Goal: Task Accomplishment & Management: Manage account settings

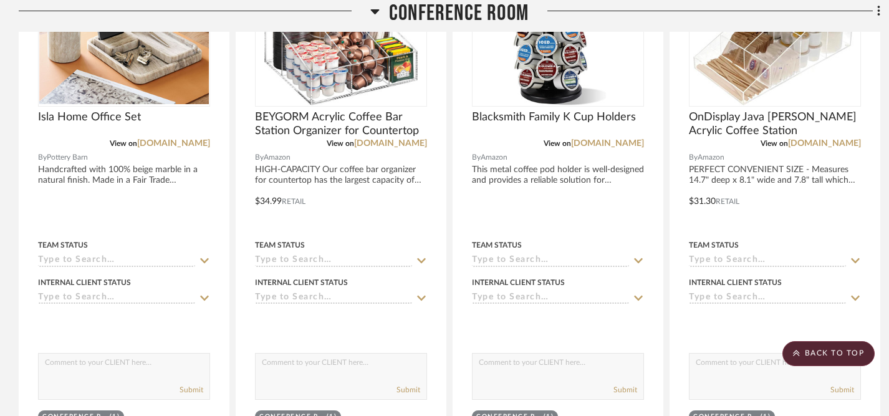
scroll to position [425, 0]
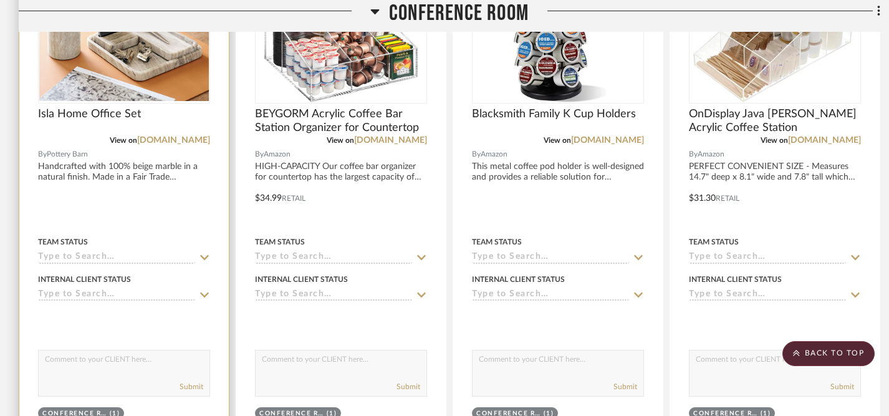
click at [203, 257] on icon at bounding box center [204, 258] width 11 height 10
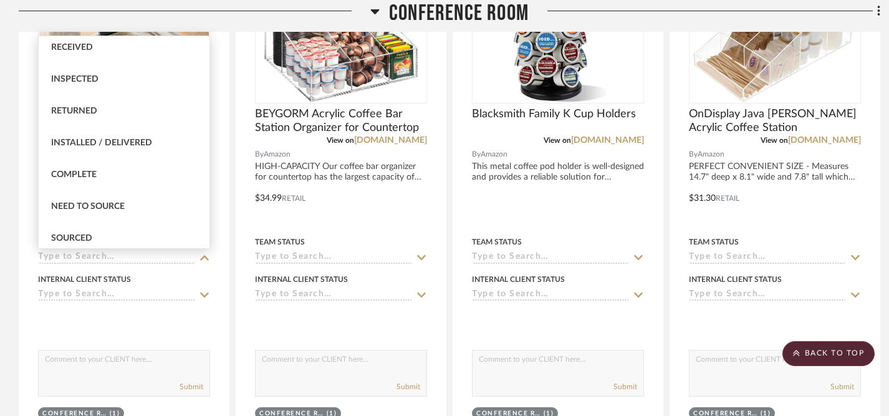
scroll to position [259, 0]
click at [122, 210] on div "Sourced" at bounding box center [124, 207] width 171 height 32
type input "[DATE]"
type input "Sourced"
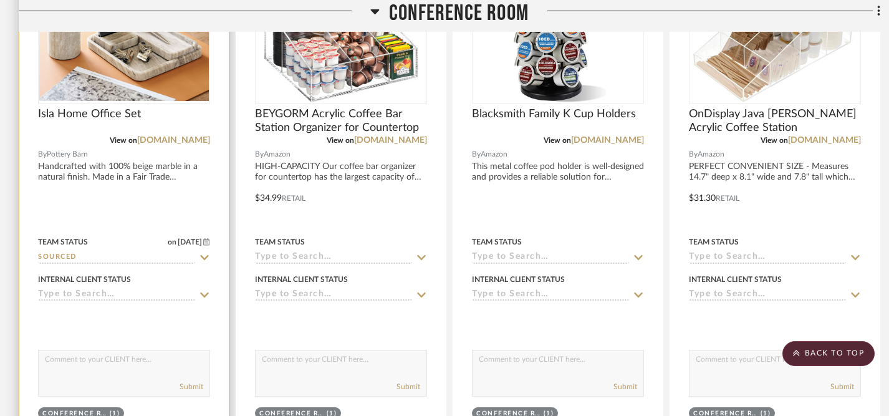
click at [205, 296] on icon at bounding box center [204, 295] width 9 height 5
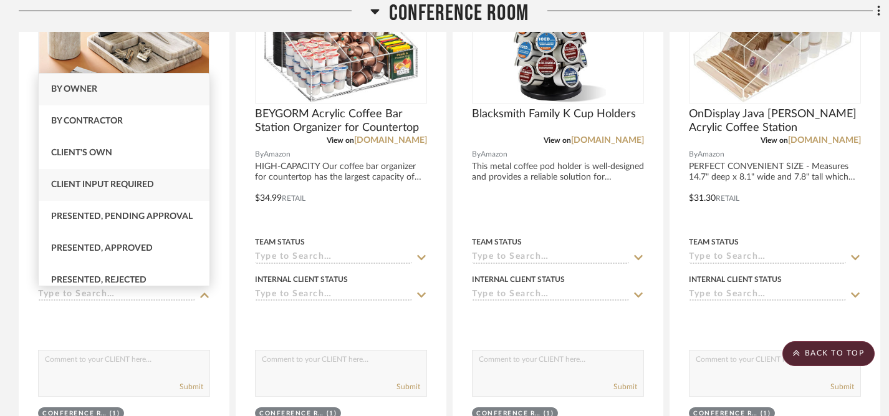
click at [169, 190] on div "Client Input Required" at bounding box center [124, 185] width 171 height 32
type input "[DATE]"
type input "Client Input Required"
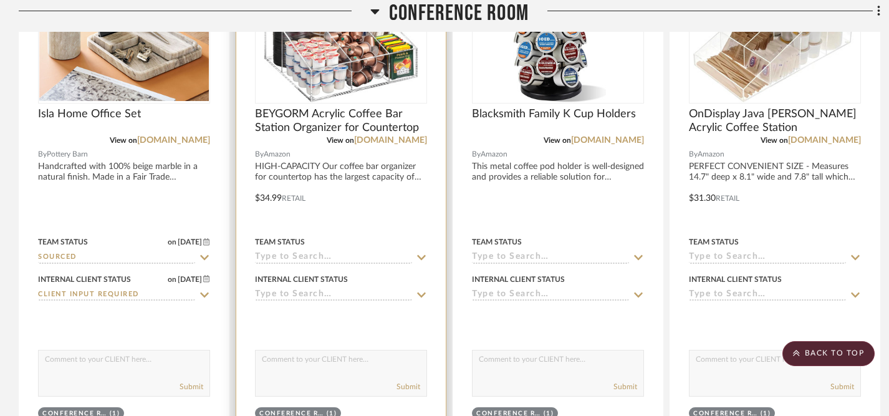
click at [424, 255] on icon at bounding box center [421, 258] width 11 height 10
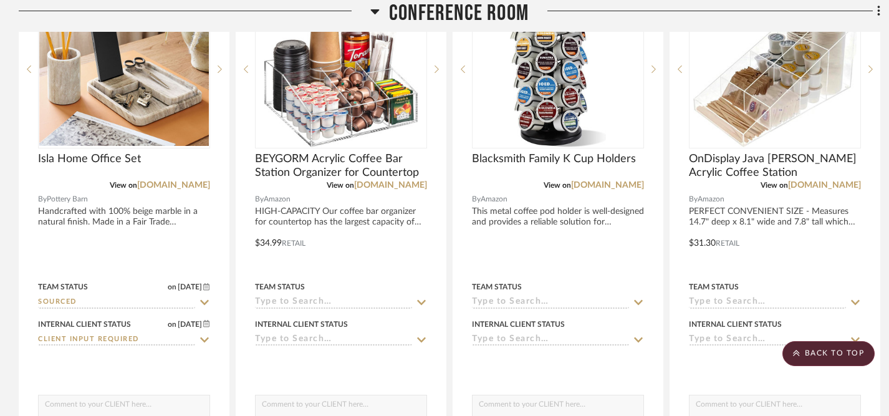
scroll to position [403, 0]
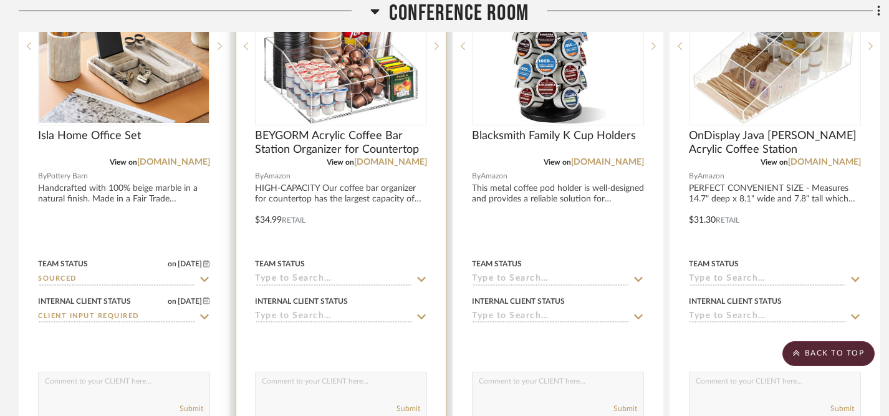
click at [422, 278] on icon at bounding box center [421, 279] width 11 height 10
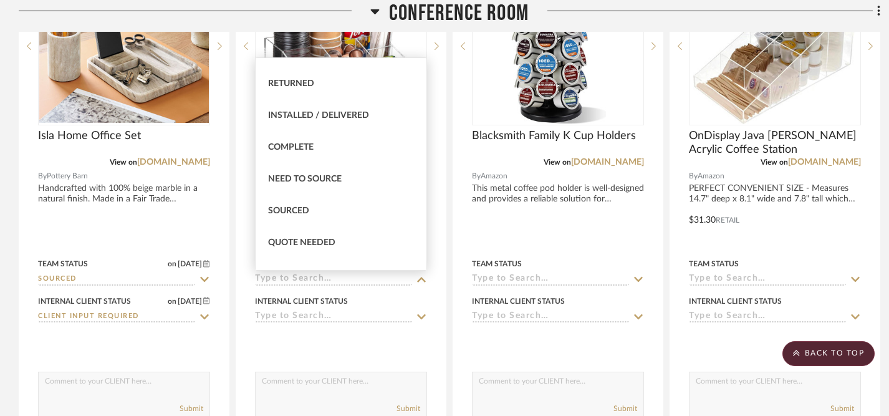
scroll to position [260, 0]
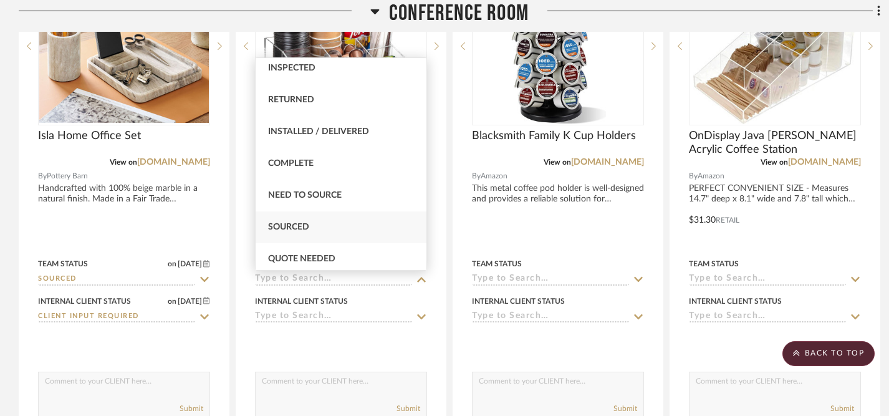
click at [321, 225] on div "Sourced" at bounding box center [341, 227] width 171 height 32
type input "[DATE]"
type input "Sourced"
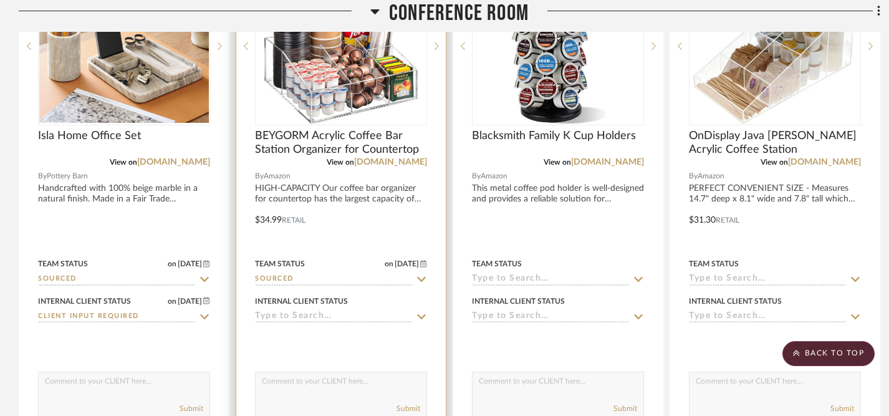
click at [419, 316] on icon at bounding box center [421, 317] width 11 height 10
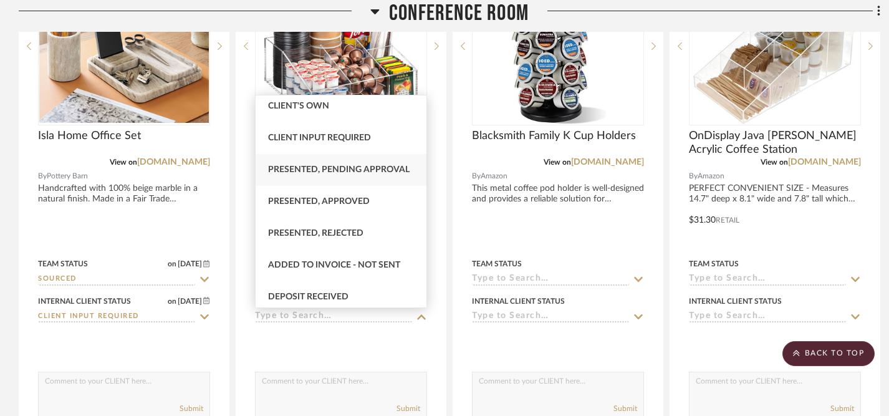
scroll to position [54, 0]
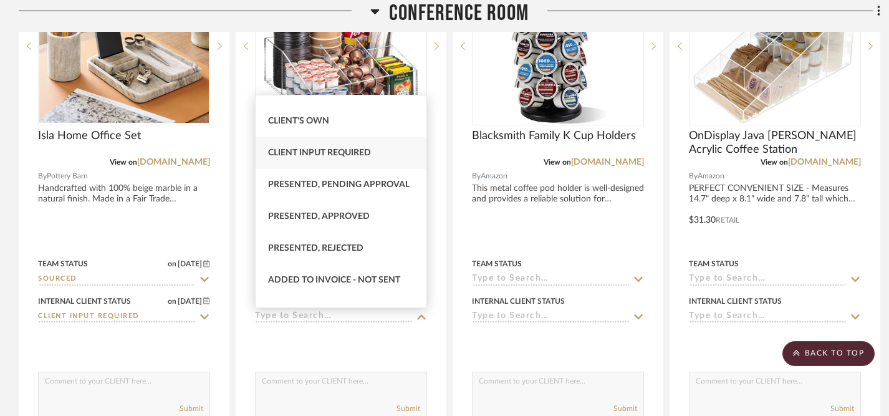
click at [359, 155] on span "Client Input Required" at bounding box center [319, 152] width 103 height 9
type input "[DATE]"
type input "Client Input Required"
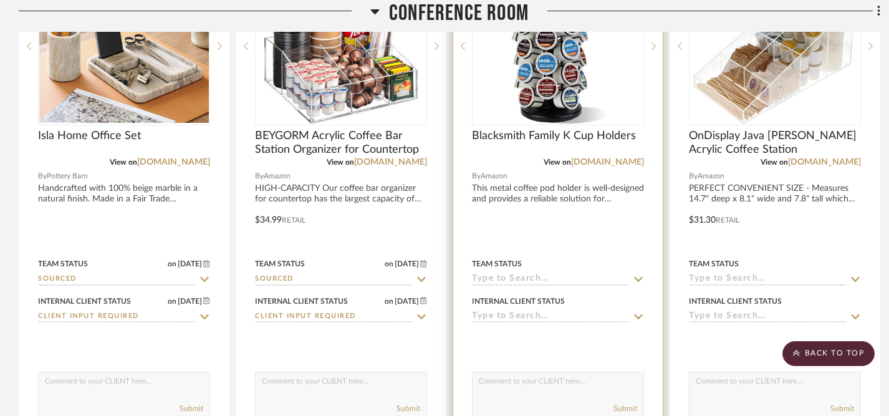
click at [639, 278] on icon at bounding box center [638, 279] width 11 height 10
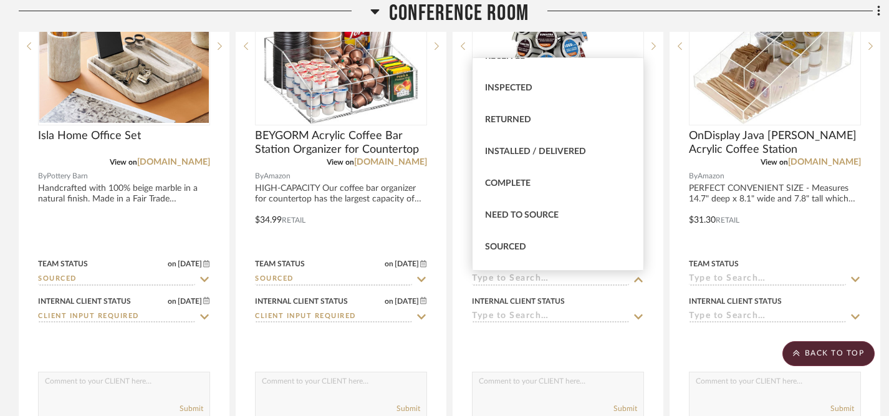
scroll to position [262, 0]
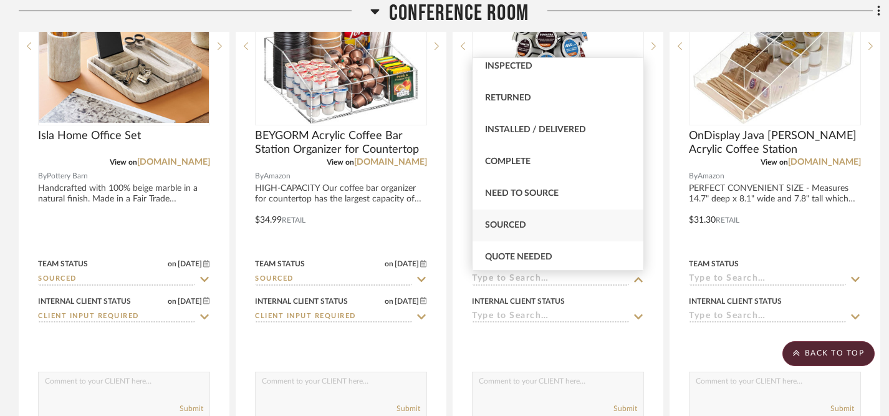
click at [572, 226] on div "Sourced" at bounding box center [558, 226] width 171 height 32
type input "[DATE]"
type input "Sourced"
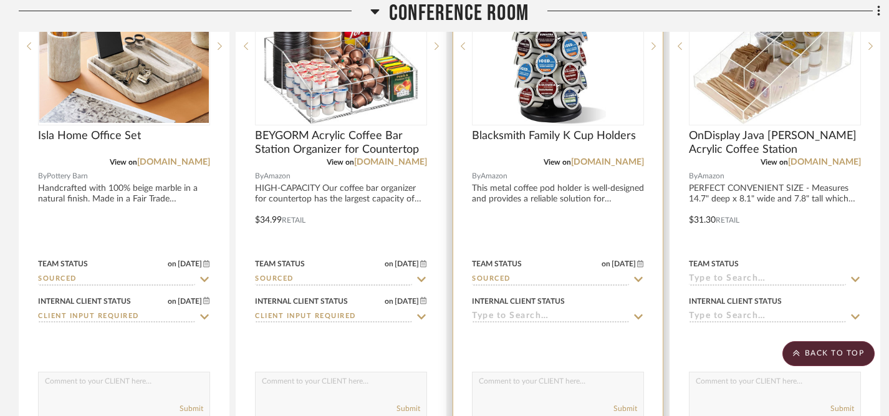
click at [638, 316] on icon at bounding box center [638, 317] width 11 height 10
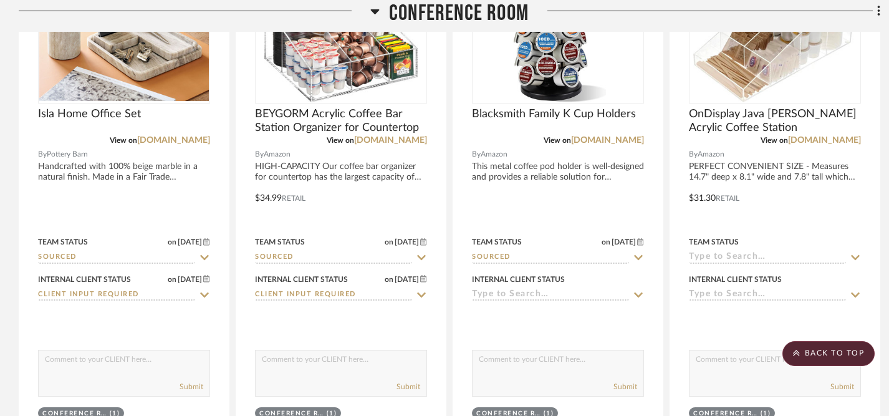
scroll to position [429, 0]
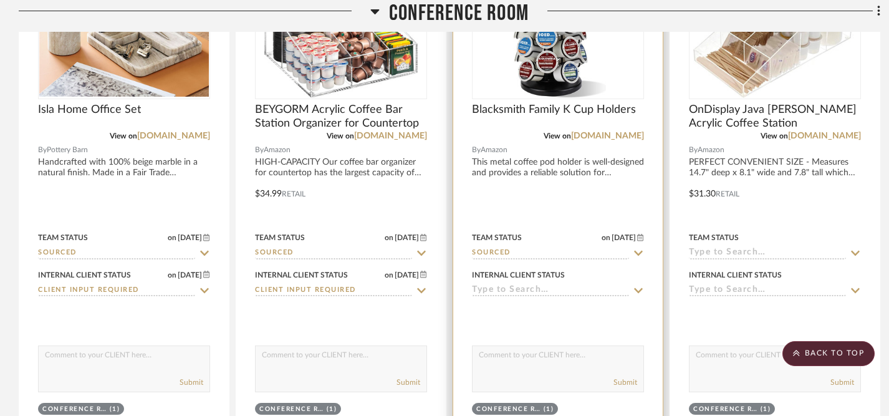
click at [638, 251] on icon at bounding box center [638, 253] width 11 height 10
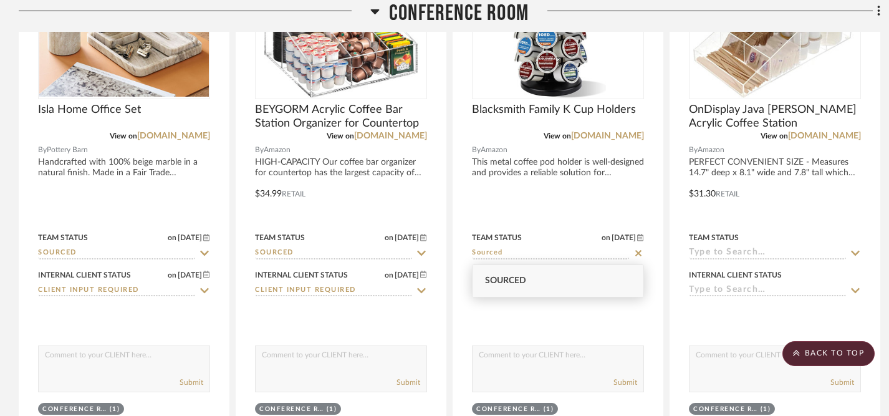
click at [617, 272] on div "Sourced" at bounding box center [558, 281] width 171 height 32
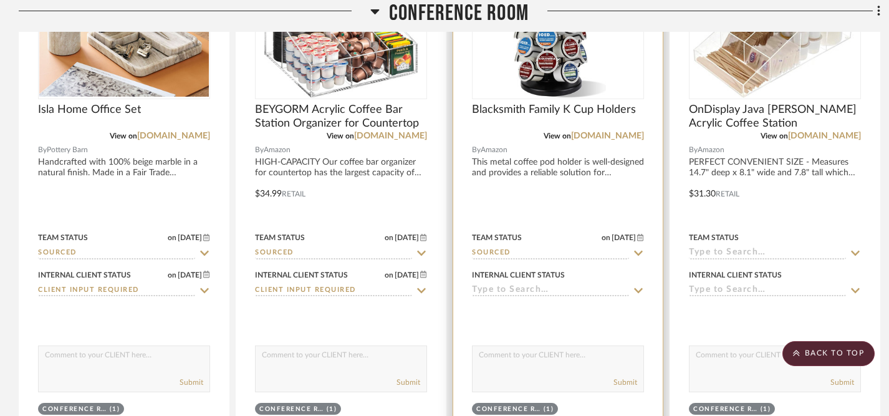
click at [636, 289] on icon at bounding box center [638, 290] width 9 height 5
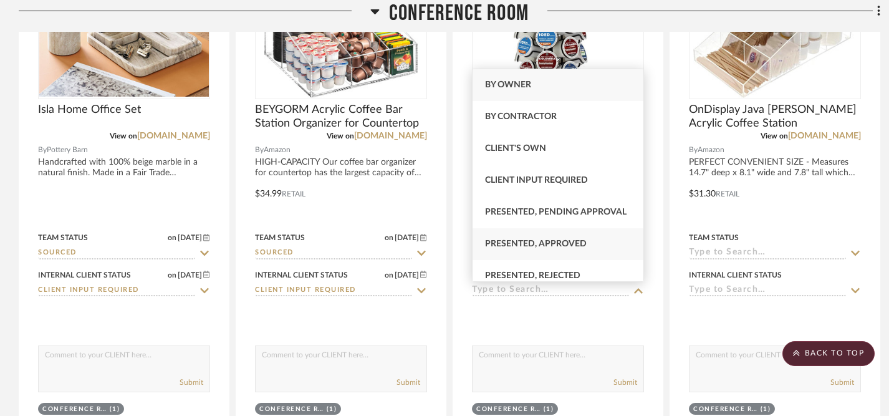
scroll to position [14, 0]
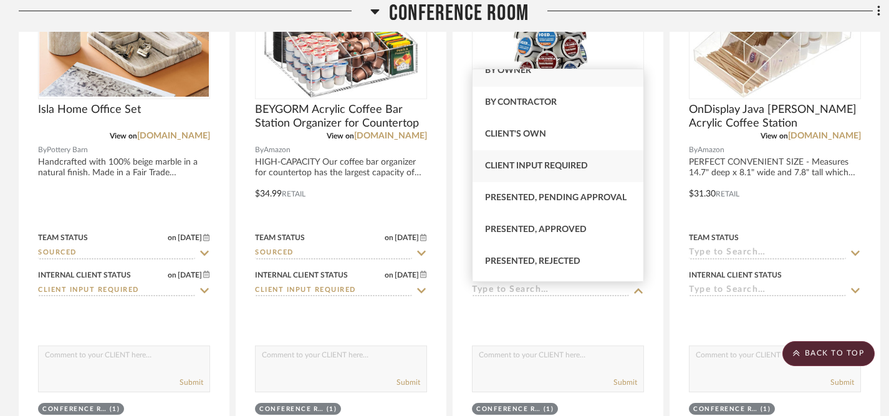
click at [548, 162] on span "Client Input Required" at bounding box center [536, 166] width 103 height 9
type input "[DATE]"
type input "Client Input Required"
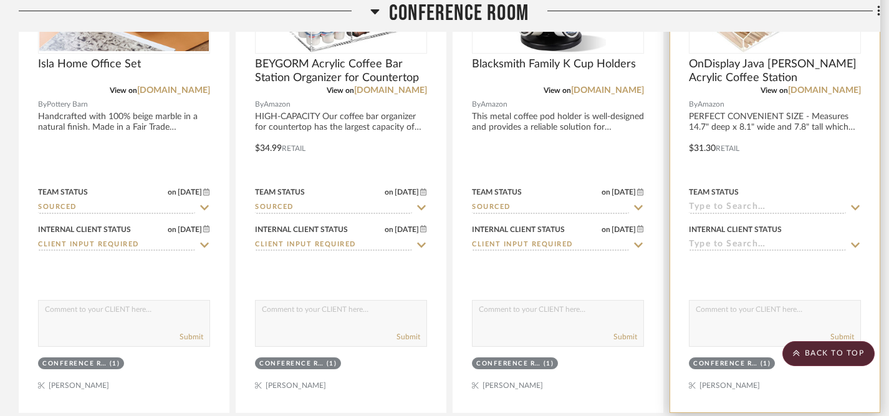
scroll to position [477, 0]
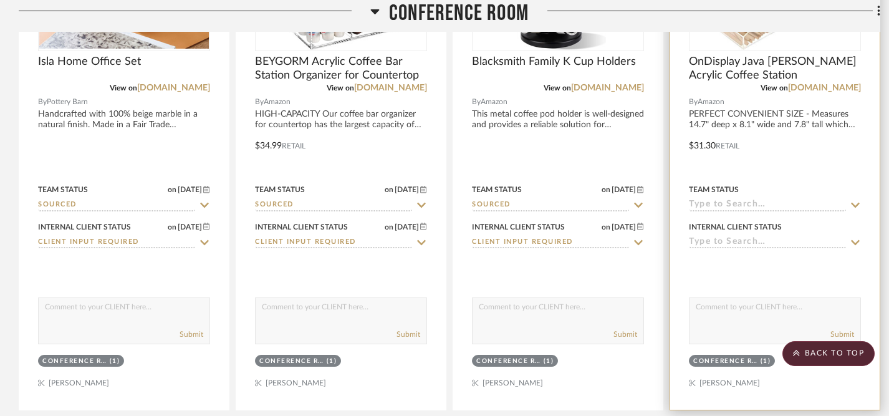
click at [854, 206] on icon at bounding box center [855, 205] width 9 height 5
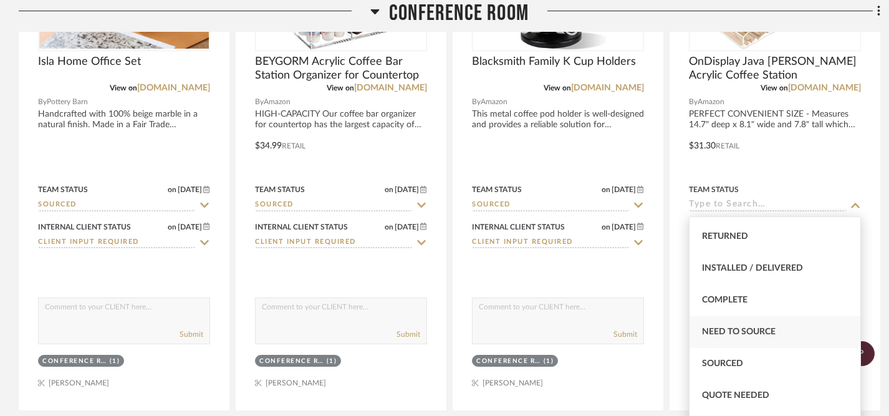
scroll to position [296, 0]
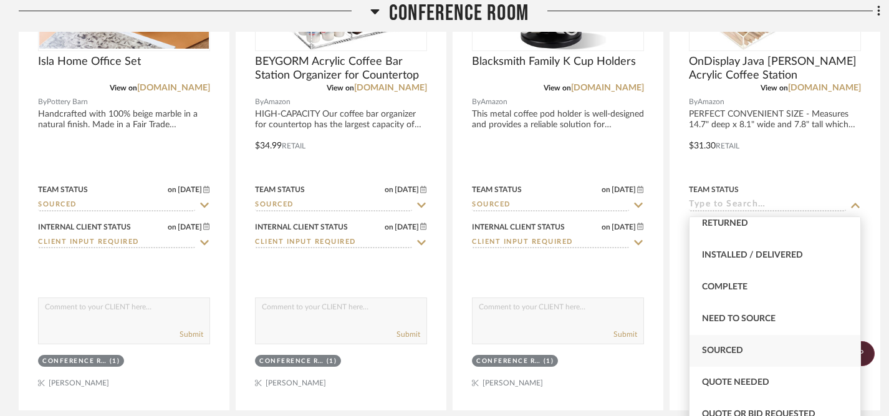
click at [730, 352] on span "Sourced" at bounding box center [722, 350] width 41 height 9
type input "[DATE]"
type input "Sourced"
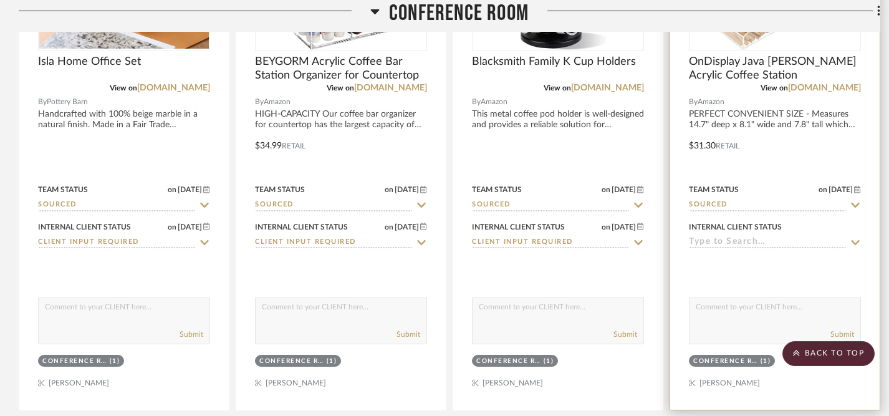
click at [855, 241] on icon at bounding box center [855, 243] width 11 height 10
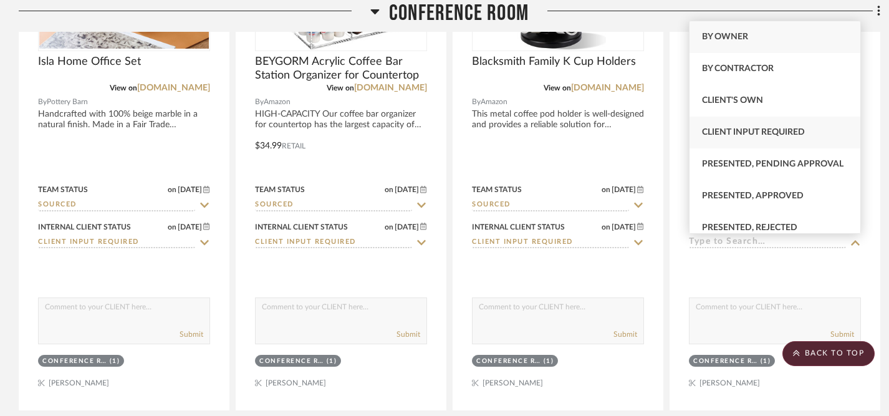
click at [753, 134] on span "Client Input Required" at bounding box center [753, 132] width 103 height 9
type input "[DATE]"
type input "Client Input Required"
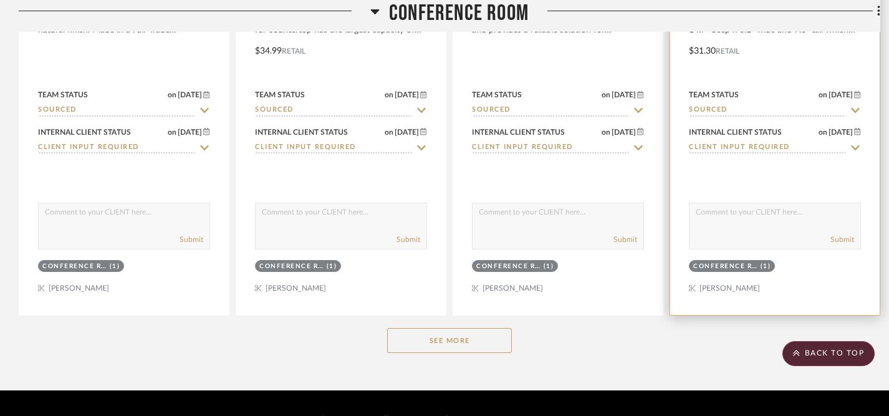
scroll to position [604, 0]
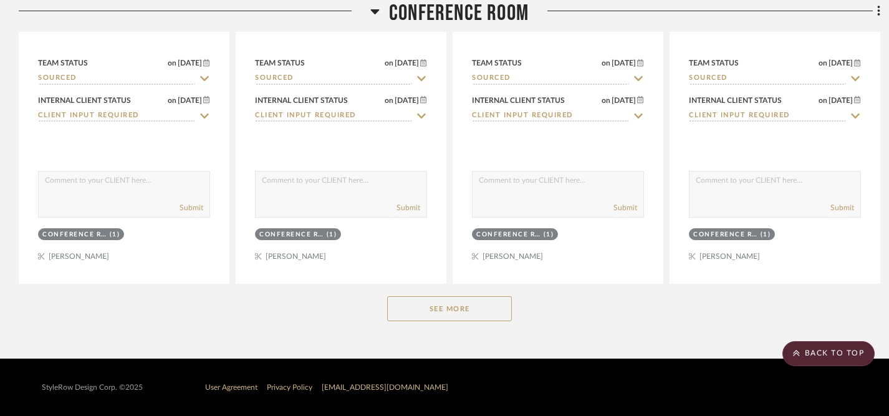
click at [437, 318] on button "See More" at bounding box center [449, 308] width 125 height 25
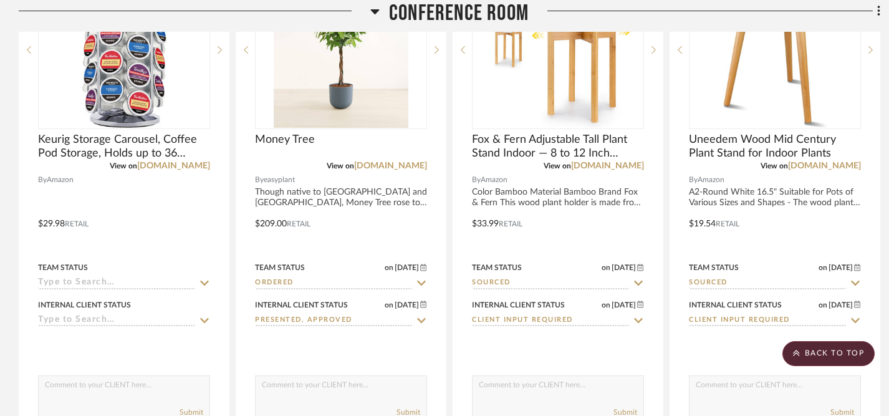
scroll to position [954, 0]
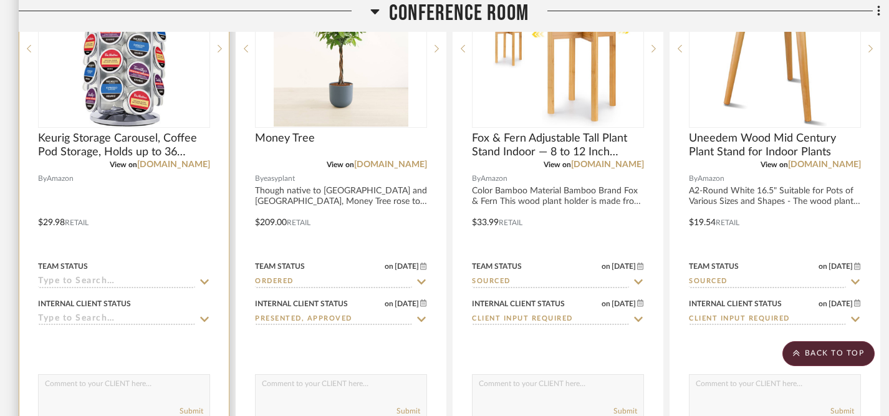
click at [203, 278] on icon at bounding box center [204, 282] width 11 height 10
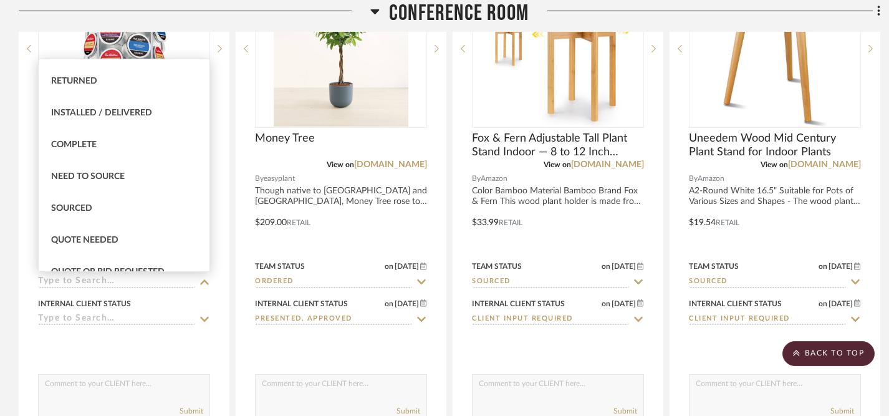
scroll to position [284, 0]
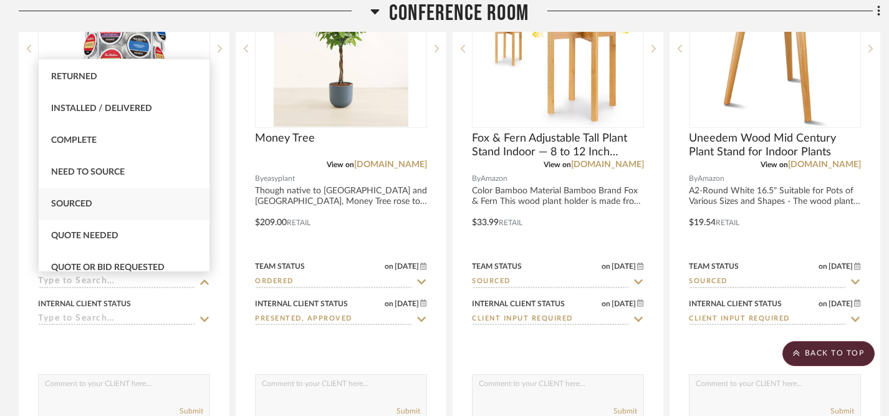
click at [135, 208] on div "Sourced" at bounding box center [124, 204] width 171 height 32
type input "[DATE]"
type input "Sourced"
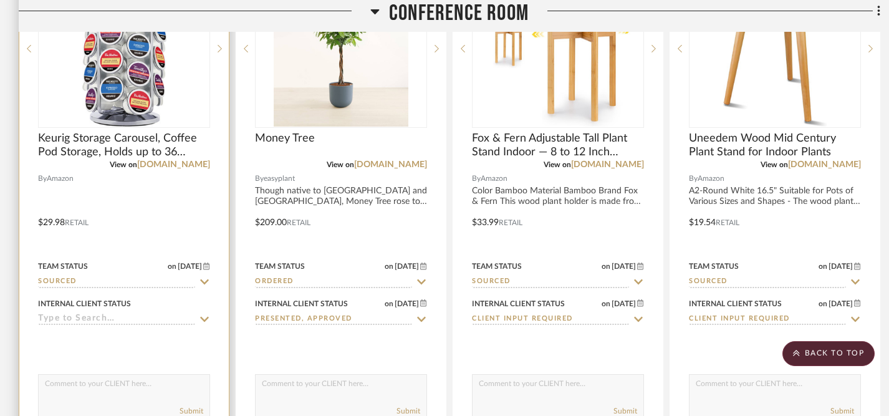
click at [203, 321] on icon at bounding box center [204, 319] width 9 height 5
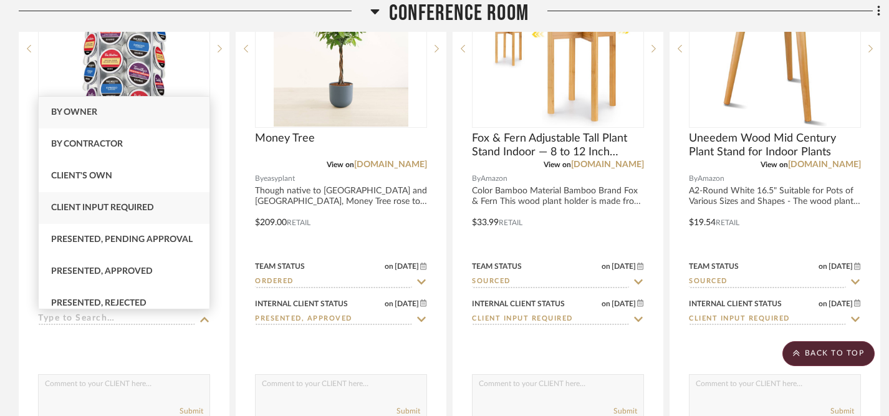
click at [162, 206] on div "Client Input Required" at bounding box center [124, 208] width 171 height 32
type input "[DATE]"
type input "Client Input Required"
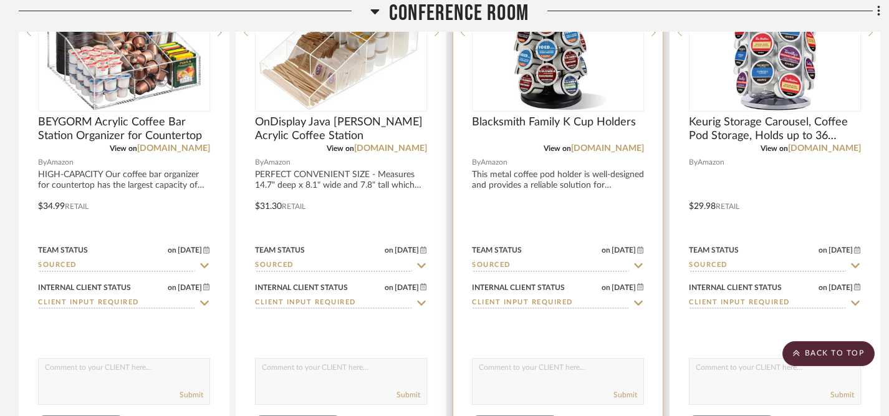
scroll to position [419, 0]
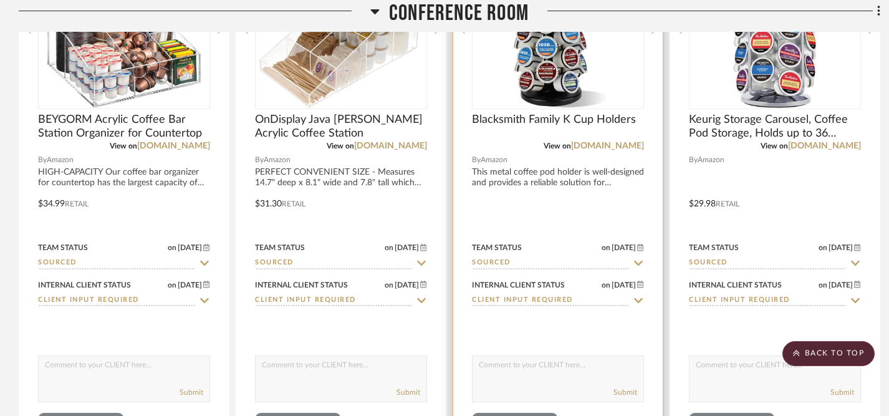
click at [594, 369] on textarea at bounding box center [558, 368] width 171 height 24
type textarea "I like the height &"
click at [558, 74] on img "0" at bounding box center [558, 30] width 96 height 156
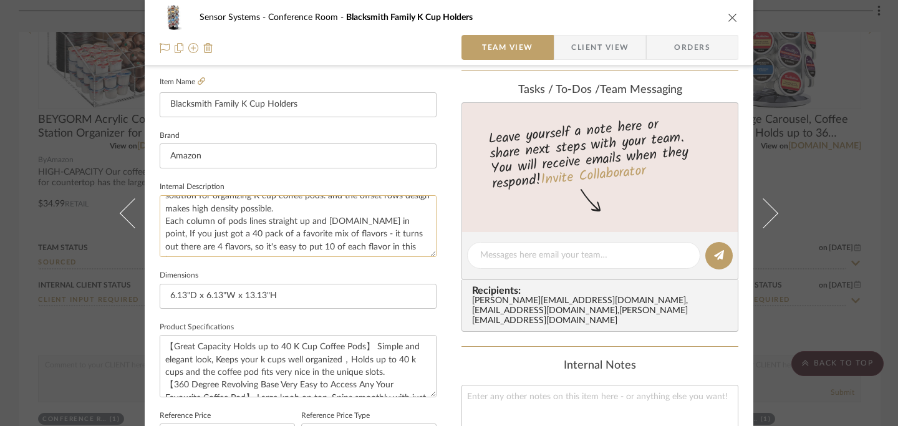
scroll to position [0, 0]
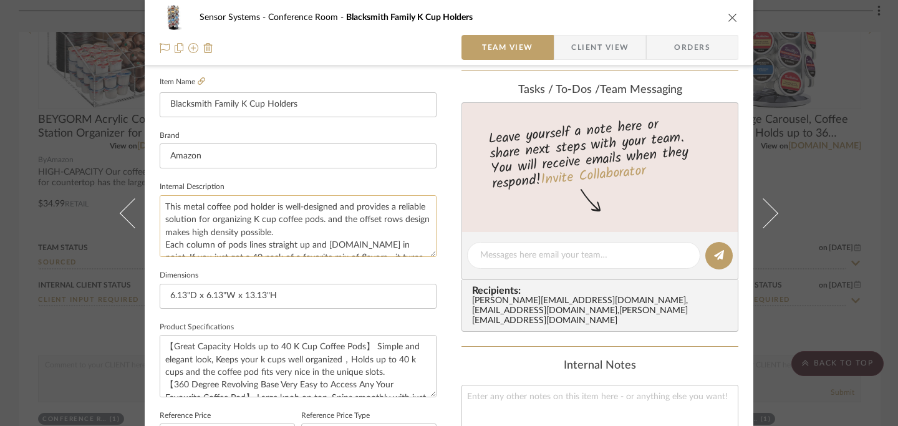
click at [273, 208] on textarea "This metal coffee pod holder is well-designed and provides a reliable solution …" at bounding box center [298, 226] width 277 height 62
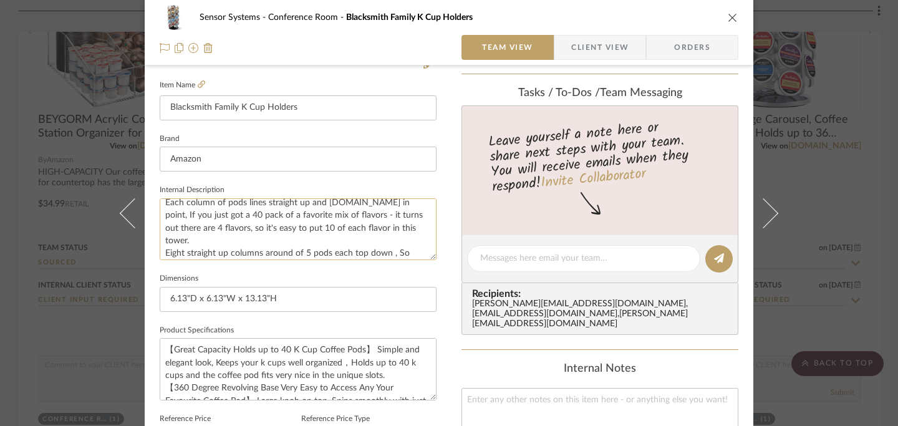
scroll to position [47, 0]
type textarea "This metal coffee pod holder holds up to 40 k-cups, is well-designed and provid…"
click at [728, 16] on icon "close" at bounding box center [733, 17] width 10 height 10
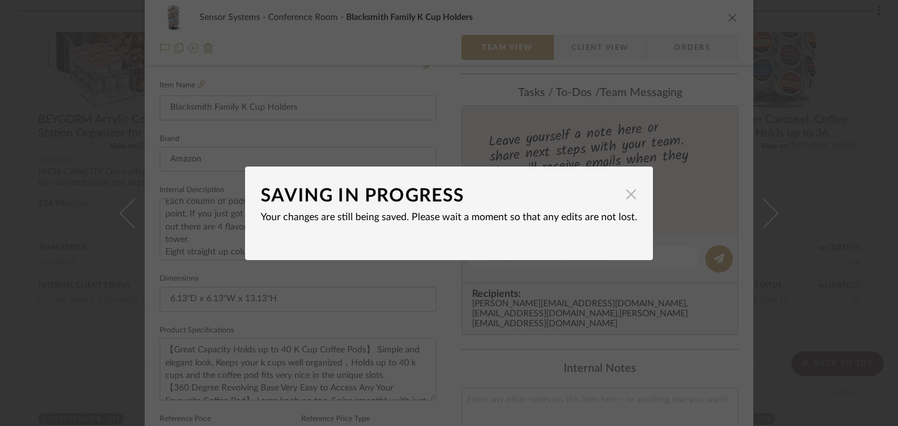
click at [625, 200] on span "button" at bounding box center [631, 194] width 25 height 25
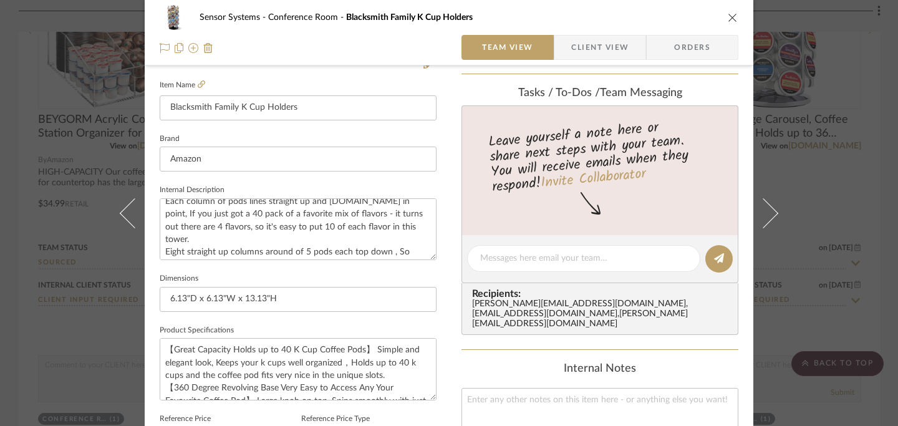
click at [728, 17] on icon "close" at bounding box center [733, 17] width 10 height 10
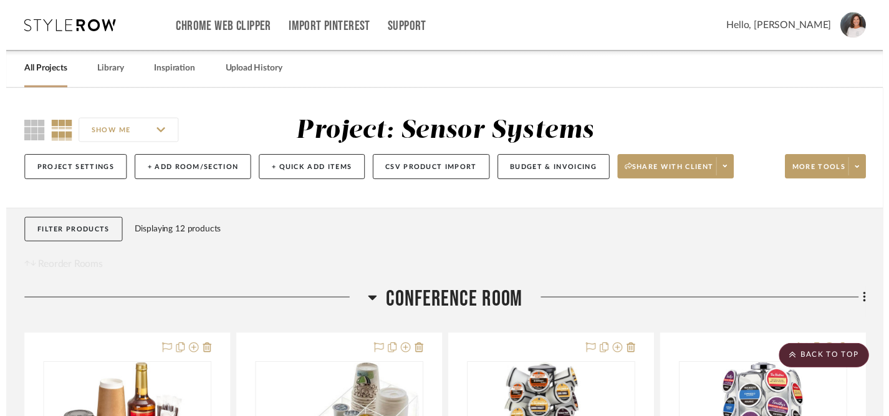
scroll to position [419, 0]
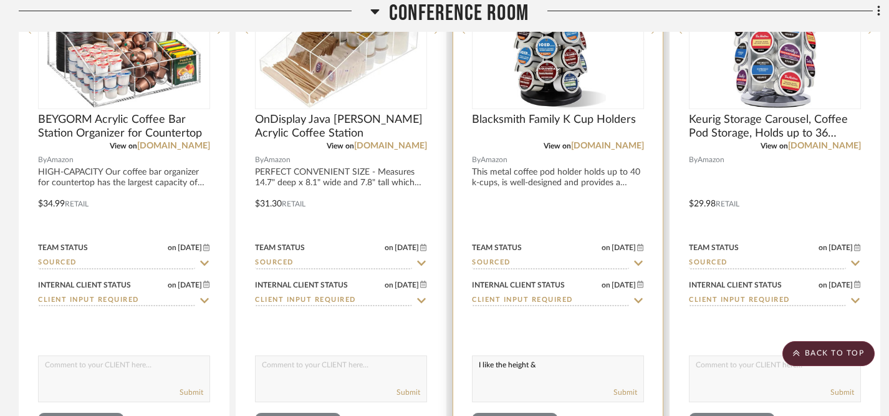
click at [545, 364] on textarea "I like the height &" at bounding box center [558, 368] width 171 height 24
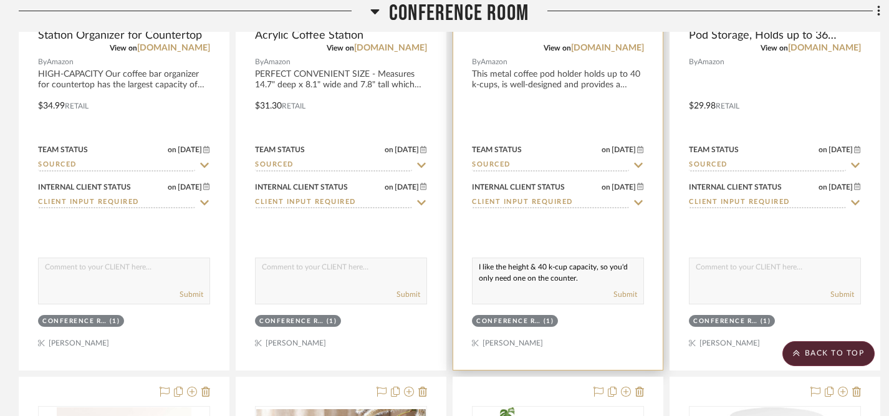
scroll to position [521, 0]
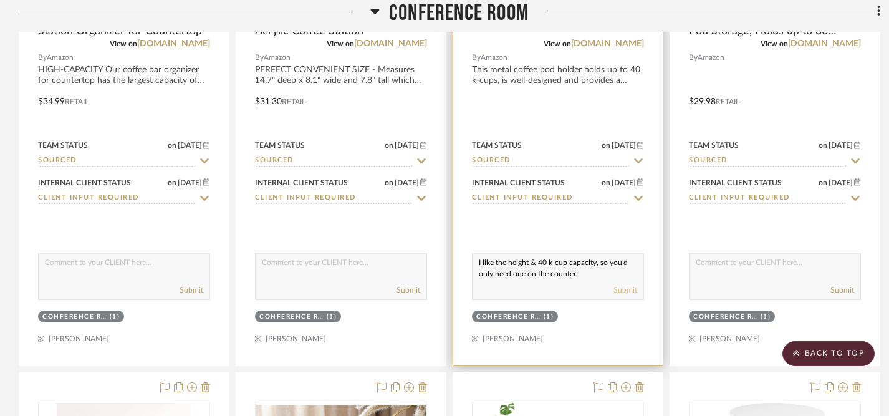
type textarea "I like the height & 40 k-cup capacity, so you'd only need one on the counter."
click at [629, 292] on button "Submit" at bounding box center [626, 289] width 24 height 11
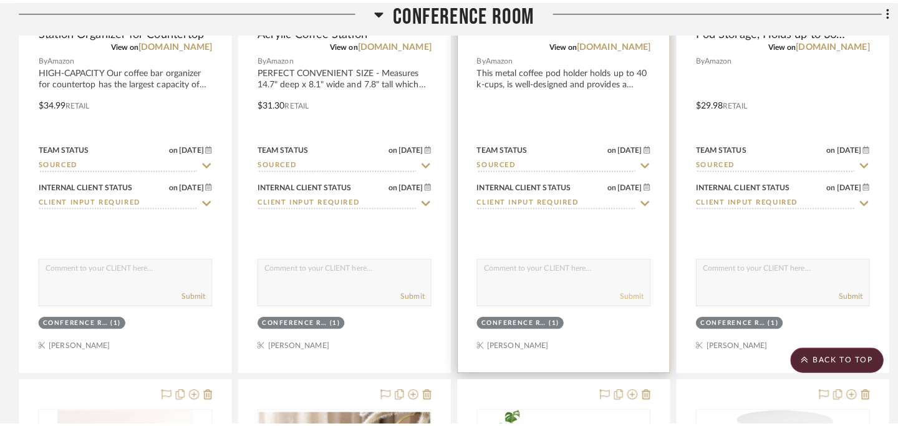
scroll to position [0, 0]
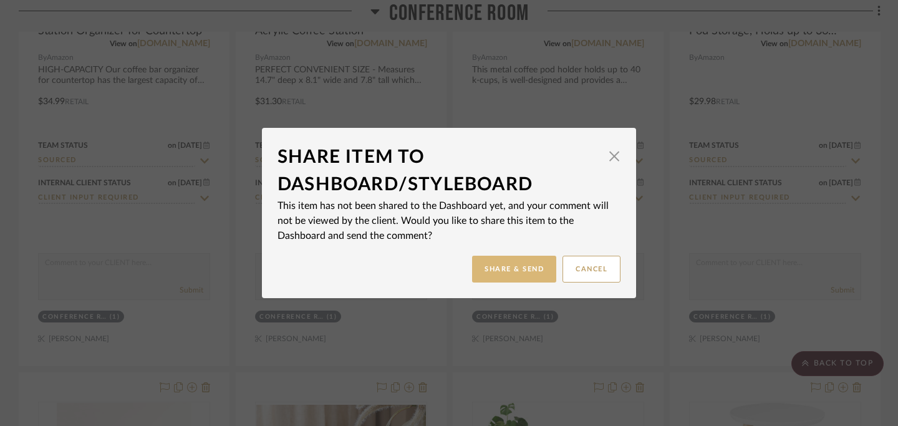
click at [510, 271] on button "Share & Send" at bounding box center [514, 269] width 84 height 27
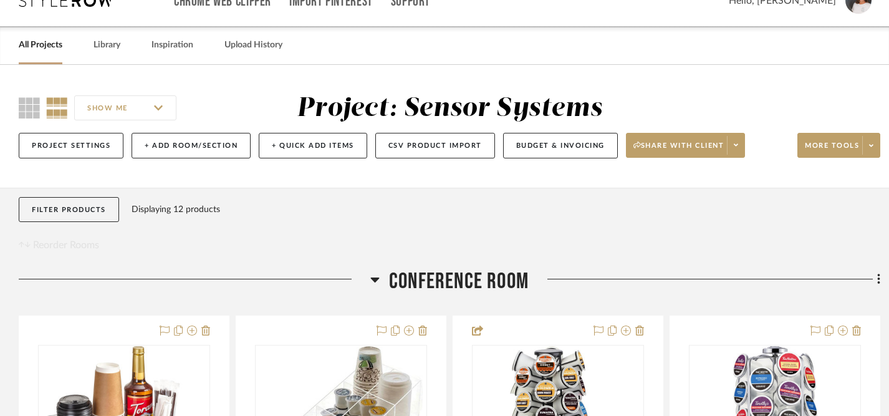
scroll to position [40, 0]
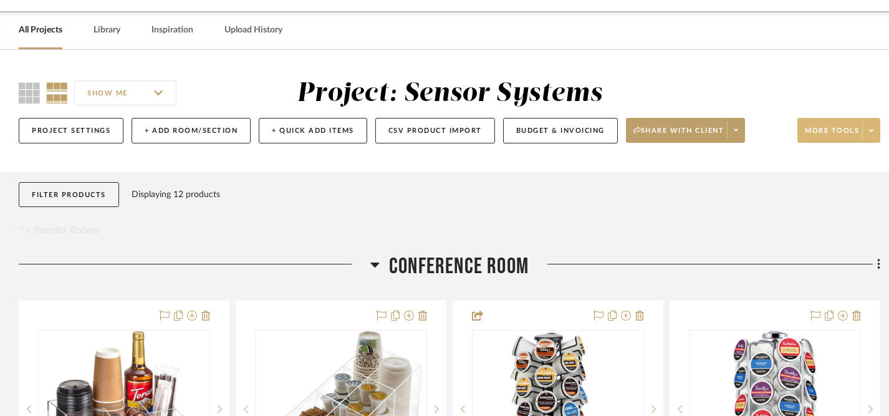
click at [836, 128] on span "More tools" at bounding box center [832, 135] width 54 height 19
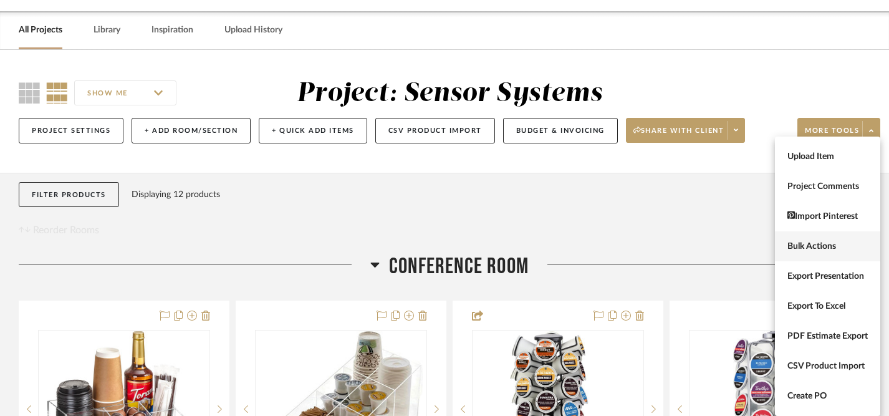
click at [815, 244] on span "Bulk Actions" at bounding box center [828, 246] width 80 height 11
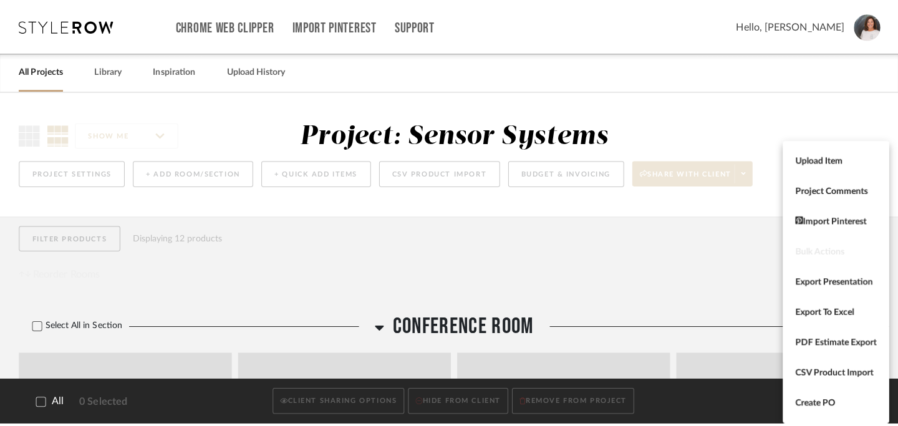
scroll to position [0, 0]
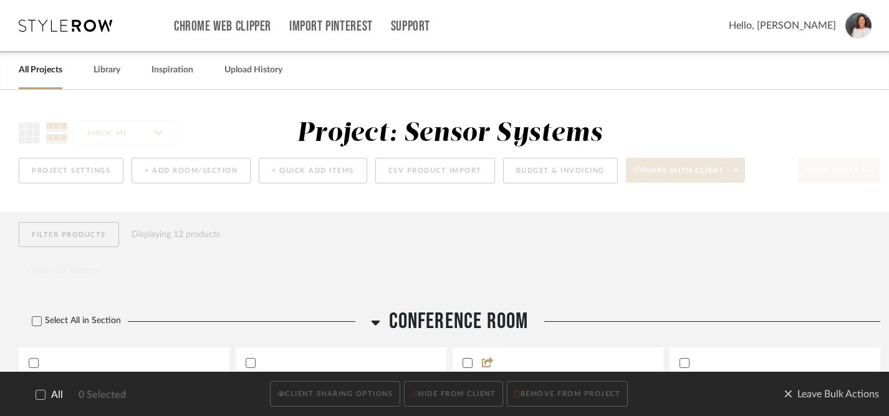
click at [42, 399] on icon at bounding box center [40, 394] width 9 height 9
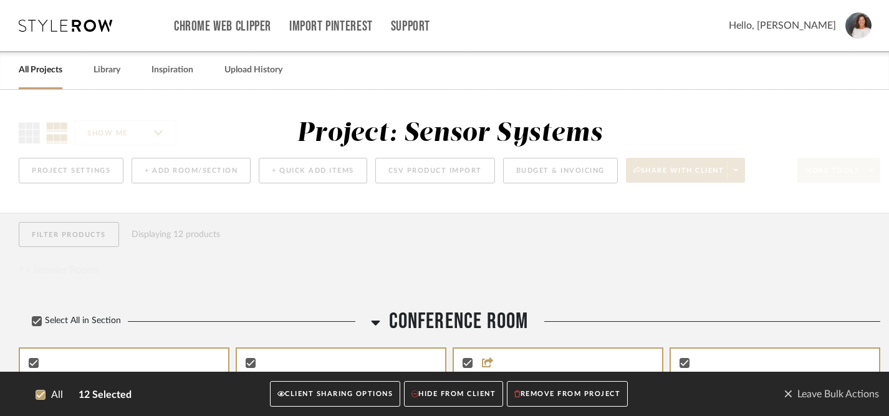
click at [309, 397] on button "CLIENT SHARING OPTIONS" at bounding box center [335, 395] width 130 height 26
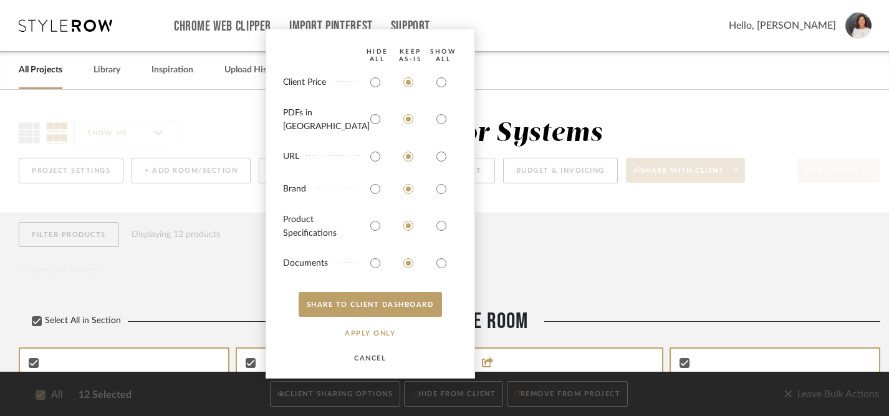
click at [442, 80] on bulk-actions-sharing "HIDE All Keep AS-IS SHOW ALL Client Price PDFs in Carousel URL Brand Product Sp…" at bounding box center [371, 204] width 210 height 350
click at [442, 90] on input "radio" at bounding box center [442, 82] width 20 height 20
radio input "true"
click at [442, 122] on input "radio" at bounding box center [442, 119] width 20 height 20
radio input "true"
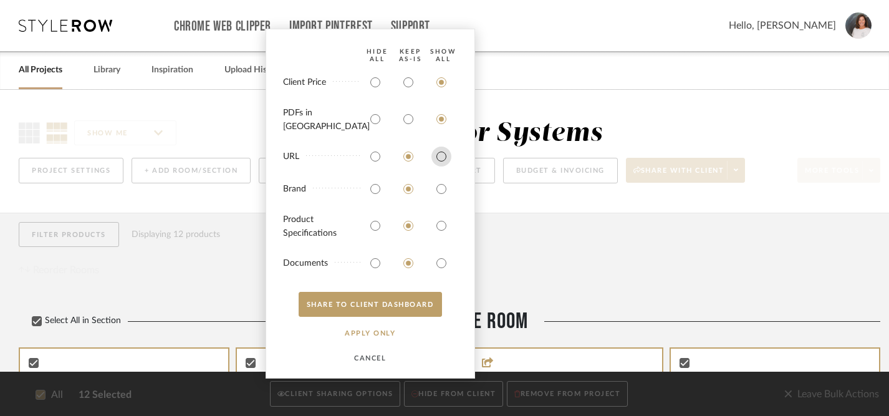
click at [442, 158] on input "radio" at bounding box center [442, 157] width 20 height 20
radio input "true"
click at [441, 190] on input "radio" at bounding box center [442, 189] width 20 height 20
radio input "true"
click at [442, 229] on input "radio" at bounding box center [442, 226] width 20 height 20
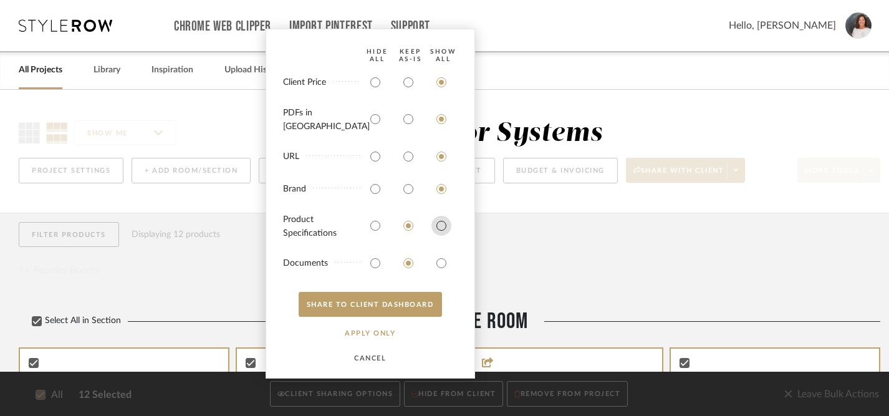
radio input "true"
click at [440, 262] on input "radio" at bounding box center [442, 263] width 20 height 20
radio input "true"
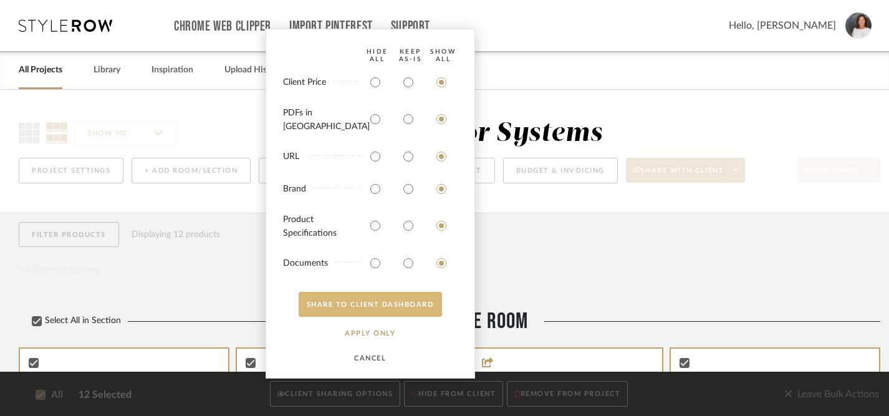
click at [377, 304] on button "SHARE TO CLIENT Dashboard" at bounding box center [370, 304] width 143 height 25
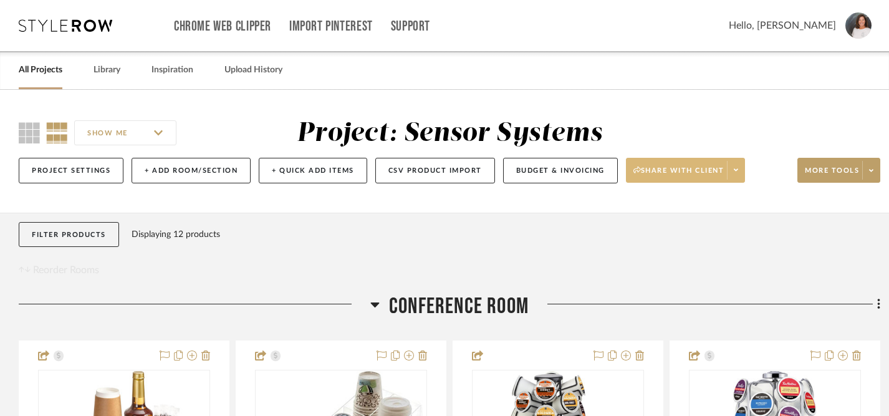
click at [684, 168] on span "Share with client" at bounding box center [679, 175] width 91 height 19
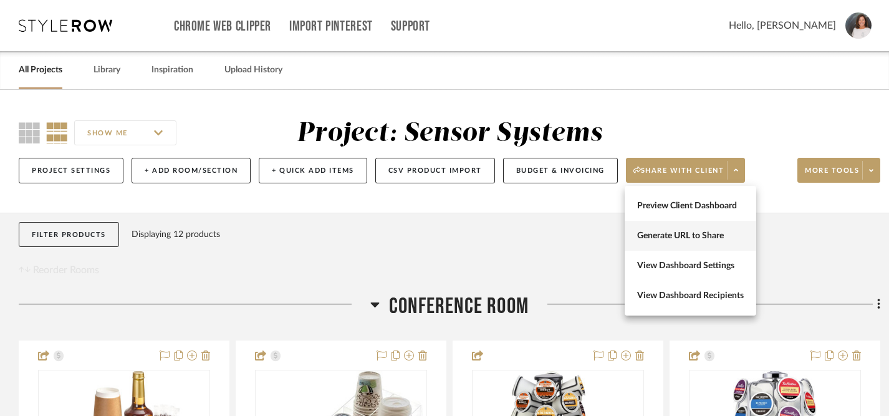
click at [670, 238] on span "Generate URL to Share" at bounding box center [690, 236] width 107 height 11
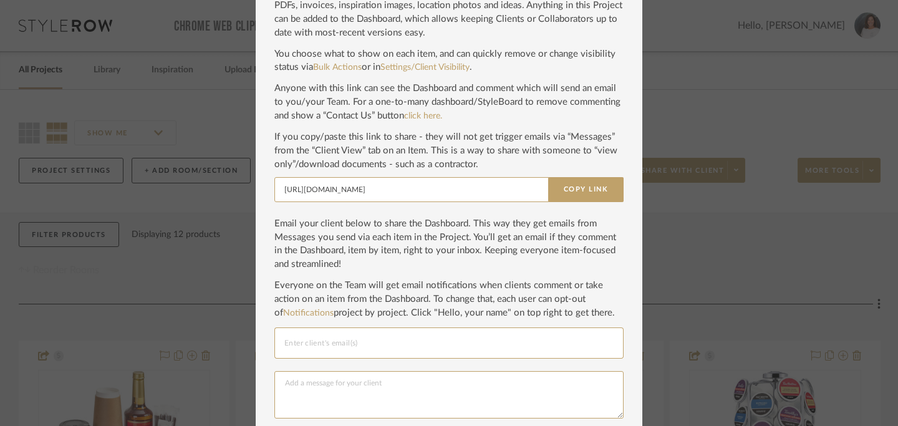
scroll to position [106, 0]
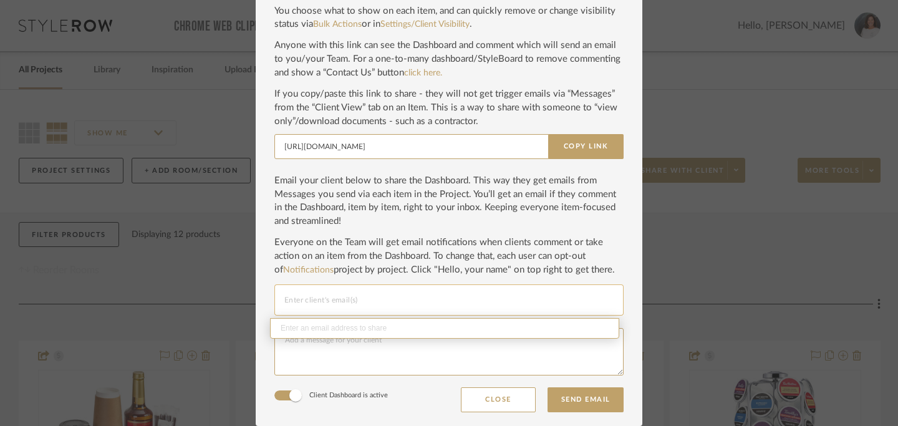
click at [496, 306] on input "Email selection" at bounding box center [448, 300] width 329 height 15
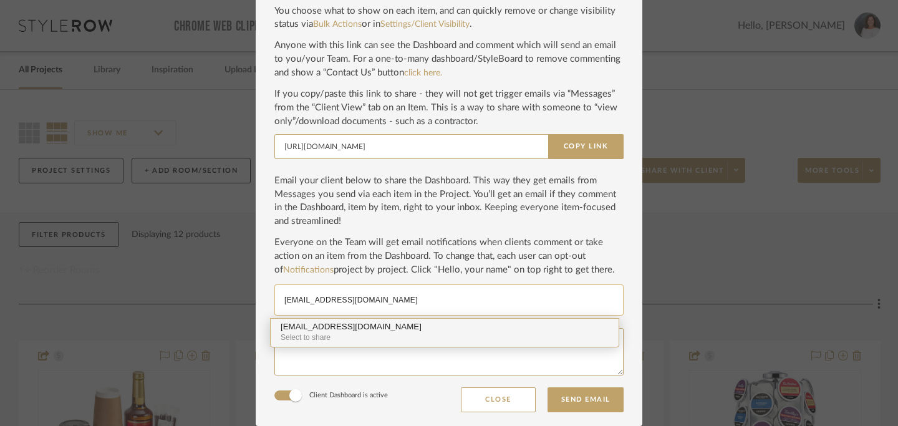
type input "rodriguesfam2017@gmail.com"
click at [476, 339] on div "Select to share" at bounding box center [445, 338] width 328 height 12
type input "ebell@sensorsllc.com"
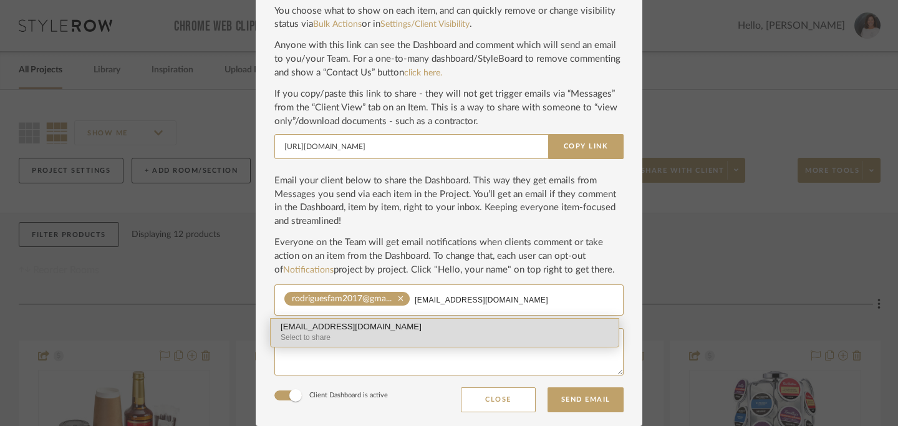
click at [414, 342] on div "Select to share" at bounding box center [445, 338] width 328 height 12
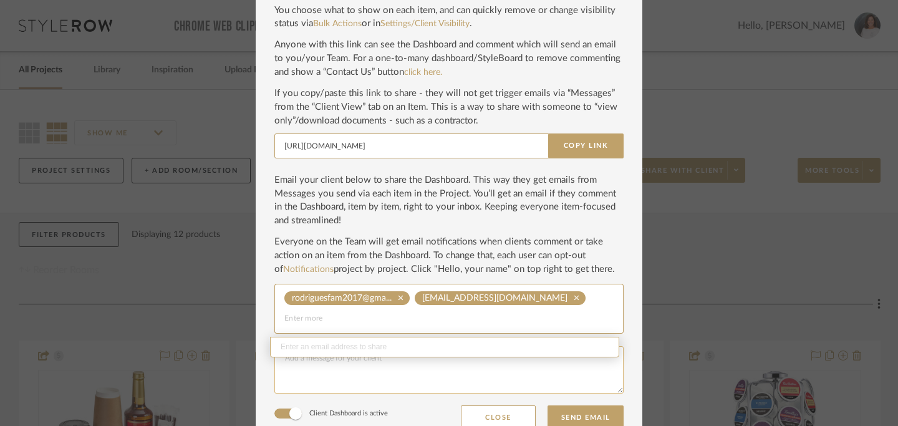
click at [419, 374] on textarea at bounding box center [448, 369] width 349 height 47
click at [310, 368] on textarea "Hi ladies, I've created a separate dashboard for SS to make it easier for you b…" at bounding box center [448, 369] width 349 height 47
click at [407, 370] on textarea "Hi ladies, I've created a separate dashboard for SS to make it easier for you b…" at bounding box center [448, 369] width 349 height 47
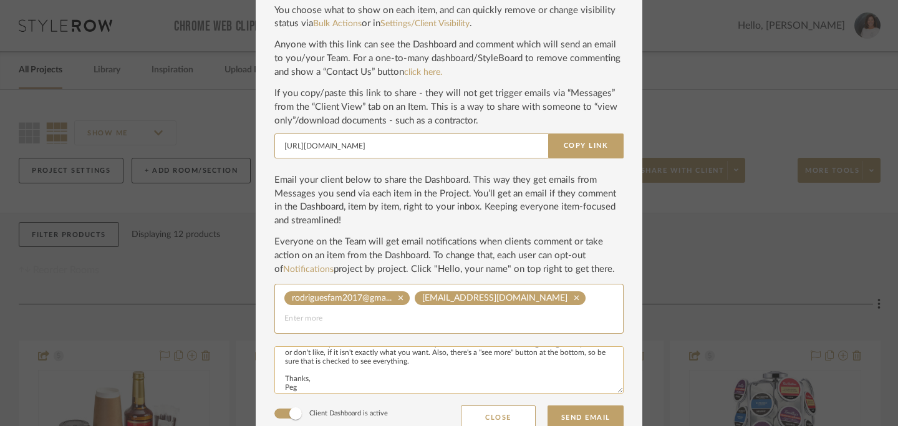
scroll to position [0, 0]
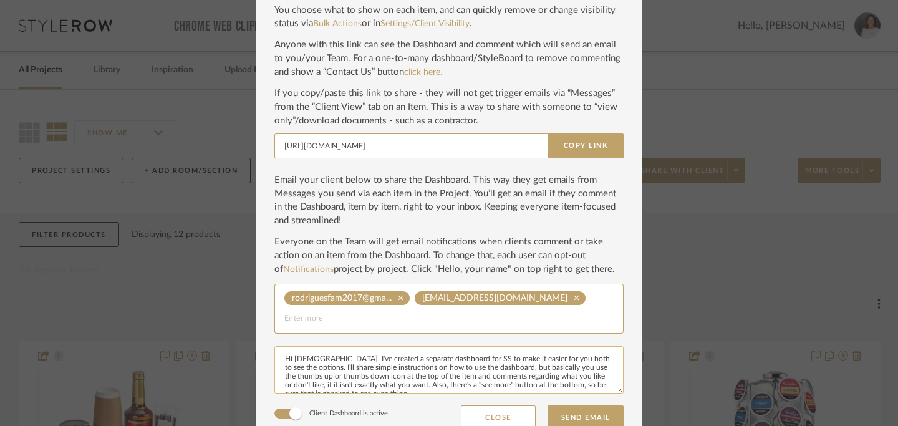
click at [312, 362] on textarea "Hi ladies, I've created a separate dashboard for SS to make it easier for you b…" at bounding box center [448, 369] width 349 height 47
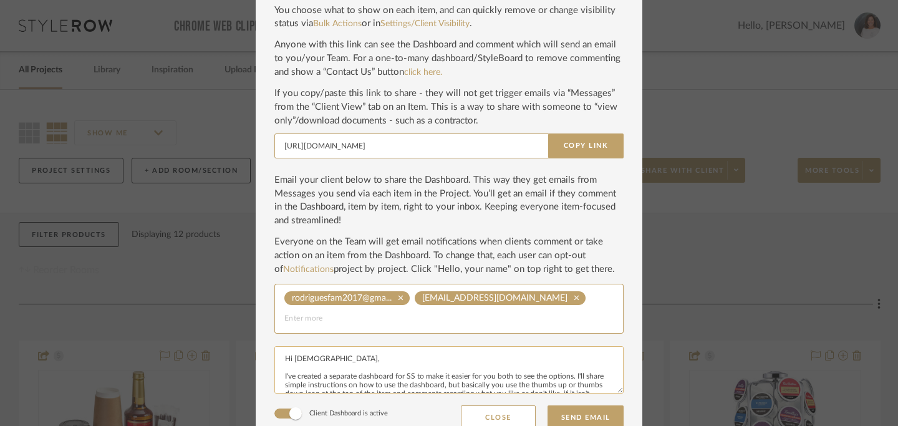
click at [293, 362] on textarea "Hi ladies, I've created a separate dashboard for SS to make it easier for you b…" at bounding box center [448, 369] width 349 height 47
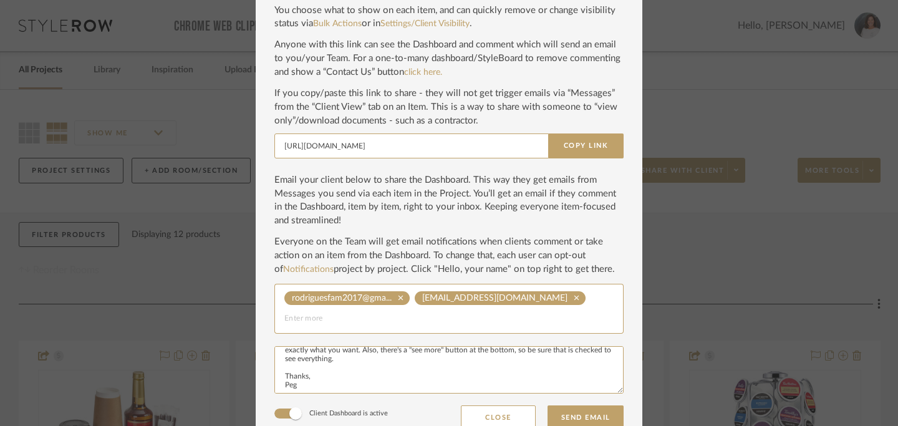
scroll to position [125, 0]
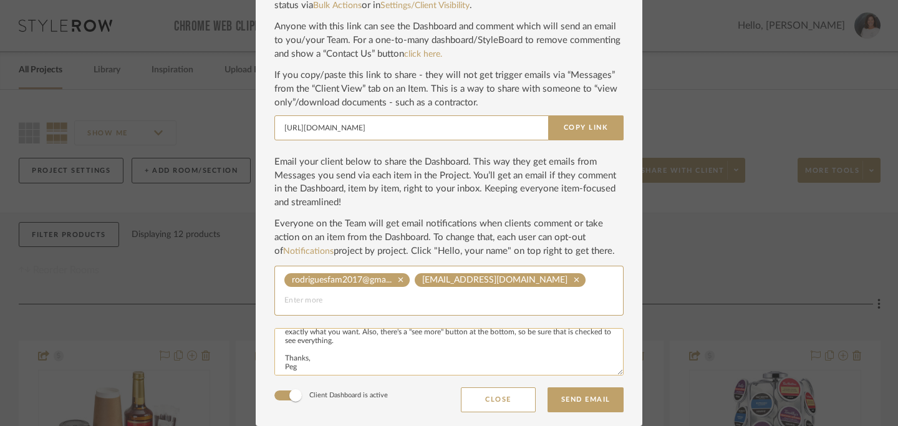
drag, startPoint x: 279, startPoint y: 362, endPoint x: 392, endPoint y: 352, distance: 113.4
click at [392, 352] on textarea "Hi Ladies, I've created a separate dashboard for SS to make it easier for you b…" at bounding box center [448, 351] width 349 height 47
paste textarea "made a separate dashboard for SS so it’s easier for you both to see the options…"
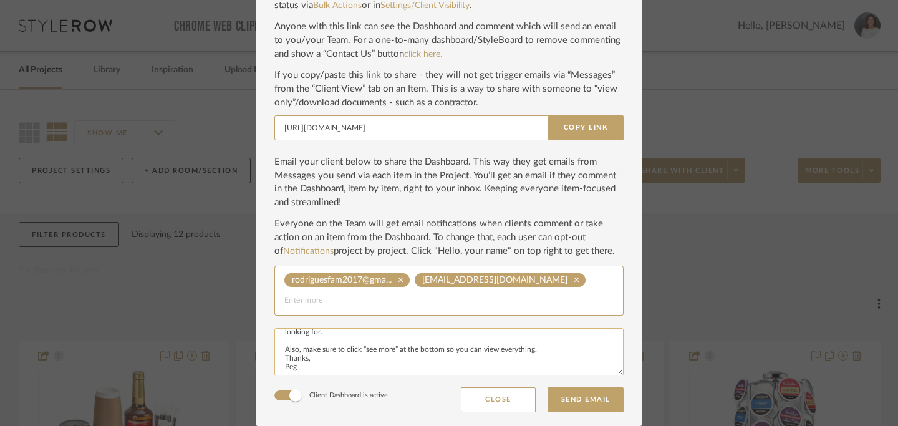
click at [280, 360] on textarea "Hi Ladies, I made a separate dashboard for SS so it’s easier for you both to se…" at bounding box center [448, 351] width 349 height 47
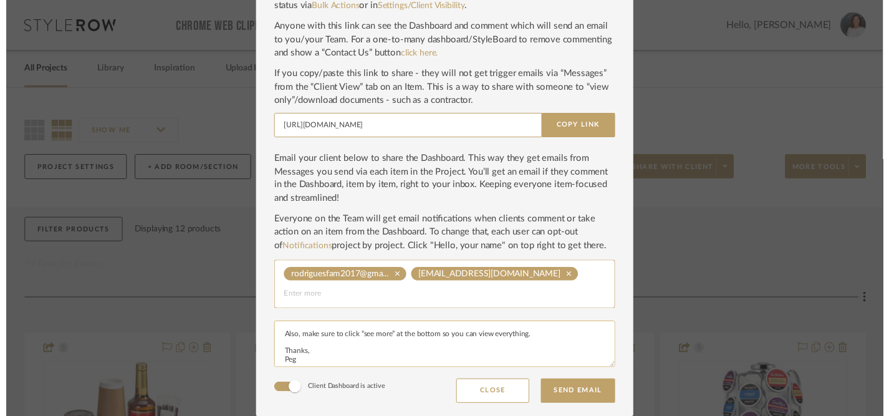
scroll to position [63, 0]
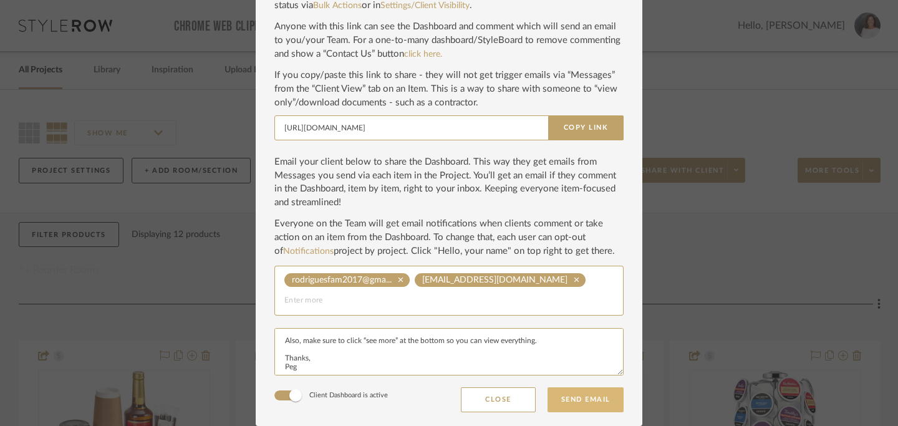
type textarea "Hi Ladies, I made a separate dashboard for SS so it’s easier for you both to se…"
click at [588, 402] on button "Send Email" at bounding box center [586, 399] width 76 height 25
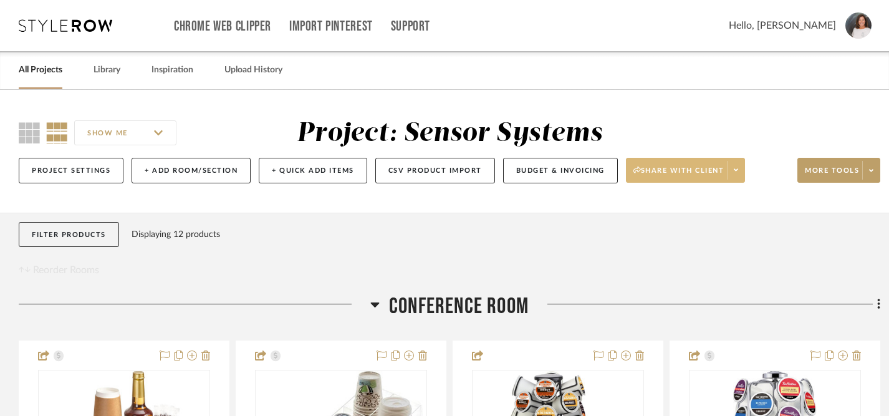
click at [717, 168] on span "Share with client" at bounding box center [679, 175] width 91 height 19
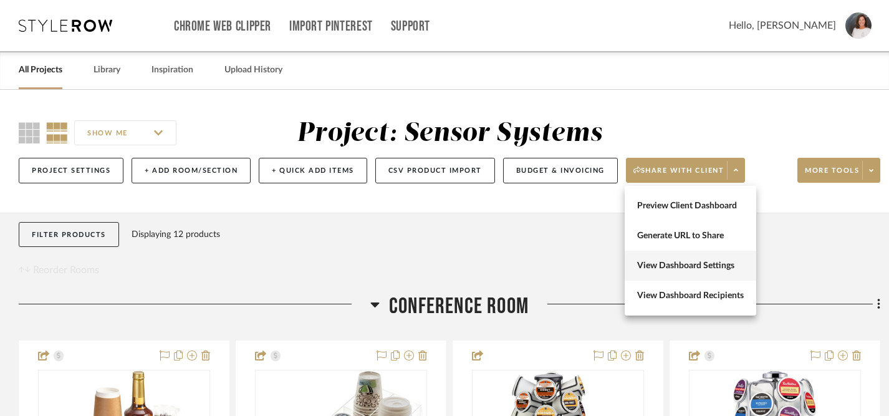
click at [694, 265] on span "View Dashboard Settings" at bounding box center [690, 266] width 107 height 11
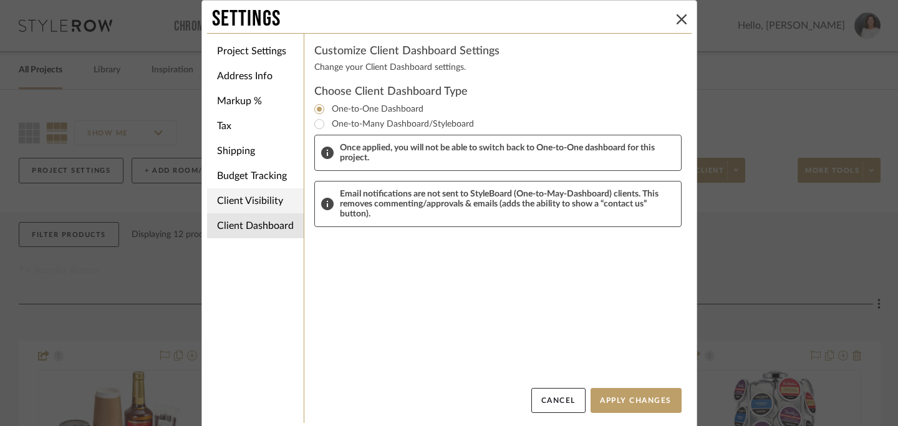
click at [243, 203] on li "Client Visibility" at bounding box center [255, 200] width 97 height 25
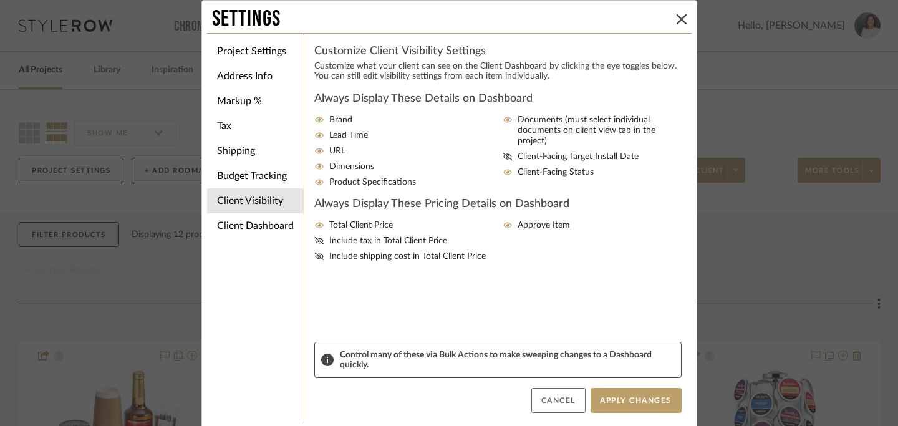
click at [566, 401] on button "Cancel" at bounding box center [558, 400] width 54 height 25
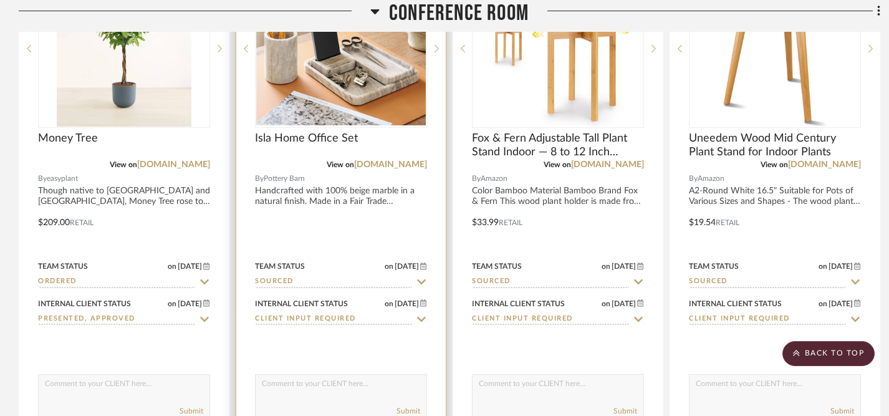
scroll to position [961, 0]
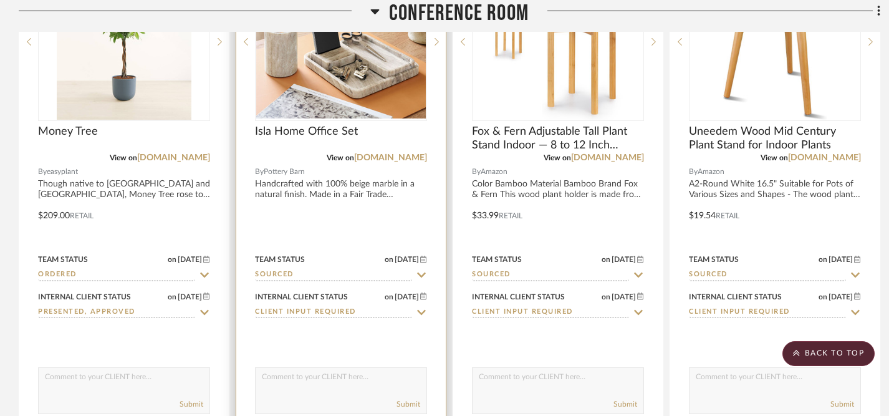
click at [376, 377] on textarea at bounding box center [341, 380] width 171 height 24
click at [343, 391] on textarea "Something like this for the back counter to hold basic office supplies. I'm goi…" at bounding box center [341, 380] width 171 height 24
click at [293, 382] on textarea "Something like this for the back counter to hold basic office supplies instead …" at bounding box center [341, 380] width 171 height 24
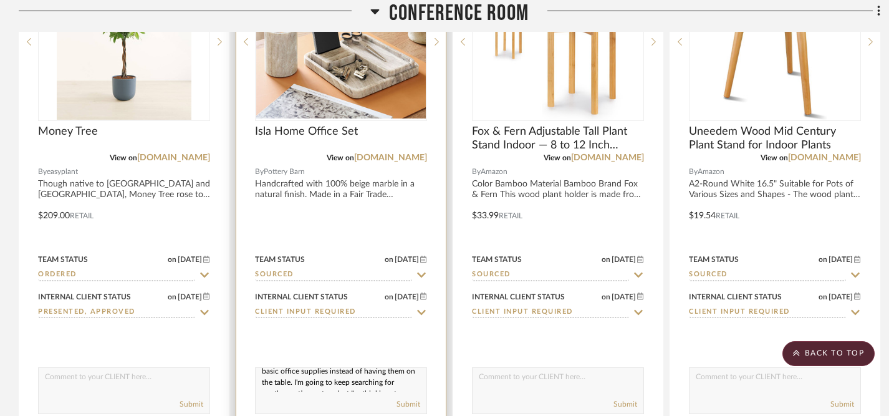
scroll to position [23, 0]
click at [304, 379] on textarea "Something like this for the back counter to hold basic office supplies instead …" at bounding box center [341, 380] width 171 height 24
click at [303, 383] on textarea "Something like this for the back counter to hold basic office supplies instead …" at bounding box center [341, 380] width 171 height 24
click at [378, 381] on textarea "Something like this for the back counter to hold basic office supplies instead …" at bounding box center [341, 380] width 171 height 24
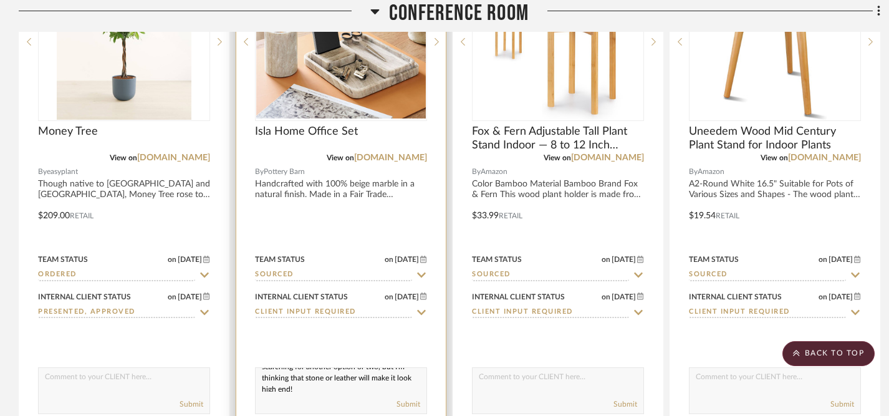
scroll to position [50, 0]
click at [338, 386] on textarea "Something like this for the back counter to hold basic office supplies instead …" at bounding box center [341, 380] width 171 height 24
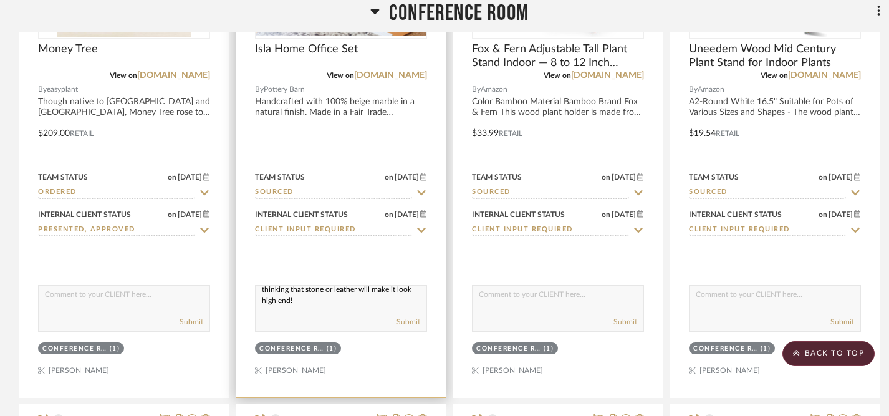
scroll to position [1044, 0]
type textarea "Something like this for the back counter to hold basic office supplies instead …"
click at [407, 322] on button "Submit" at bounding box center [409, 320] width 24 height 11
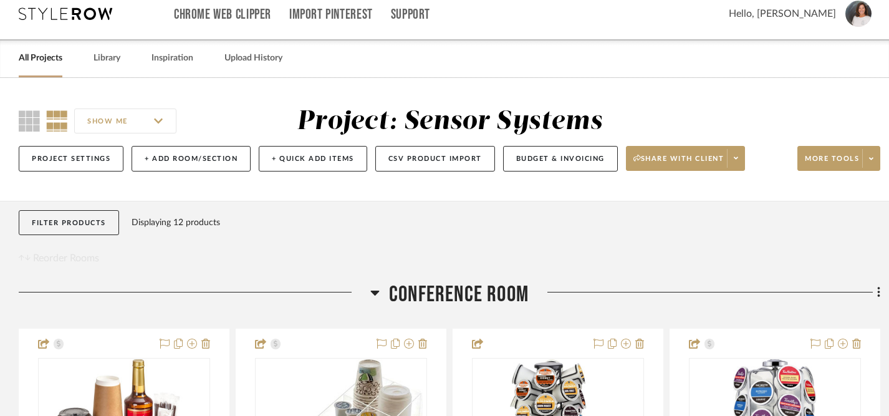
scroll to position [0, 0]
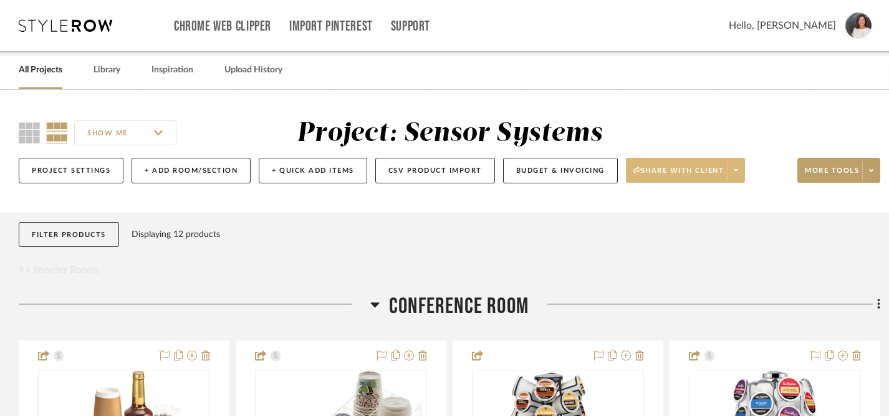
click at [662, 167] on span "Share with client" at bounding box center [679, 175] width 91 height 19
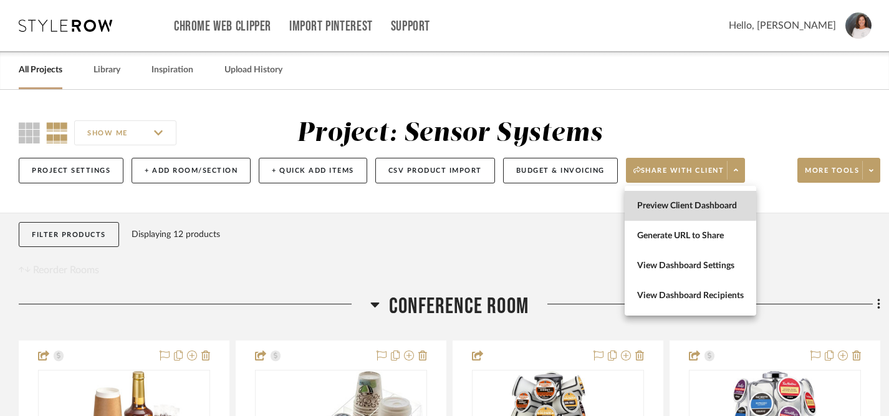
click at [648, 199] on button "Preview Client Dashboard" at bounding box center [691, 206] width 132 height 30
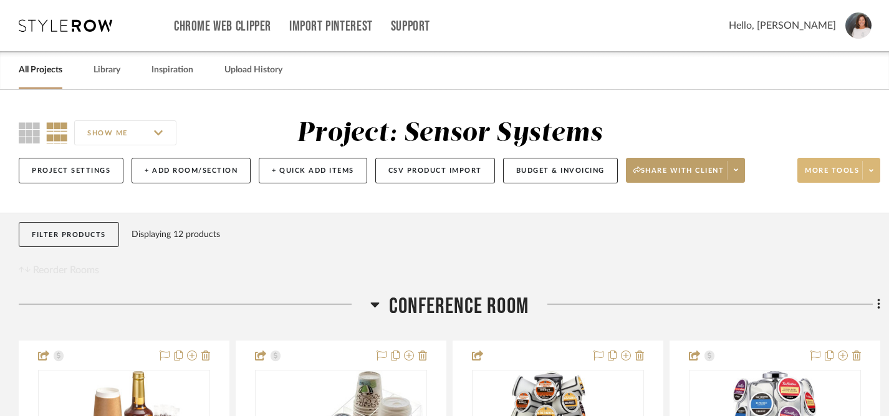
click at [874, 172] on span at bounding box center [871, 170] width 17 height 19
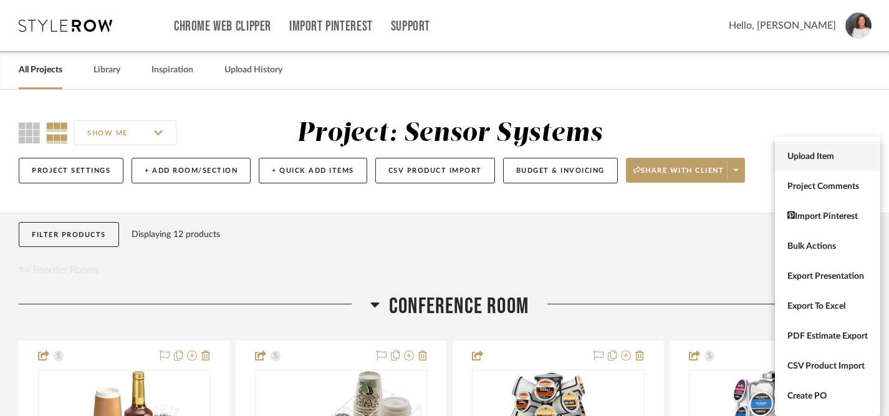
click at [845, 159] on span "Upload Item" at bounding box center [828, 157] width 80 height 11
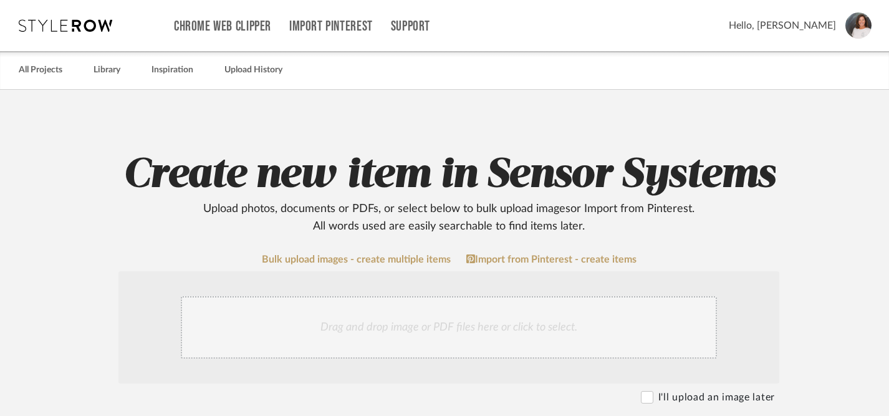
click at [407, 327] on div "Drag and drop image or PDF files here or click to select." at bounding box center [449, 327] width 536 height 62
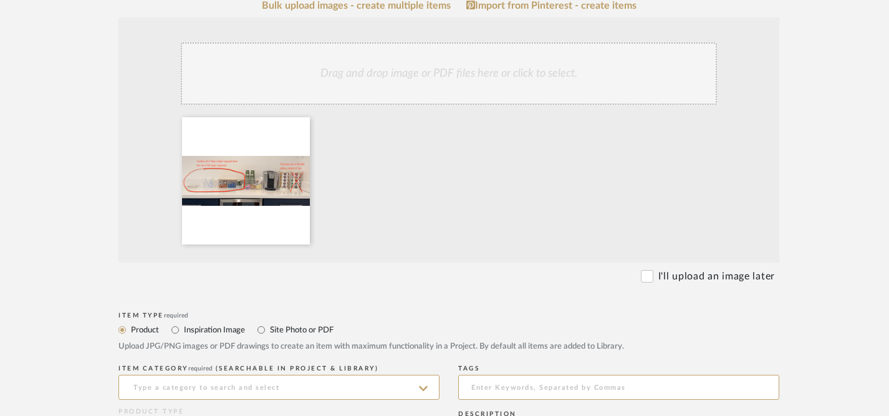
scroll to position [254, 0]
click at [175, 329] on input "Inspiration Image" at bounding box center [175, 329] width 15 height 15
radio input "true"
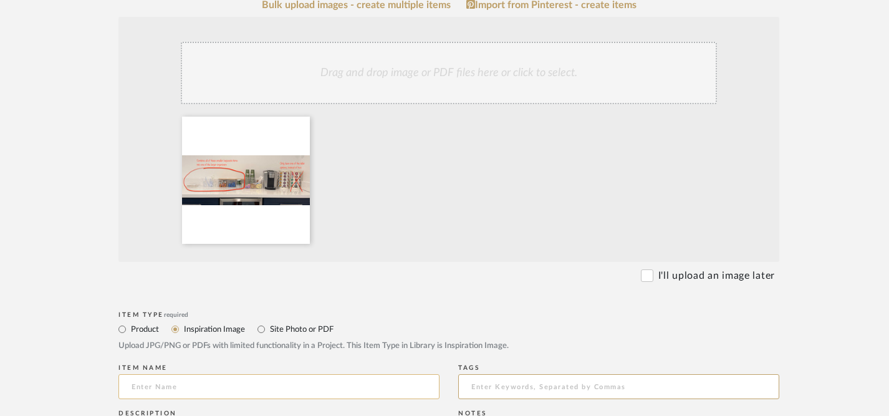
click at [255, 387] on input at bounding box center [279, 386] width 321 height 25
type input "N"
type input "o"
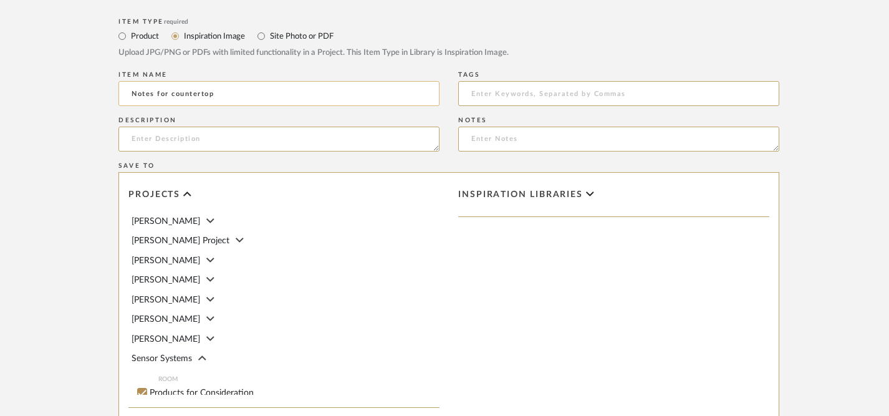
scroll to position [49, 0]
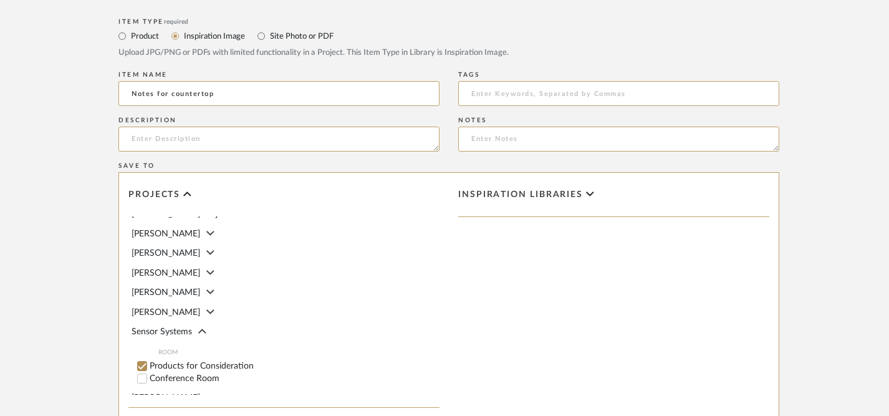
type input "Notes for countertop"
click at [141, 372] on input "Conference Room" at bounding box center [142, 378] width 12 height 12
checkbox input "false"
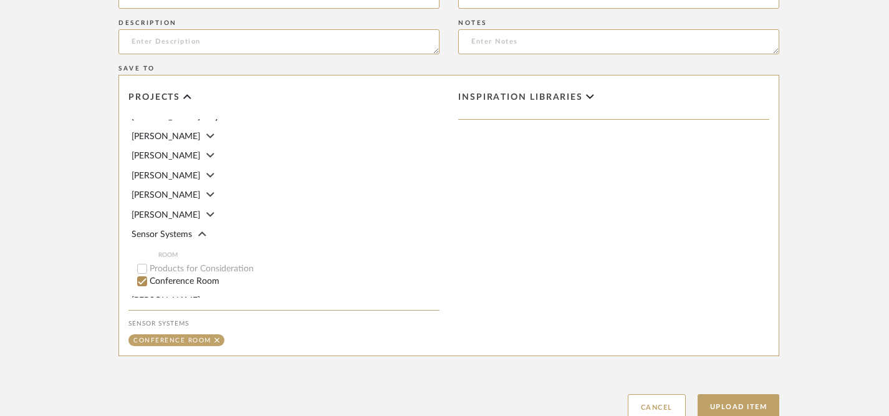
scroll to position [712, 0]
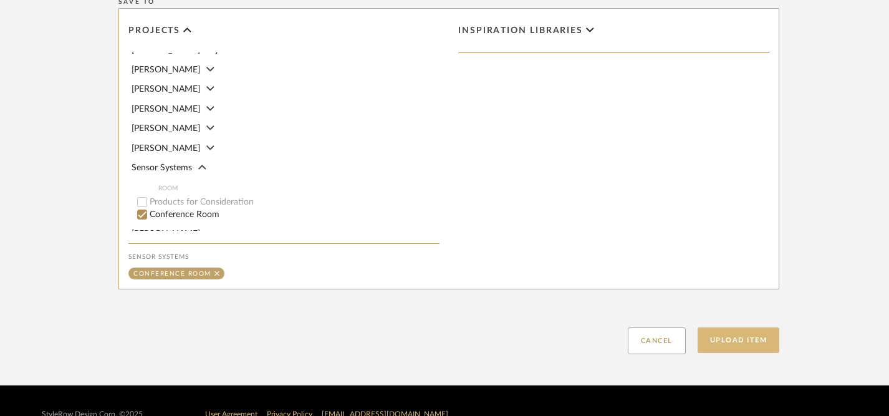
click at [738, 342] on button "Upload Item" at bounding box center [739, 340] width 82 height 26
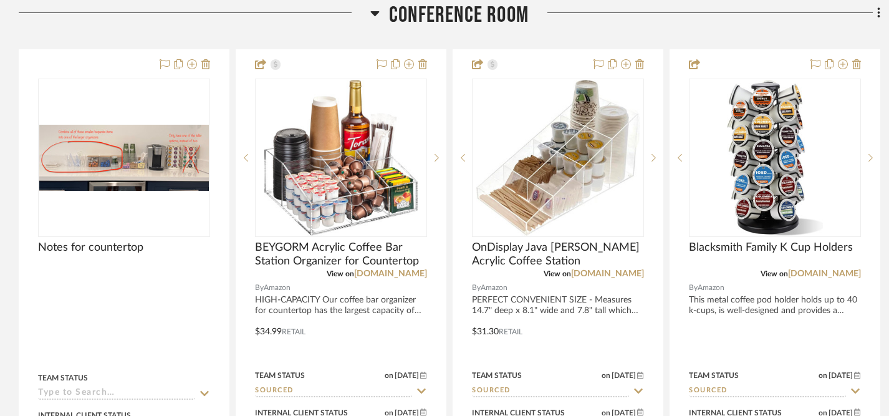
scroll to position [294, 0]
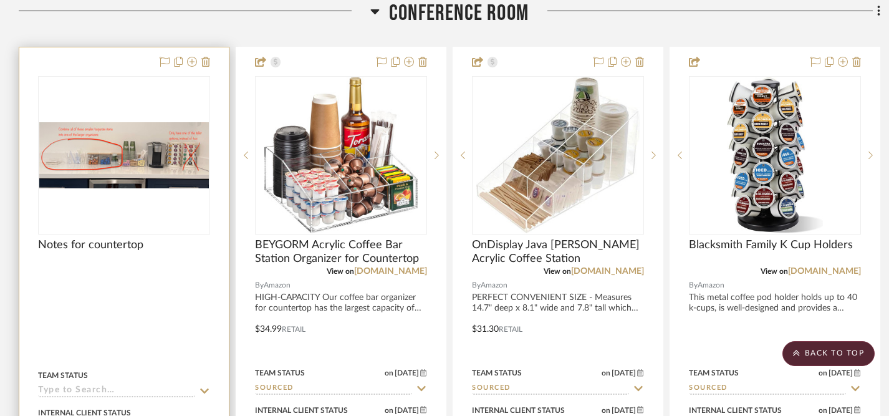
click at [147, 160] on img "0" at bounding box center [124, 155] width 170 height 66
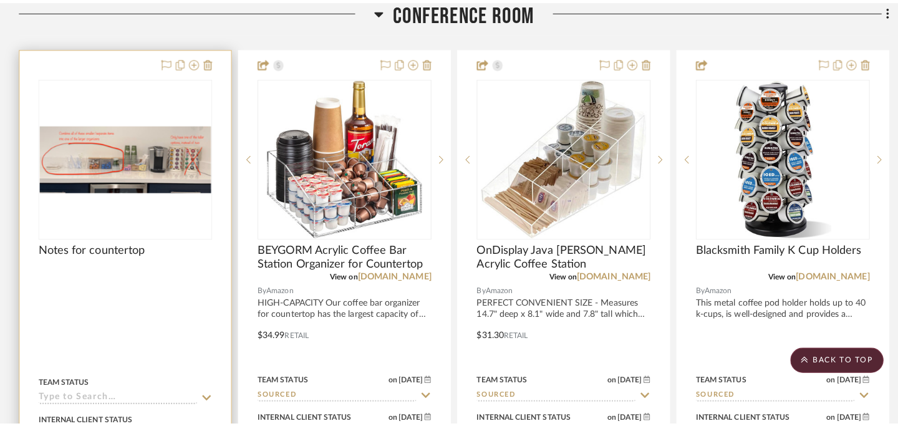
scroll to position [0, 0]
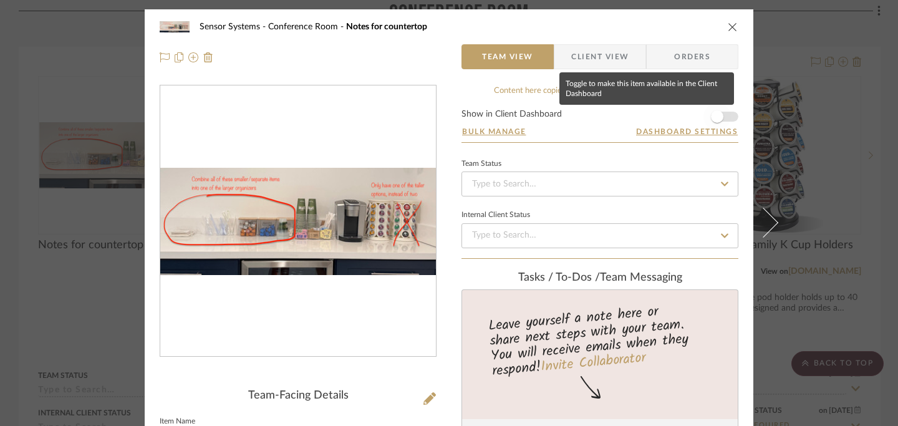
click at [717, 116] on span "button" at bounding box center [717, 116] width 12 height 12
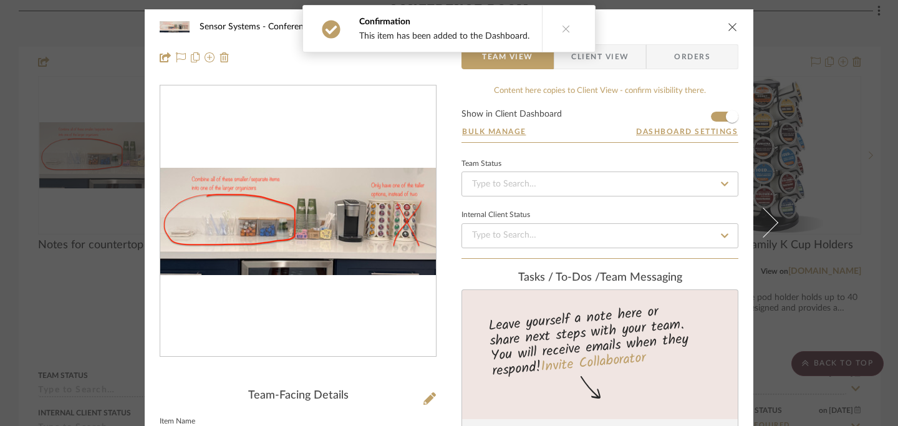
click at [729, 23] on icon "close" at bounding box center [733, 27] width 10 height 10
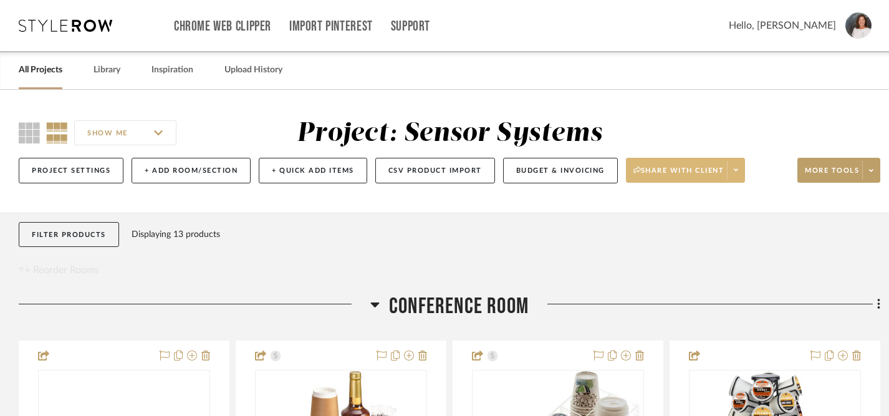
click at [691, 176] on span "Share with client" at bounding box center [679, 175] width 91 height 19
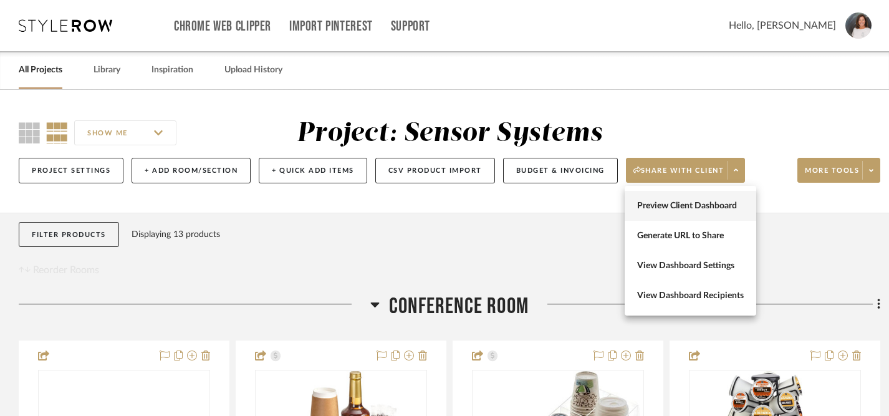
click at [672, 208] on span "Preview Client Dashboard" at bounding box center [690, 206] width 107 height 11
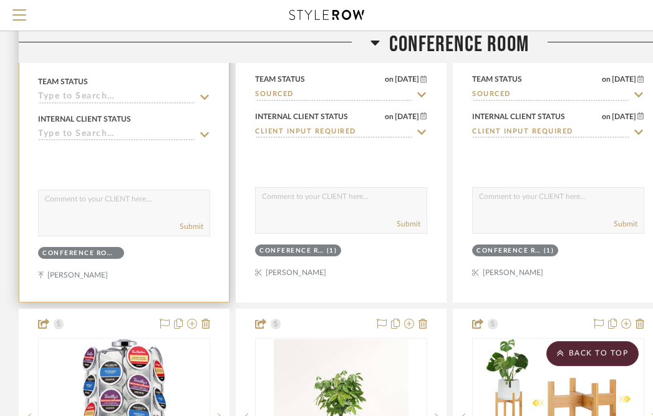
scroll to position [530, 0]
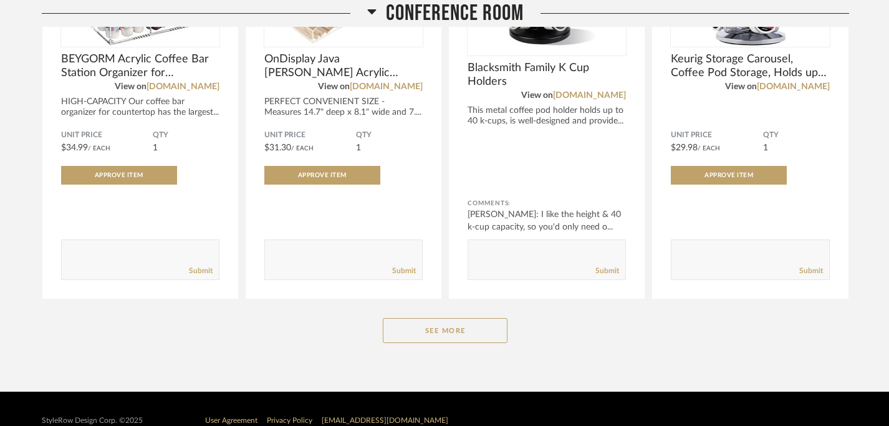
scroll to position [390, 0]
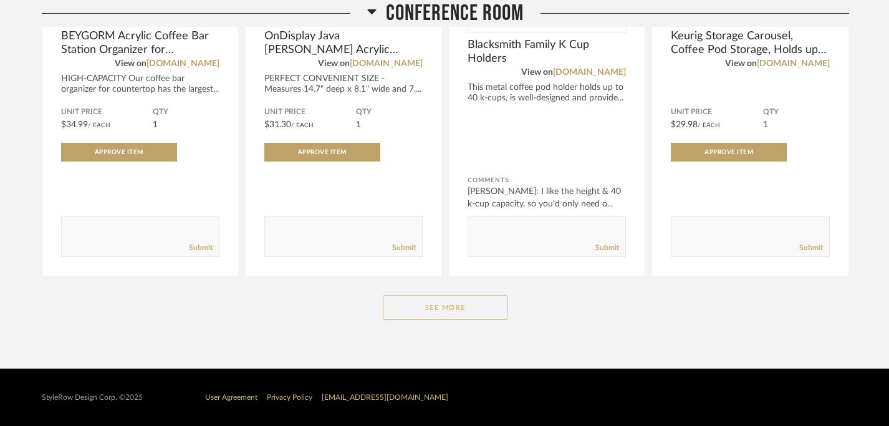
click at [438, 312] on button "See More" at bounding box center [445, 307] width 125 height 25
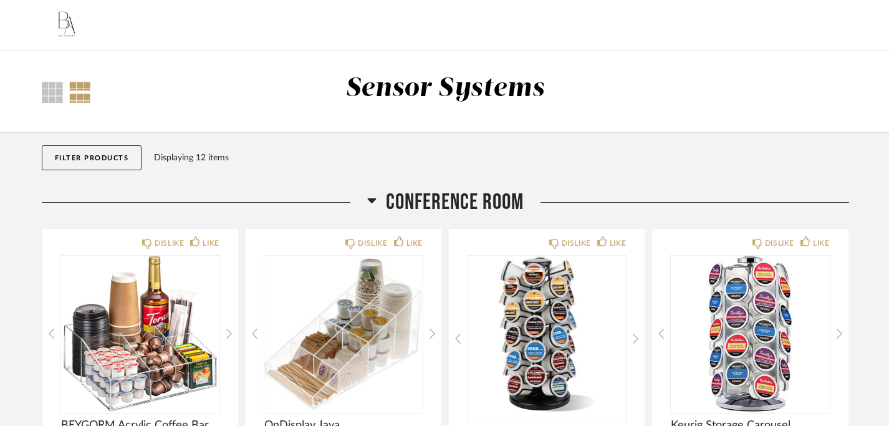
scroll to position [38, 0]
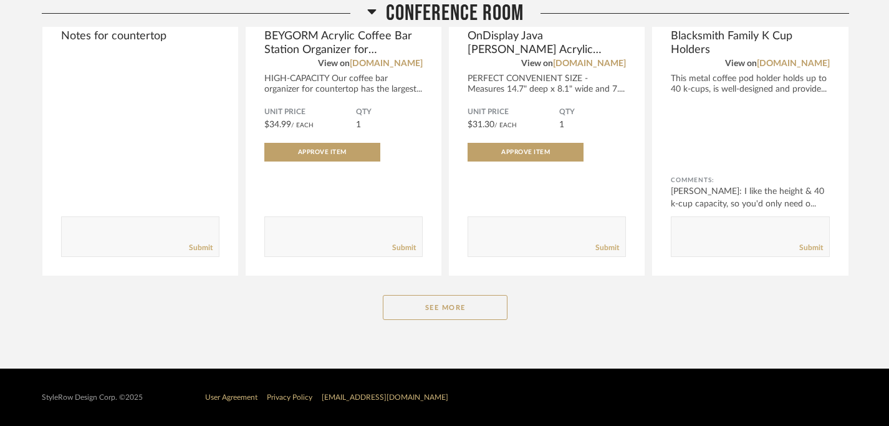
scroll to position [390, 0]
click at [432, 306] on button "See More" at bounding box center [445, 307] width 125 height 25
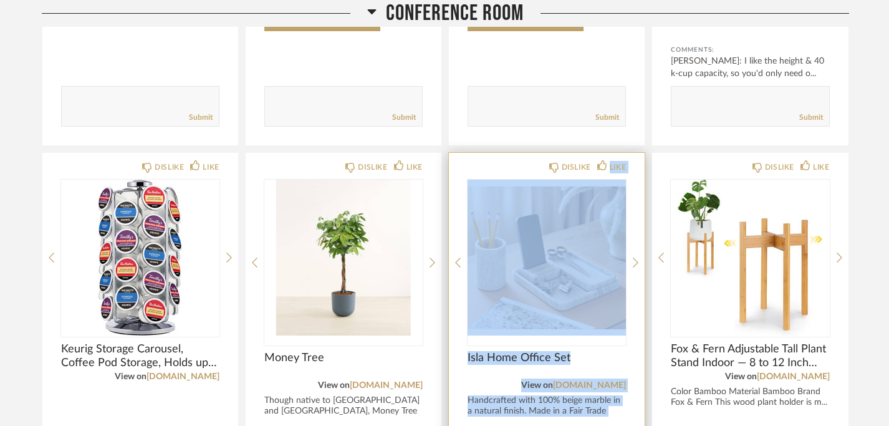
scroll to position [574, 0]
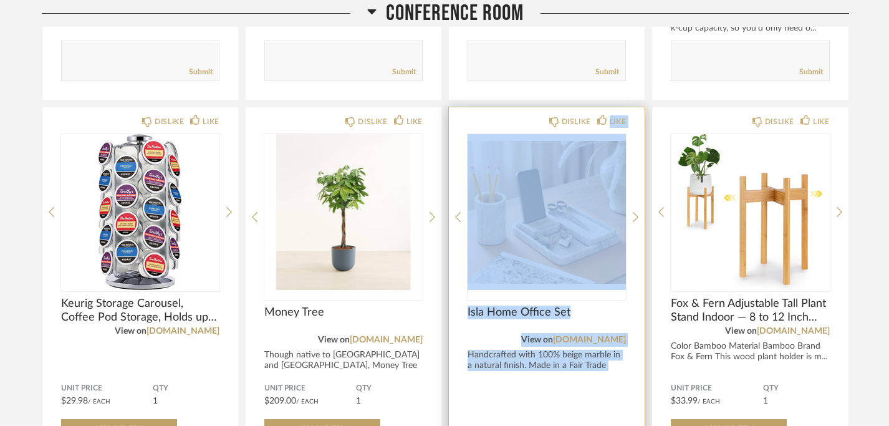
drag, startPoint x: 523, startPoint y: 217, endPoint x: 465, endPoint y: 424, distance: 214.6
click at [465, 424] on div "DISLIKE LIKE Isla Home Office Set View on potterybarn.com Handcrafted with 100%…" at bounding box center [547, 329] width 196 height 445
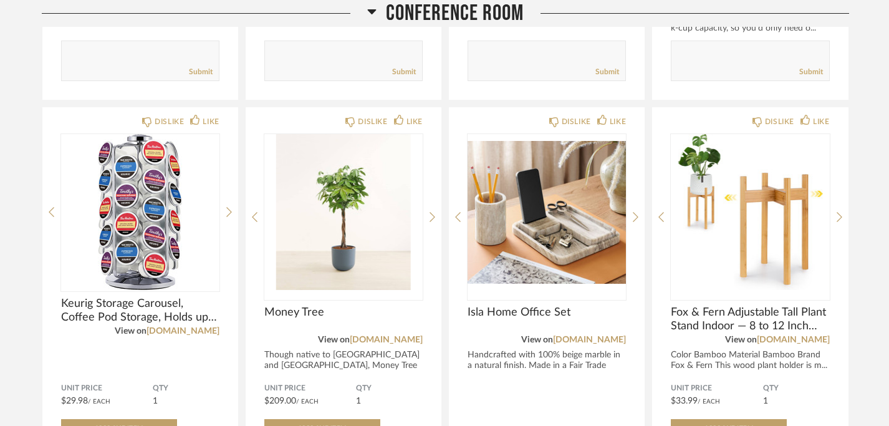
drag, startPoint x: 516, startPoint y: 126, endPoint x: 447, endPoint y: 329, distance: 214.6
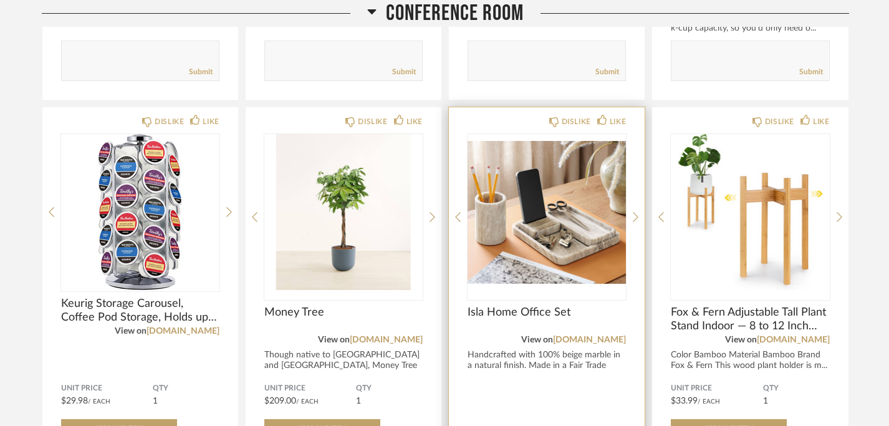
click at [500, 419] on div at bounding box center [547, 421] width 158 height 33
click at [516, 407] on div at bounding box center [547, 421] width 158 height 33
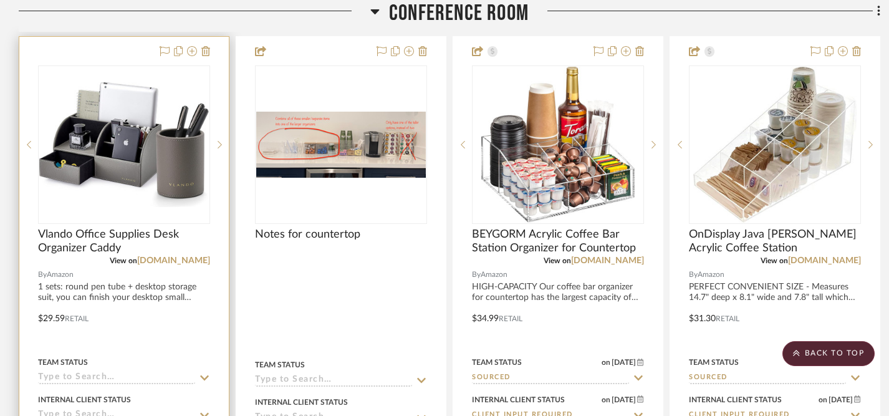
scroll to position [298, 0]
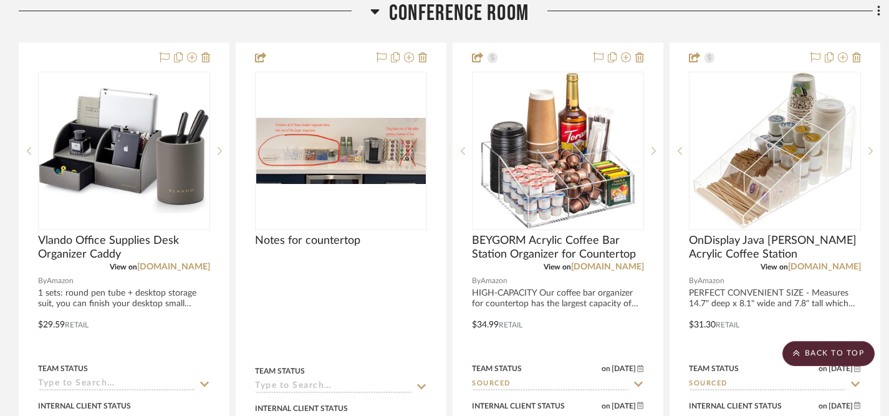
drag, startPoint x: 113, startPoint y: 56, endPoint x: 234, endPoint y: 327, distance: 297.1
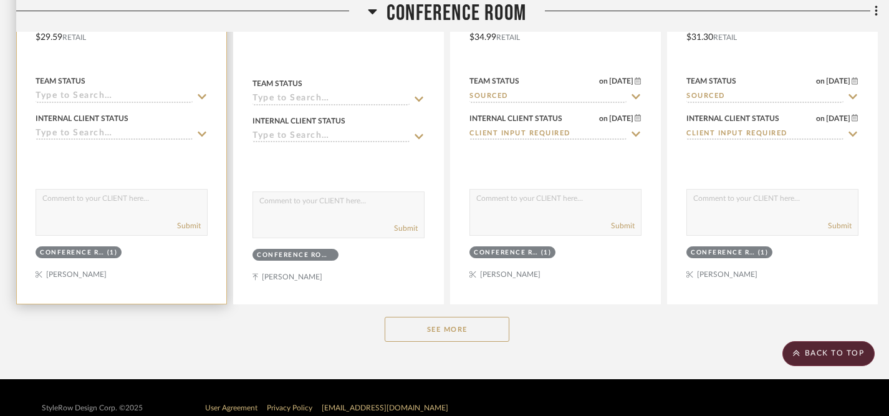
scroll to position [606, 2]
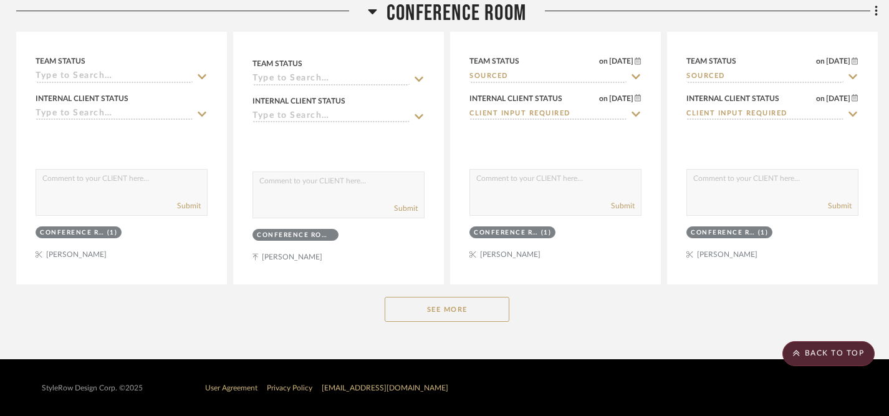
click at [437, 312] on button "See More" at bounding box center [447, 309] width 125 height 25
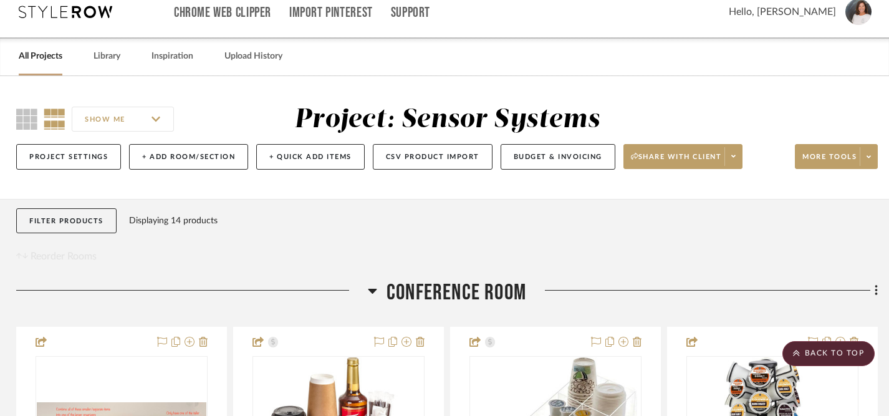
scroll to position [0, 2]
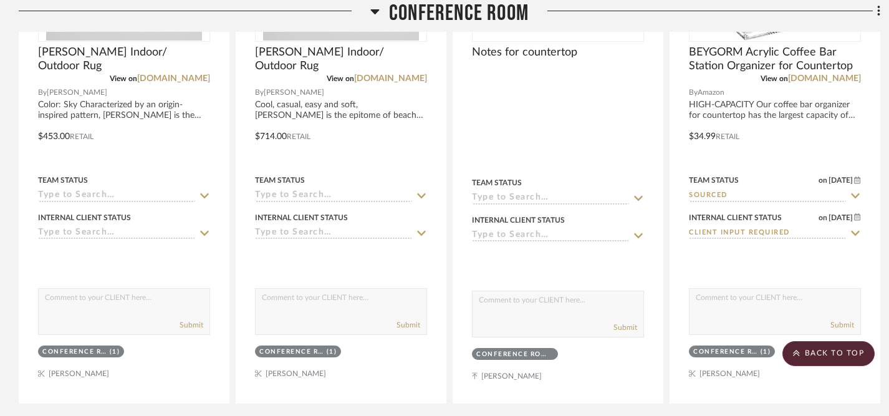
scroll to position [514, 0]
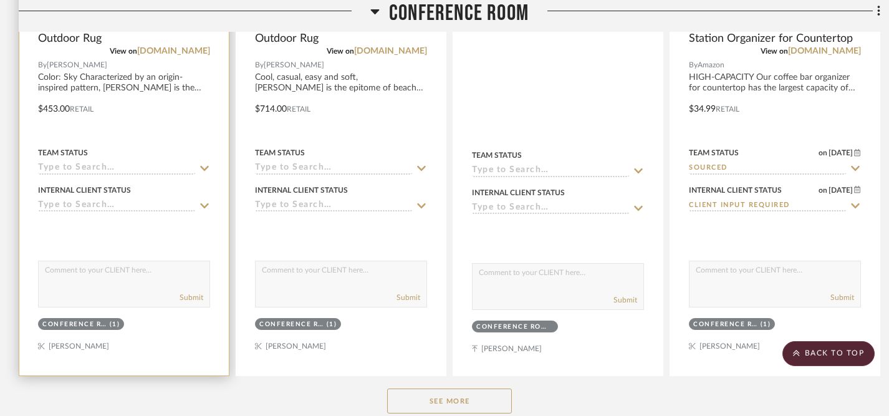
click at [203, 169] on icon at bounding box center [204, 168] width 11 height 10
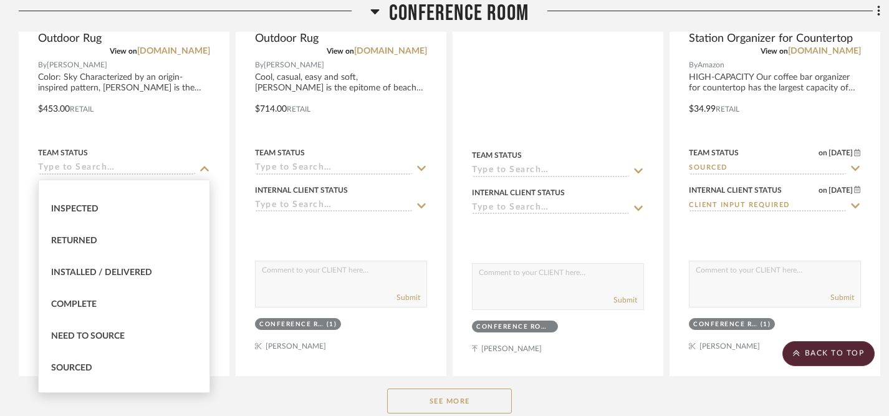
scroll to position [242, 0]
click at [105, 370] on div "Sourced" at bounding box center [124, 368] width 171 height 32
type input "[DATE]"
type input "Sourced"
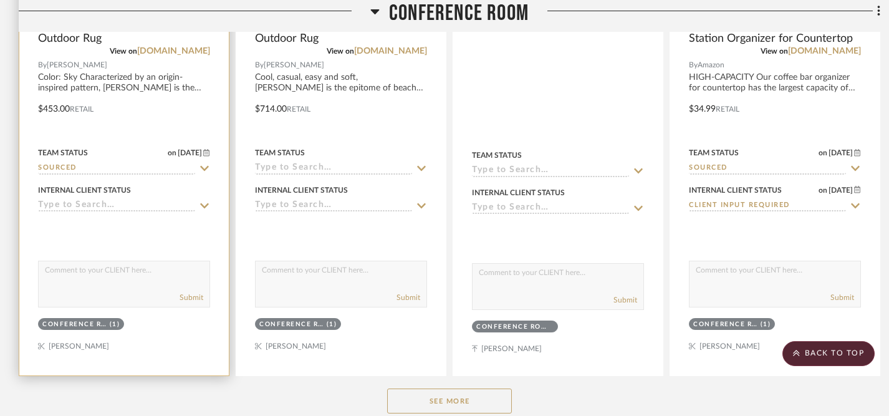
click at [207, 203] on icon at bounding box center [204, 206] width 11 height 10
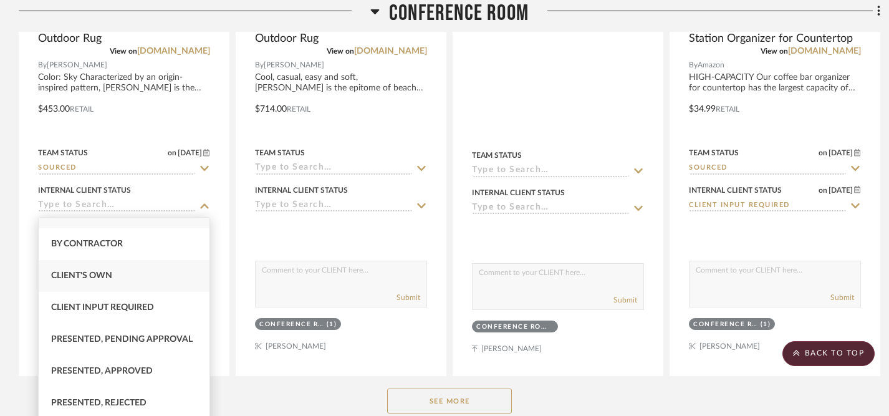
scroll to position [16, 0]
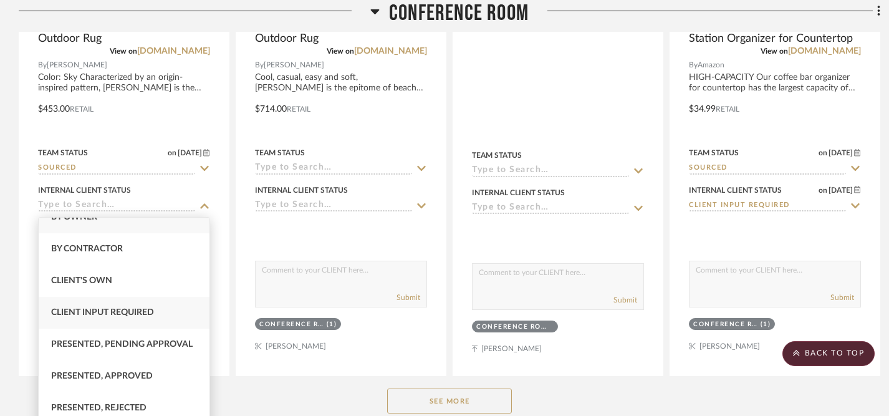
click at [122, 314] on span "Client Input Required" at bounding box center [102, 312] width 103 height 9
type input "[DATE]"
type input "Client Input Required"
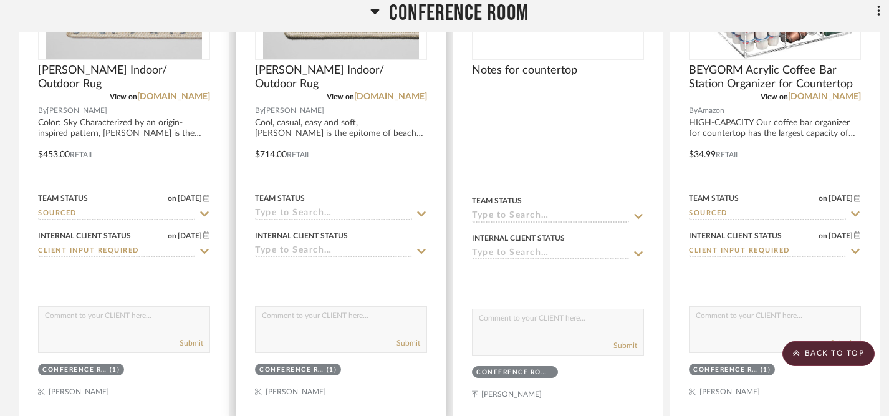
scroll to position [472, 0]
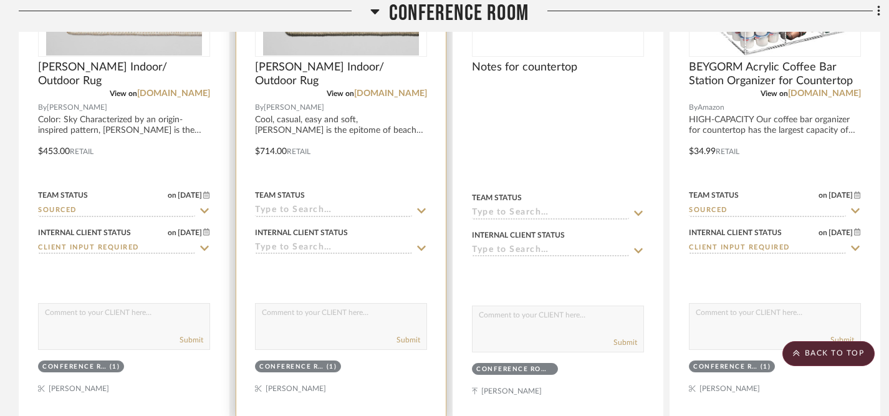
click at [424, 212] on icon at bounding box center [421, 210] width 9 height 5
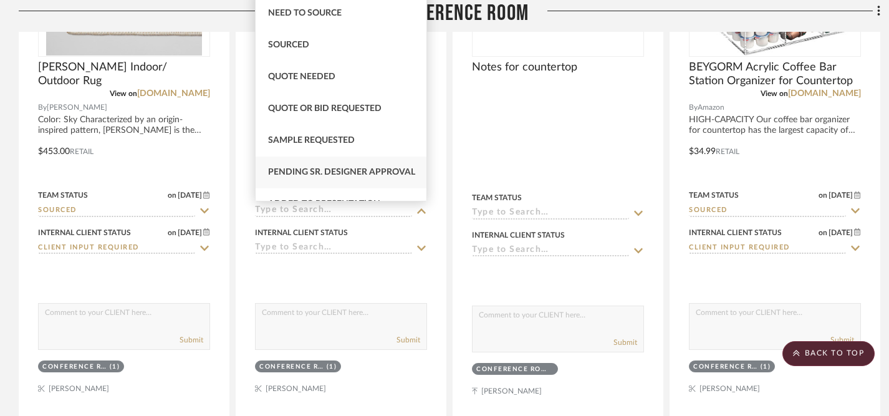
scroll to position [372, 0]
click at [293, 49] on span "Sourced" at bounding box center [288, 46] width 41 height 9
type input "[DATE]"
type input "Sourced"
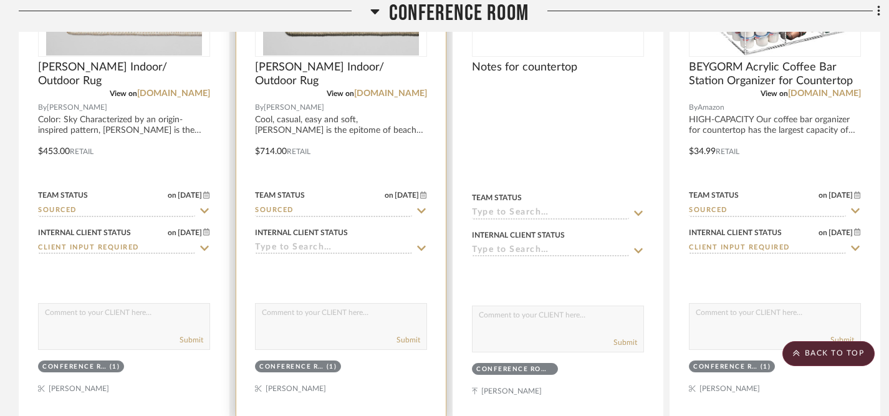
click at [420, 249] on icon at bounding box center [421, 248] width 9 height 5
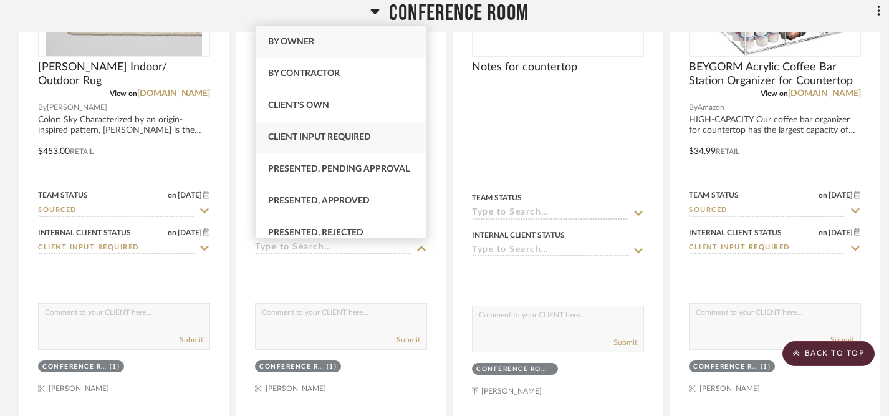
click at [359, 131] on div "Client Input Required" at bounding box center [341, 138] width 171 height 32
type input "[DATE]"
type input "Client Input Required"
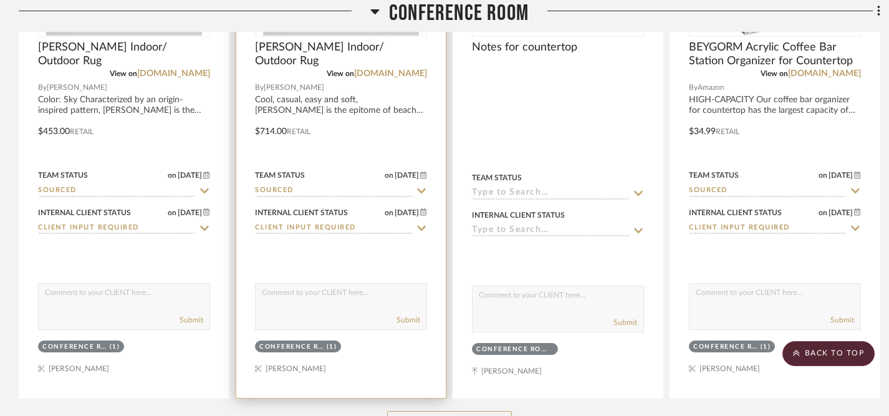
scroll to position [487, 0]
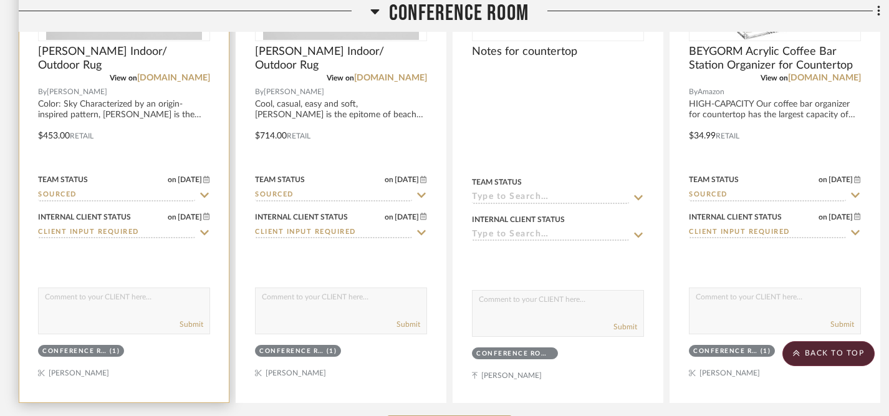
click at [133, 303] on textarea at bounding box center [124, 300] width 171 height 24
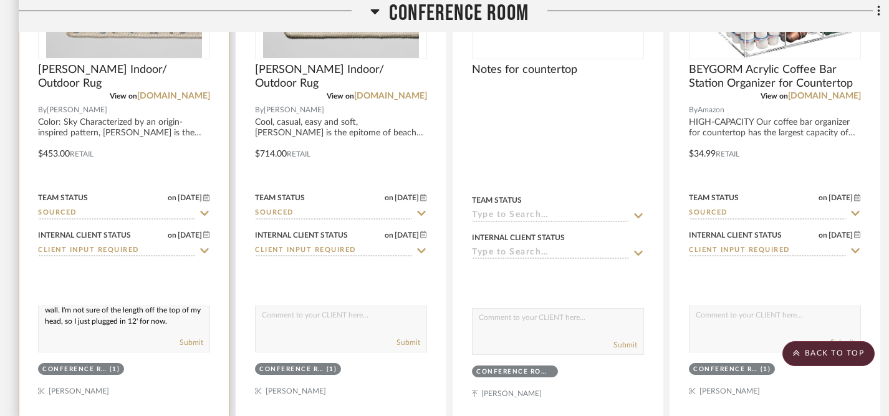
scroll to position [0, 0]
click at [138, 320] on textarea "My thoughts are considering a runner that goes in front of the cabinets running…" at bounding box center [124, 318] width 171 height 24
click at [185, 319] on textarea "My thoughts are placing a runner that goes in front of the cabinets running on …" at bounding box center [124, 318] width 171 height 24
click at [111, 329] on textarea "My thoughts are placing a runner in front of the cabinets running on the back w…" at bounding box center [124, 318] width 171 height 24
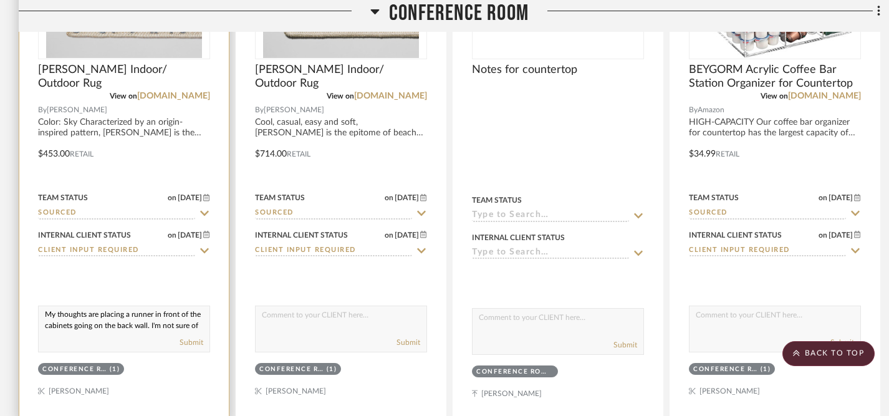
click at [115, 326] on textarea "My thoughts are placing a runner in front of the cabinets going on the back wal…" at bounding box center [124, 318] width 171 height 24
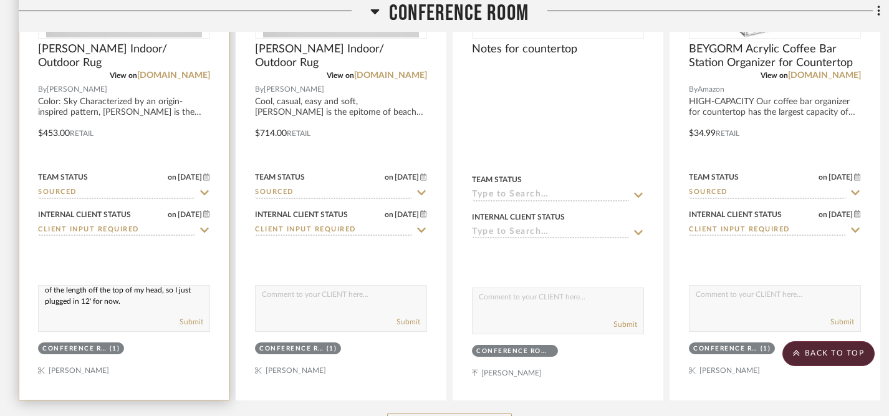
scroll to position [27, 0]
click at [80, 294] on textarea "My thoughts are placing a runner in front of the cabinets going along the back …" at bounding box center [124, 298] width 171 height 24
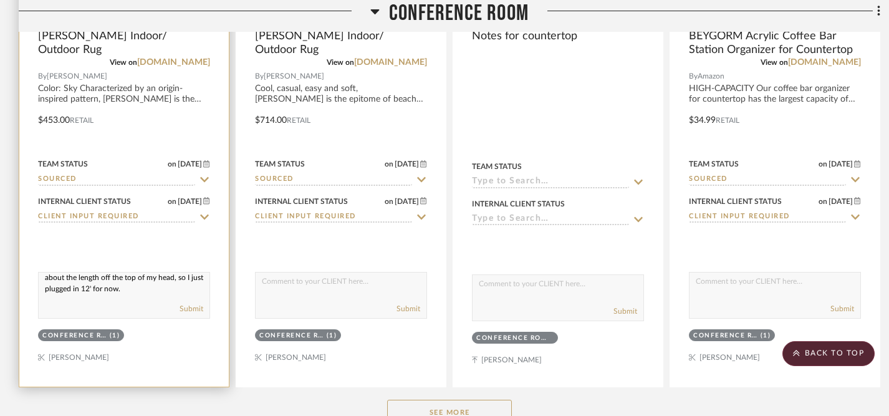
click at [179, 294] on textarea "My thoughts are placing a runner in front of the cabinets going along the back …" at bounding box center [124, 285] width 171 height 24
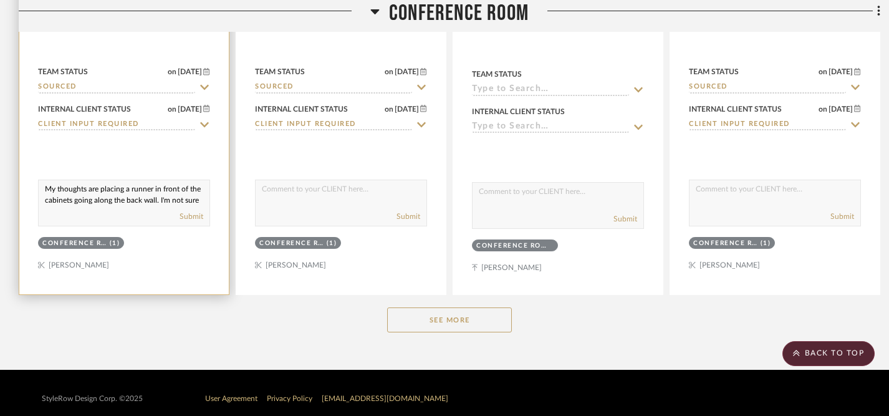
scroll to position [606, 0]
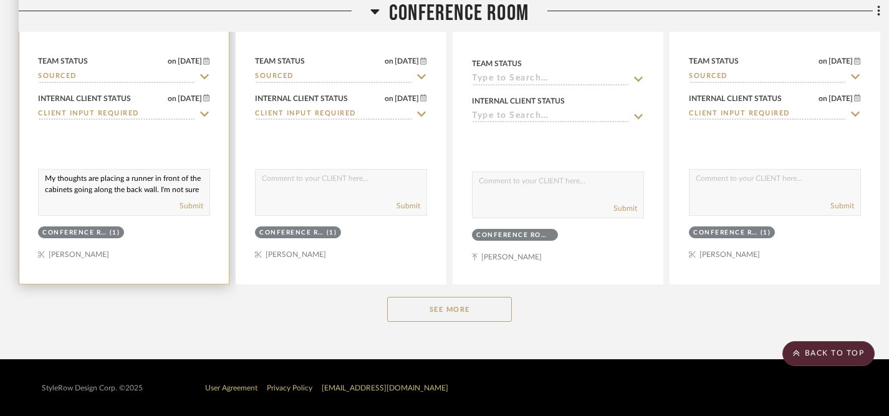
click at [44, 181] on textarea "My thoughts are placing a runner in front of the cabinets going along the back …" at bounding box center [124, 182] width 171 height 24
drag, startPoint x: 44, startPoint y: 181, endPoint x: 116, endPoint y: 215, distance: 79.8
click at [116, 215] on div "My thoughts are placing a runner in front of the cabinets going along the back …" at bounding box center [124, 192] width 172 height 47
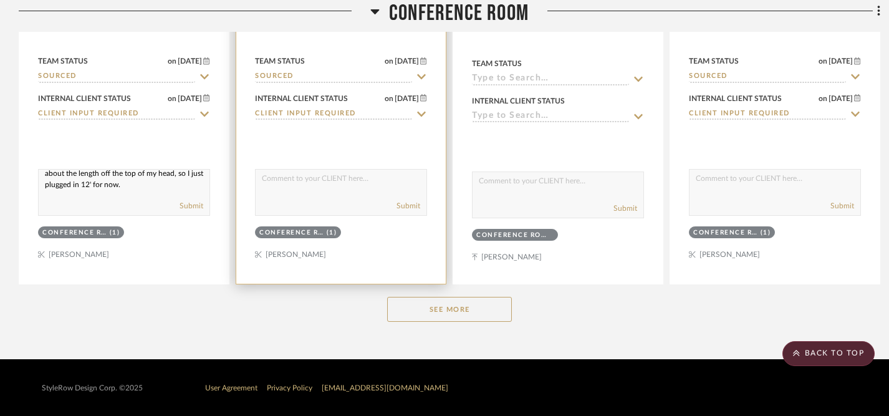
paste textarea "is to place a runner in front of the cabinets along the back wall. I’m not sure…"
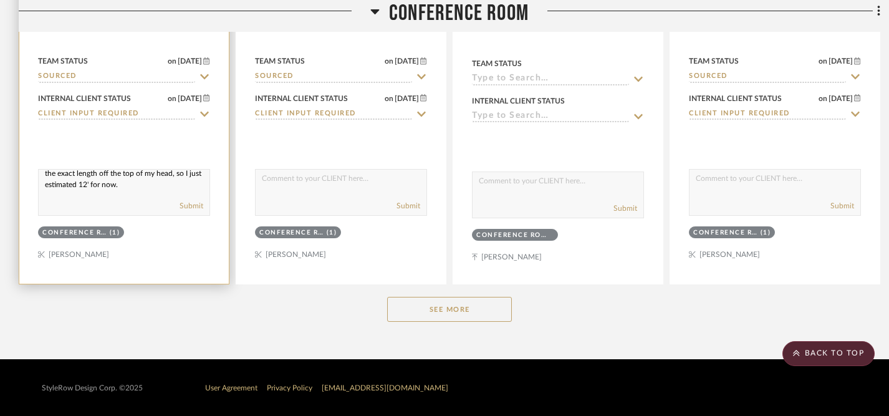
scroll to position [0, 0]
click at [45, 182] on textarea "My thought is to place a runner in front of the cabinets along the back wall. I…" at bounding box center [124, 182] width 171 height 24
drag, startPoint x: 45, startPoint y: 182, endPoint x: 154, endPoint y: 208, distance: 112.2
click at [154, 208] on div "My thought is to place a runner in front of the cabinets along the back wall. I…" at bounding box center [124, 192] width 172 height 47
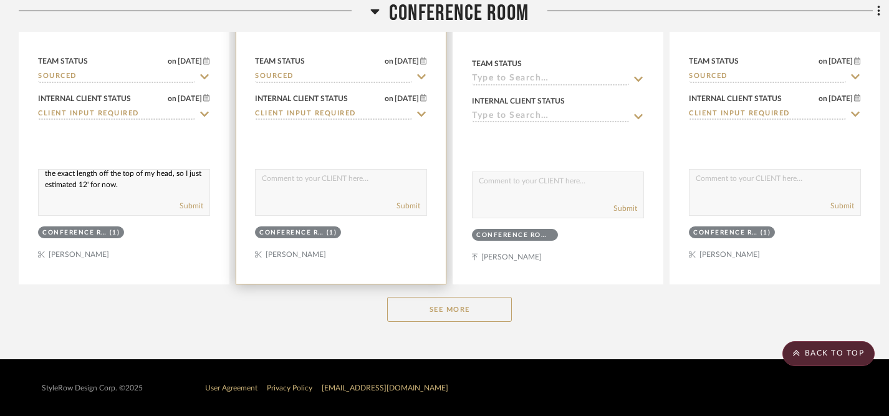
type textarea "My thought is to place a runner in front of the cabinets along the back wall. I…"
click at [259, 181] on textarea at bounding box center [341, 182] width 171 height 24
paste textarea "My thought is to place a runner in front of the cabinets along the back wall. I…"
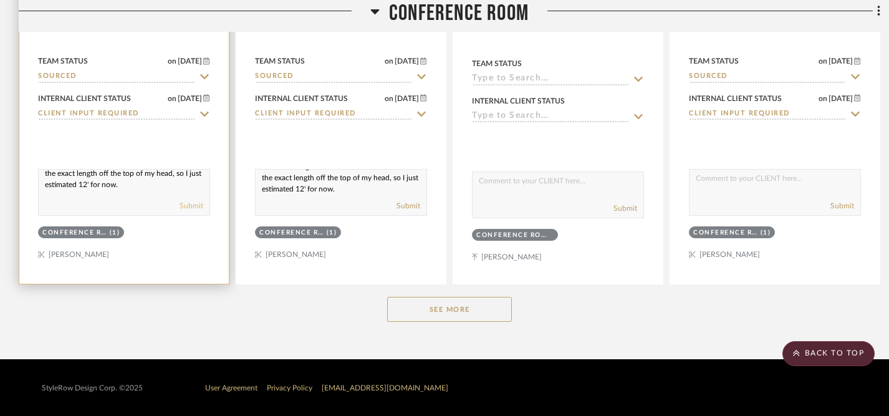
type textarea "My thought is to place a runner in front of the cabinets along the back wall. I…"
click at [194, 210] on button "Submit" at bounding box center [192, 205] width 24 height 11
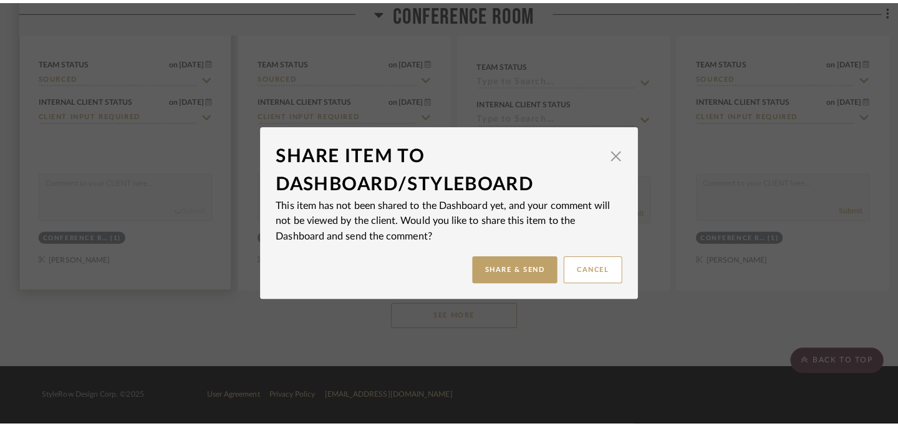
scroll to position [0, 0]
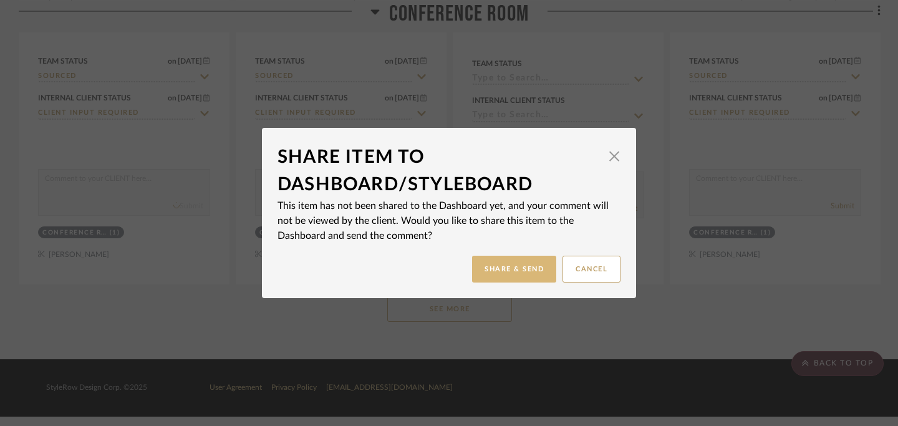
click at [491, 265] on button "Share & Send" at bounding box center [514, 269] width 84 height 27
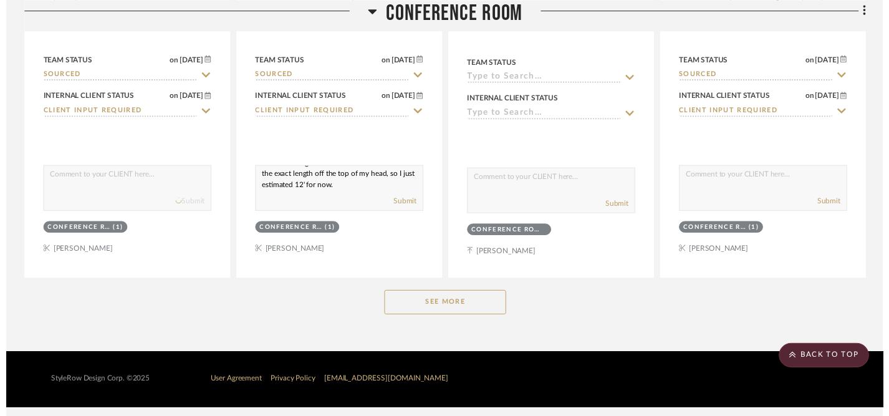
scroll to position [606, 0]
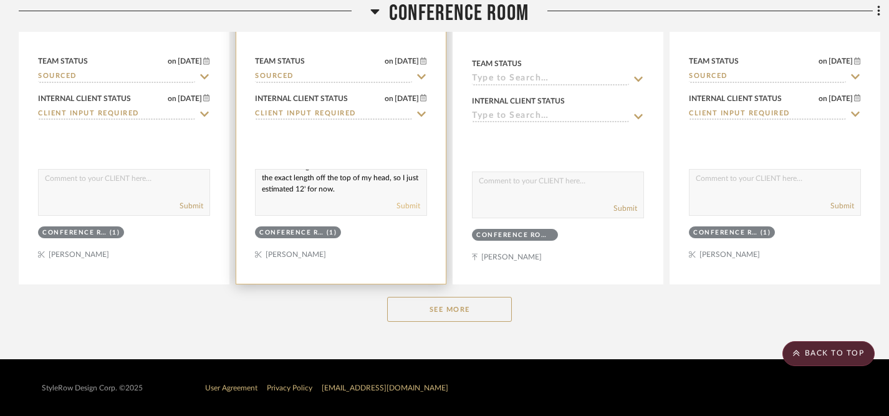
click at [408, 207] on button "Submit" at bounding box center [409, 205] width 24 height 11
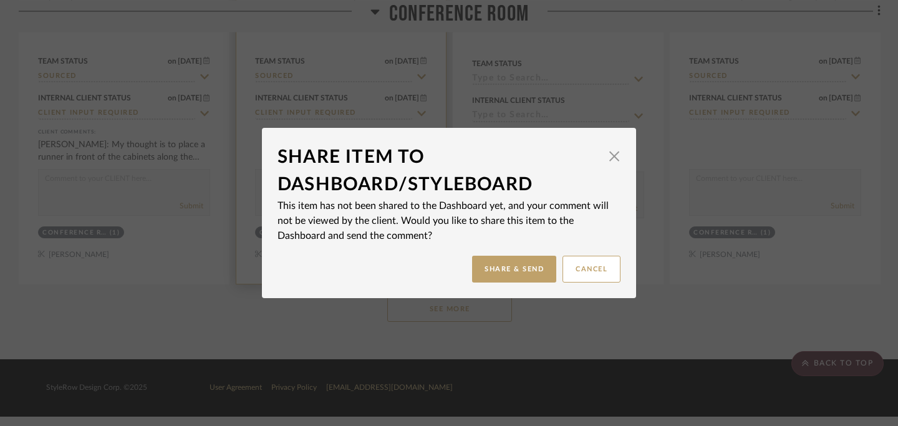
scroll to position [0, 0]
click at [505, 273] on button "Share & Send" at bounding box center [514, 269] width 84 height 27
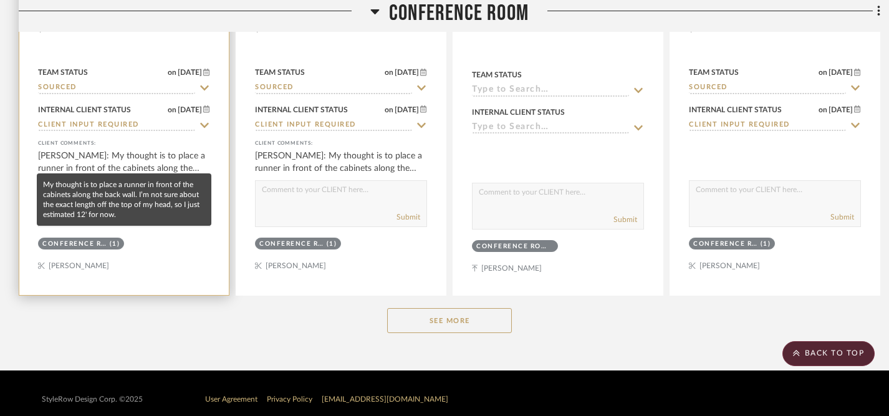
scroll to position [602, 0]
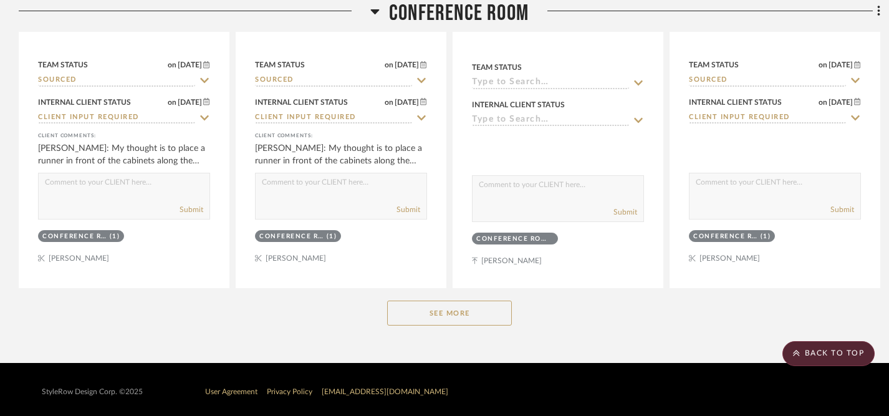
click at [407, 322] on button "See More" at bounding box center [449, 313] width 125 height 25
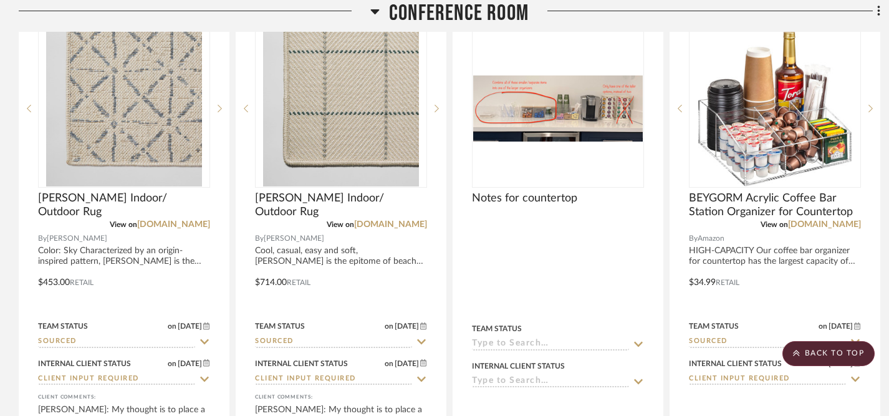
scroll to position [301, 0]
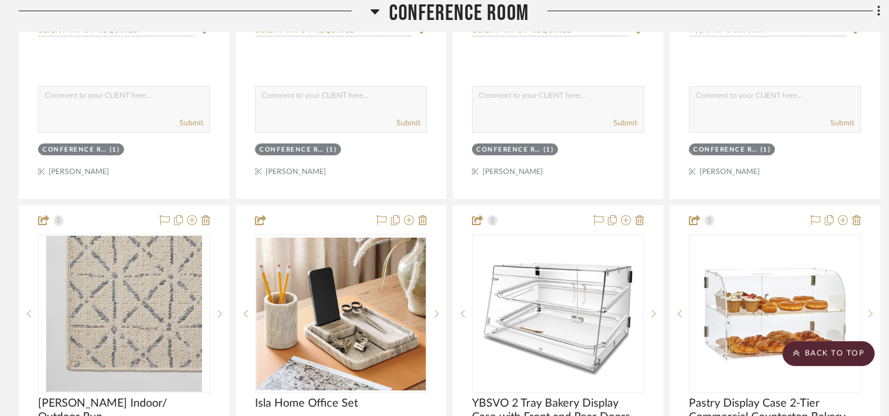
drag, startPoint x: 130, startPoint y: 51, endPoint x: 186, endPoint y: 391, distance: 344.5
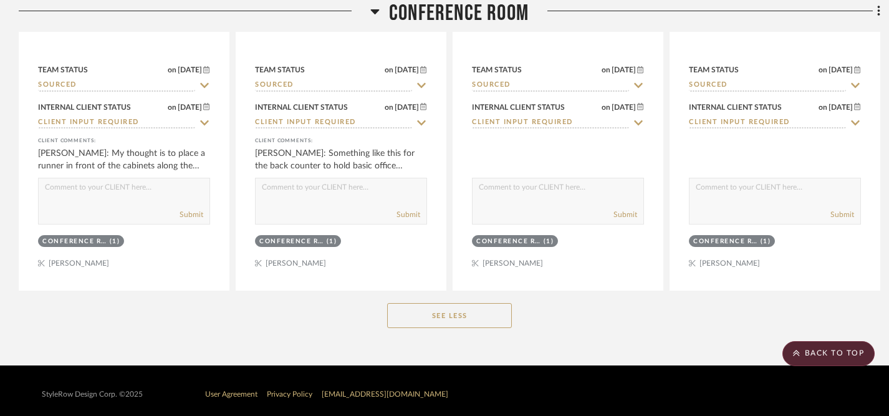
scroll to position [2263, 0]
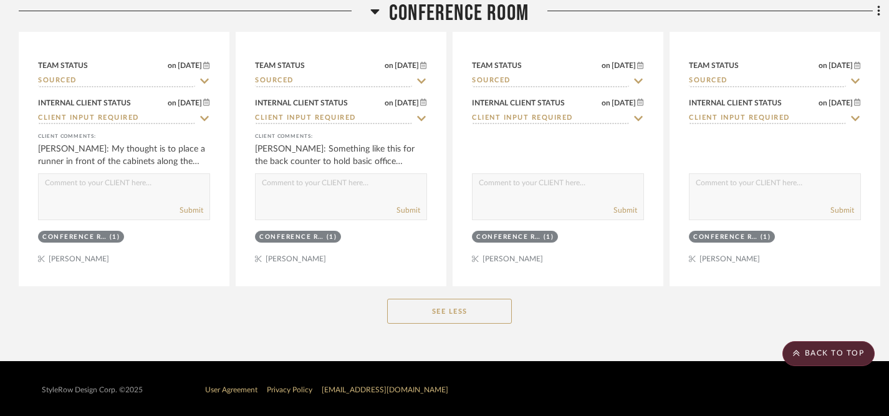
drag, startPoint x: 162, startPoint y: 243, endPoint x: 321, endPoint y: 357, distance: 196.3
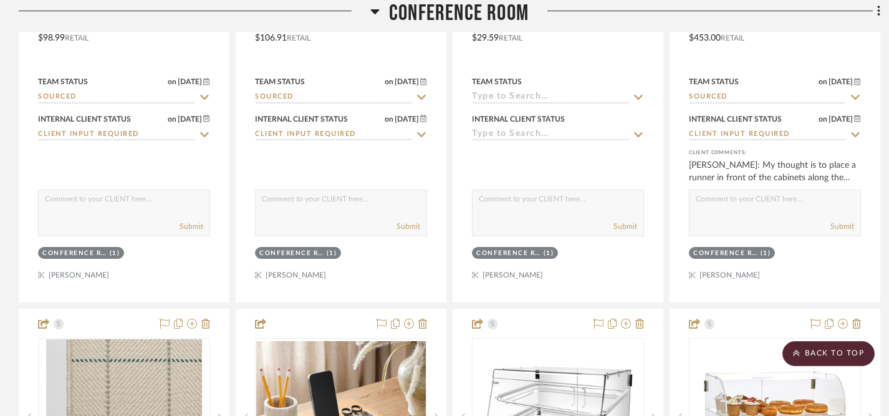
scroll to position [1739, 0]
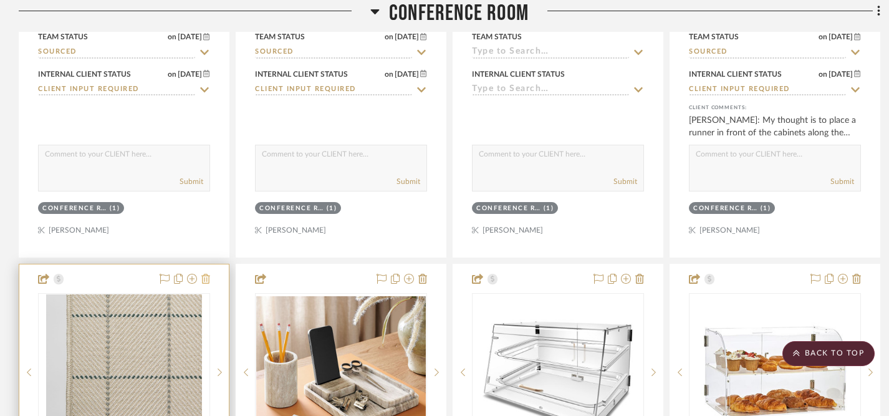
click at [206, 280] on icon at bounding box center [205, 279] width 9 height 10
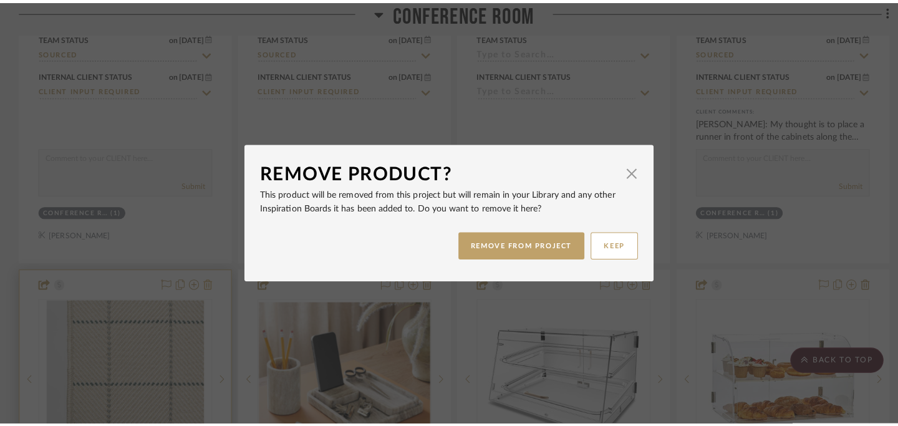
scroll to position [0, 0]
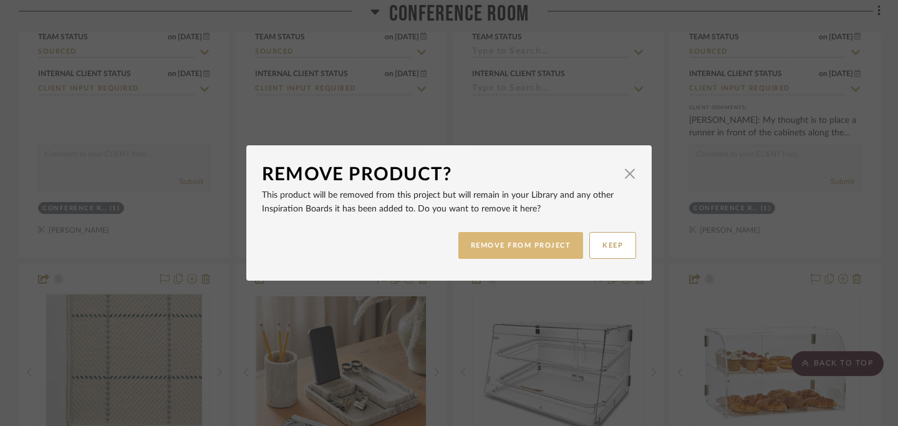
click at [507, 248] on button "REMOVE FROM PROJECT" at bounding box center [520, 245] width 125 height 27
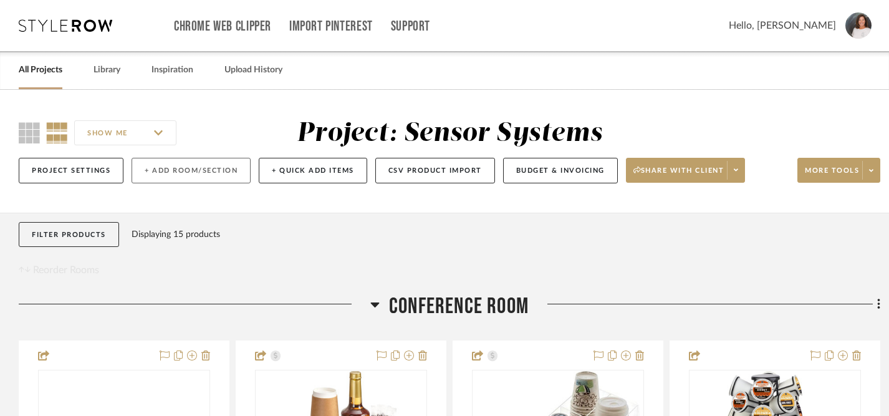
click at [182, 172] on button "+ Add Room/Section" at bounding box center [191, 171] width 119 height 26
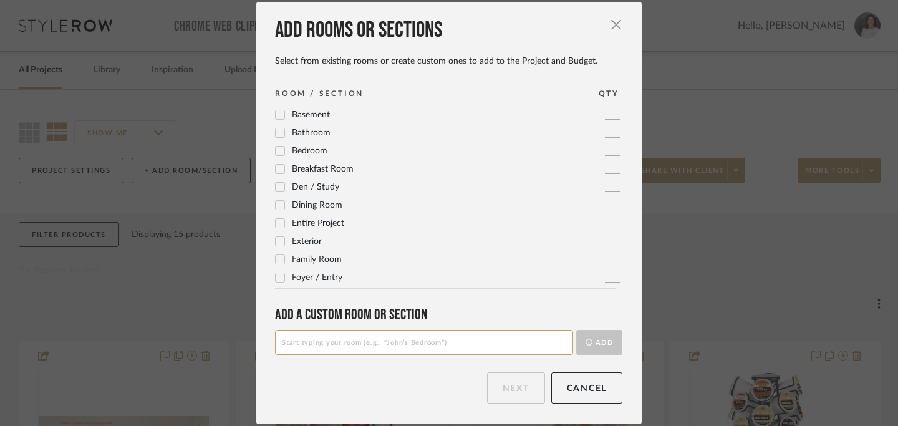
click at [288, 339] on input at bounding box center [424, 342] width 298 height 25
type input "Window Treatment"
click at [612, 342] on button "Add" at bounding box center [599, 342] width 46 height 25
click at [521, 394] on button "Next" at bounding box center [516, 387] width 58 height 31
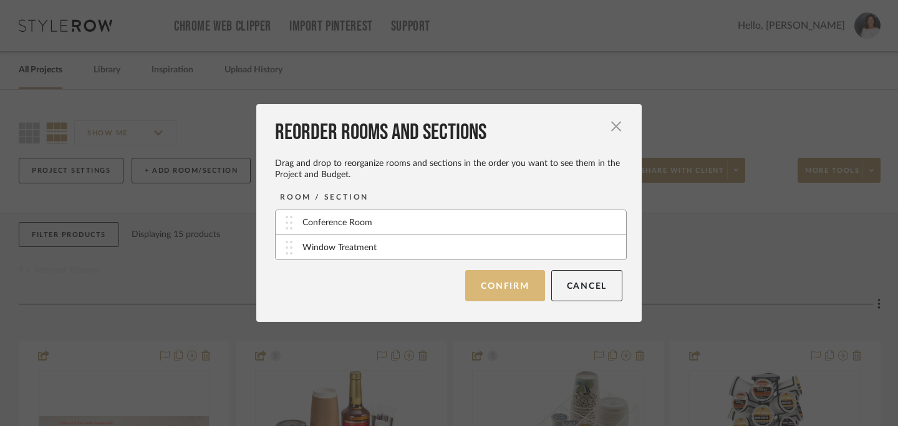
click at [502, 290] on button "Confirm" at bounding box center [504, 285] width 79 height 31
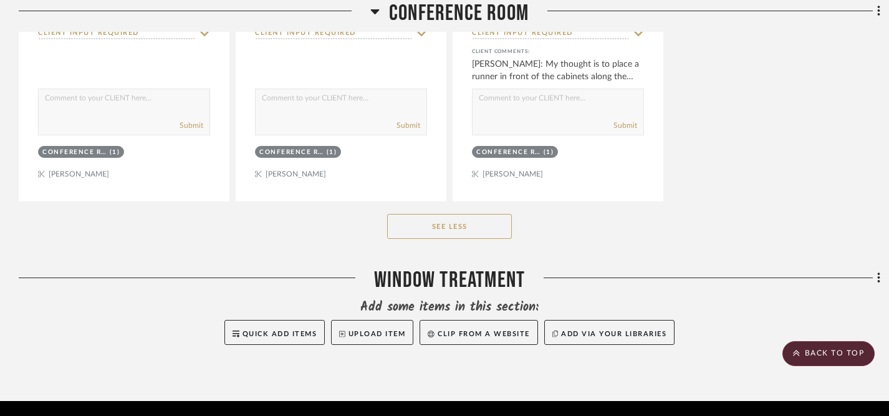
scroll to position [2388, 0]
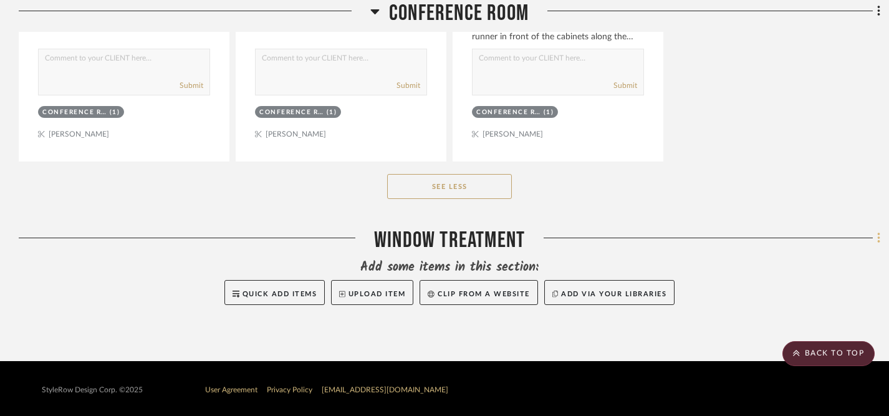
click at [879, 237] on icon at bounding box center [879, 238] width 2 height 11
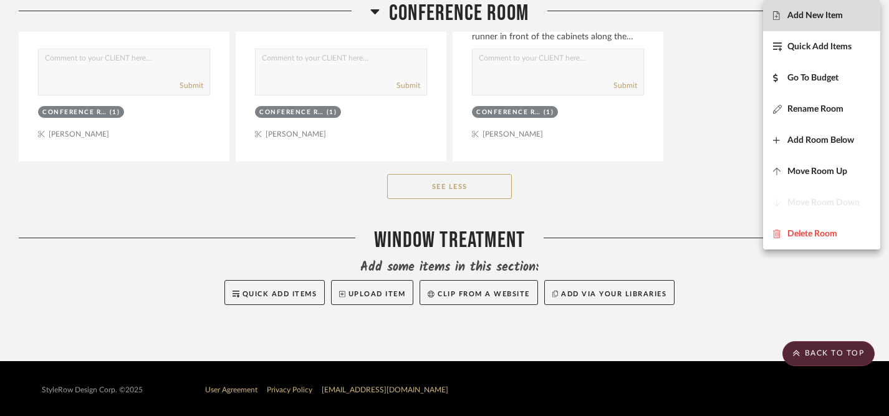
click at [826, 17] on span "Add New Item" at bounding box center [816, 16] width 56 height 11
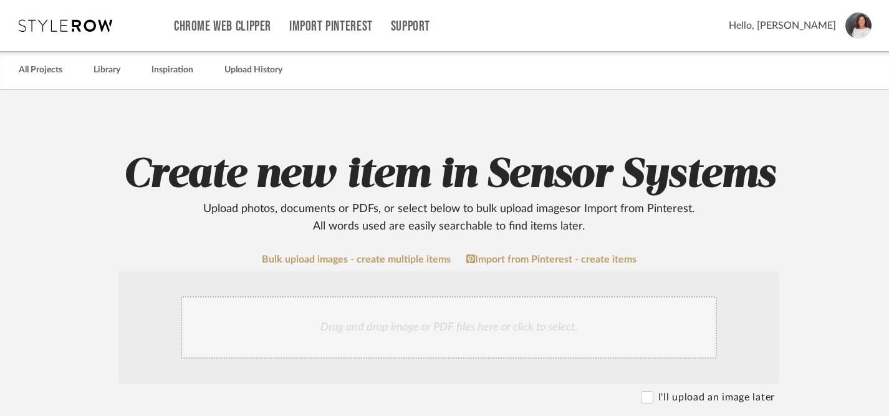
click at [390, 328] on div "Drag and drop image or PDF files here or click to select." at bounding box center [449, 327] width 536 height 62
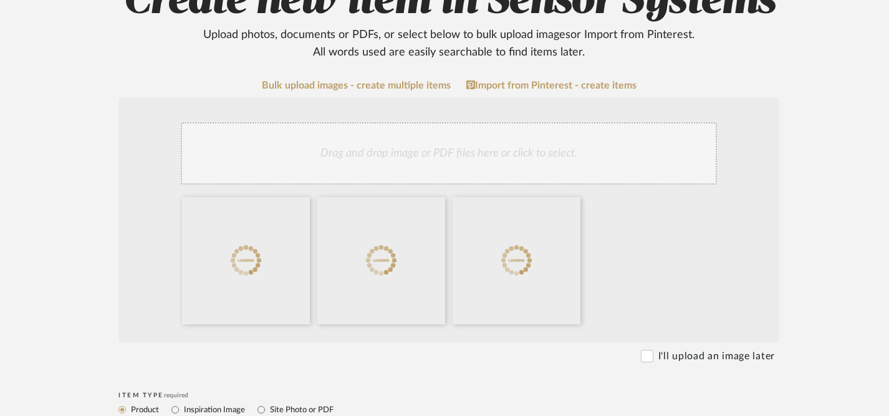
scroll to position [178, 0]
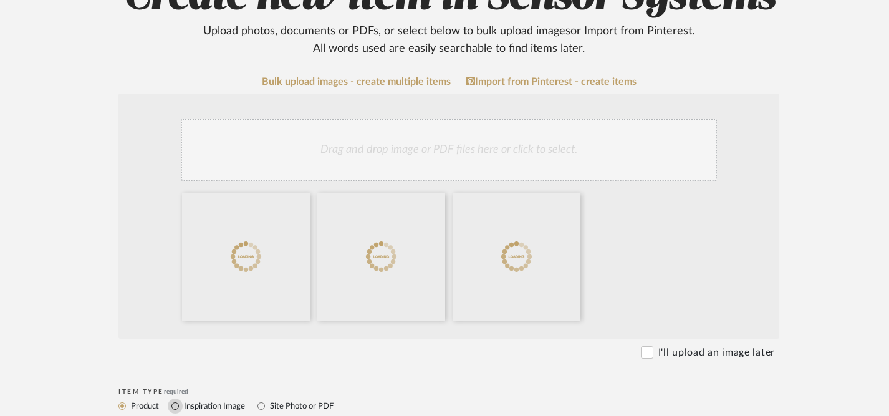
click at [175, 407] on input "Inspiration Image" at bounding box center [175, 406] width 15 height 15
radio input "true"
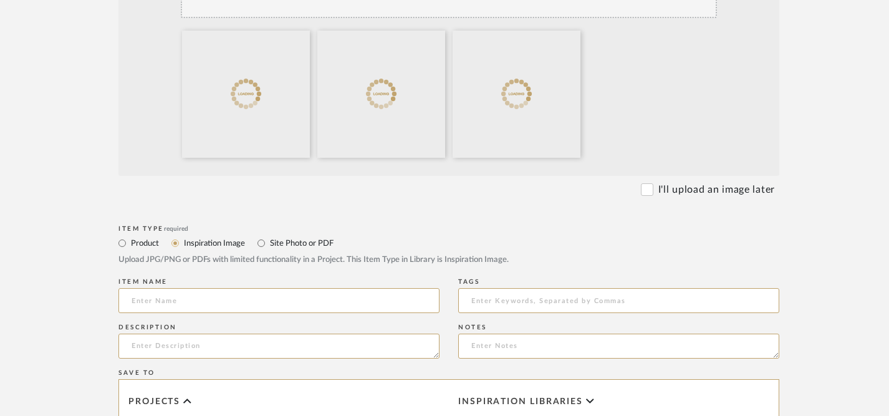
scroll to position [344, 0]
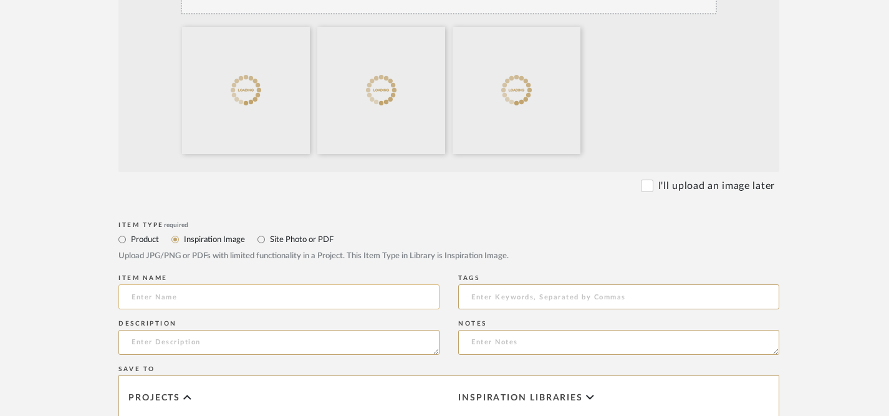
click at [289, 303] on input at bounding box center [279, 296] width 321 height 25
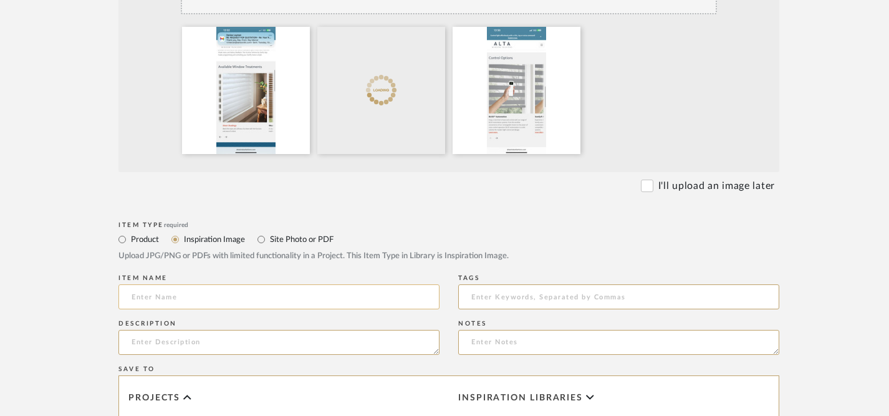
type input "i"
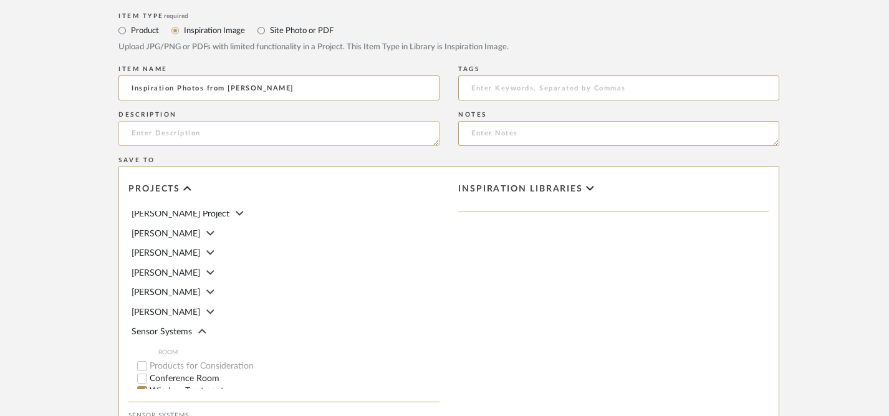
scroll to position [61, 0]
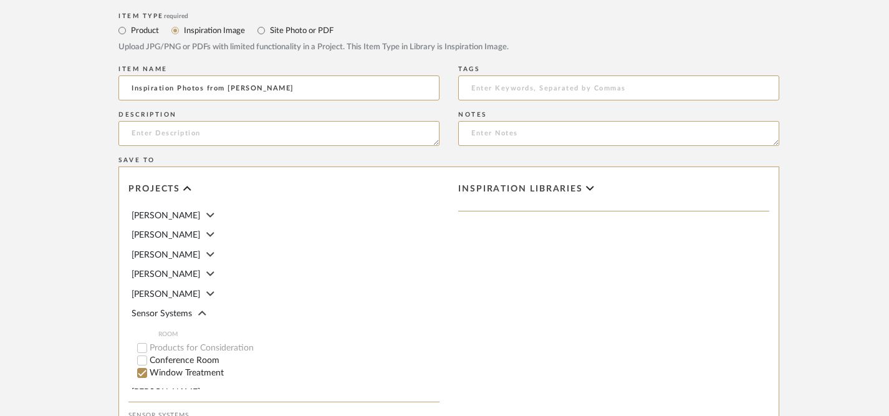
type input "Inspiration Photos from [PERSON_NAME]"
click at [143, 354] on input "Conference Room" at bounding box center [142, 360] width 12 height 12
click at [142, 354] on input "Conference Room" at bounding box center [142, 360] width 12 height 12
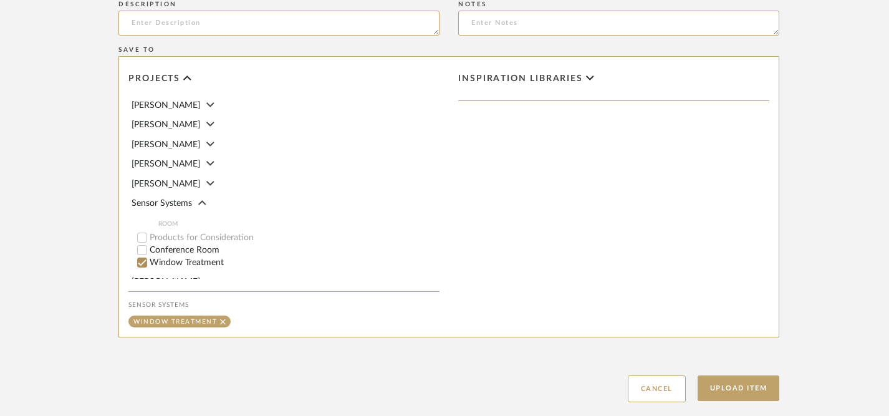
scroll to position [738, 0]
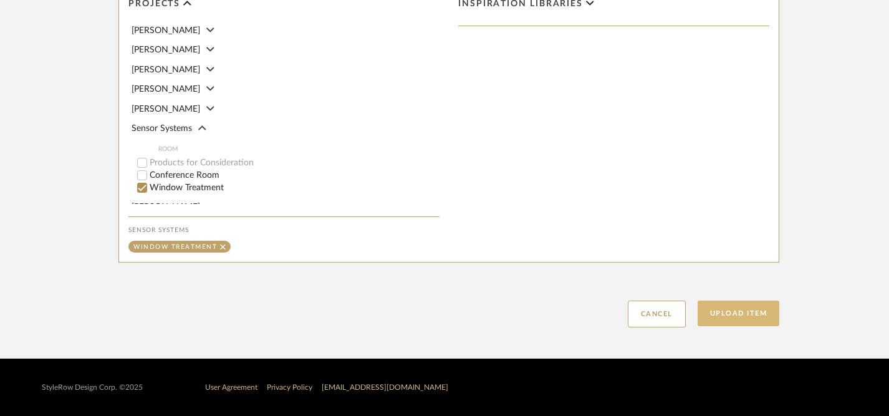
click at [739, 312] on button "Upload Item" at bounding box center [739, 314] width 82 height 26
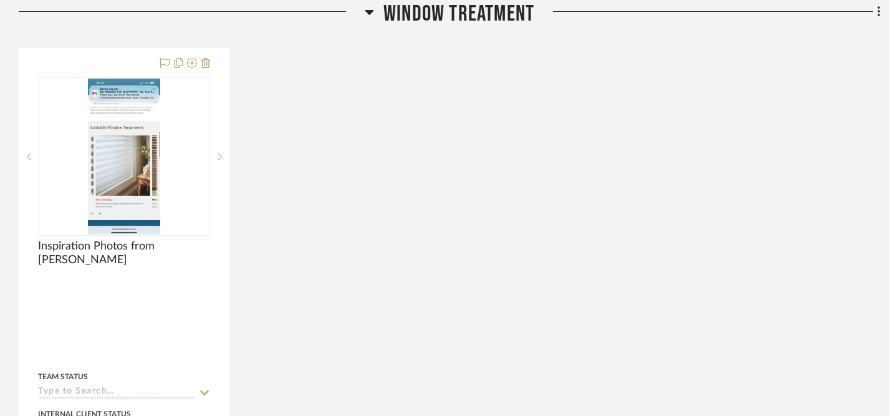
scroll to position [955, 0]
click at [879, 15] on icon at bounding box center [879, 11] width 2 height 11
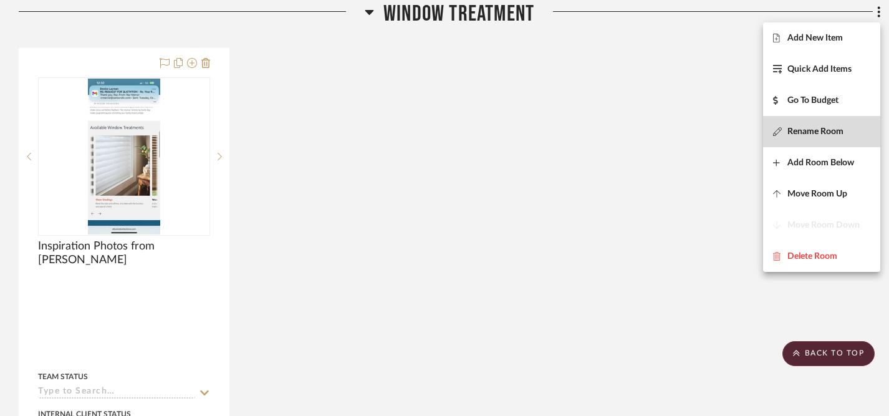
click at [810, 132] on span "Rename Room" at bounding box center [816, 132] width 56 height 11
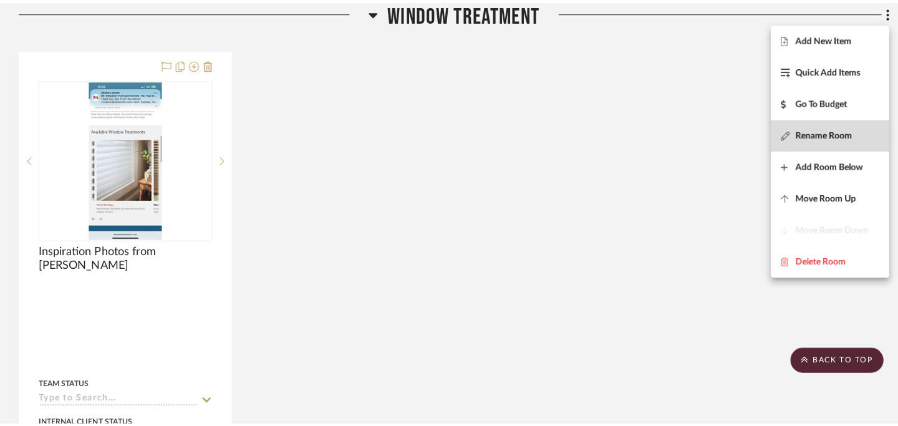
scroll to position [0, 0]
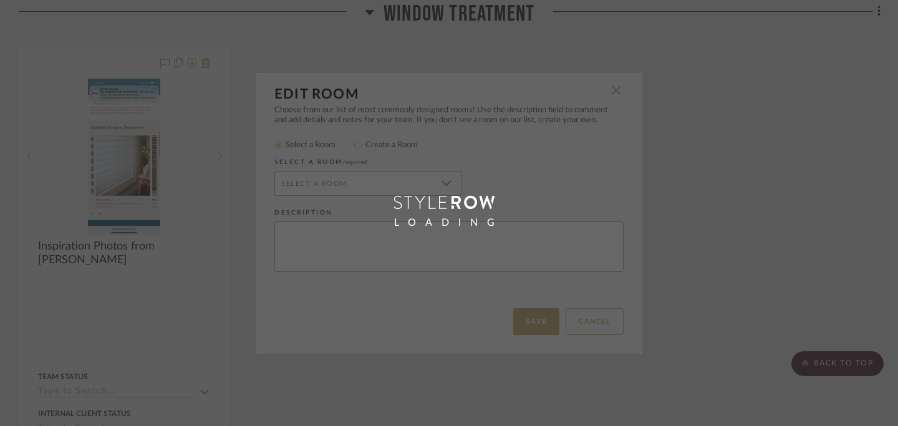
radio input "false"
radio input "true"
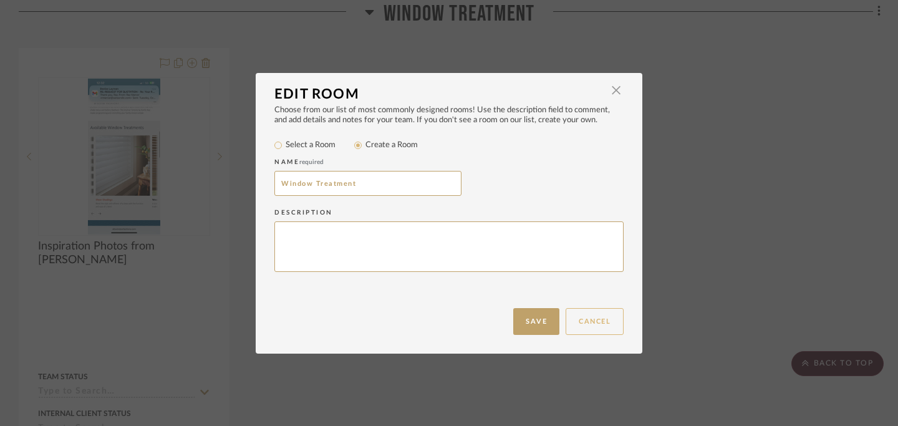
click at [593, 319] on button "Cancel" at bounding box center [595, 321] width 58 height 27
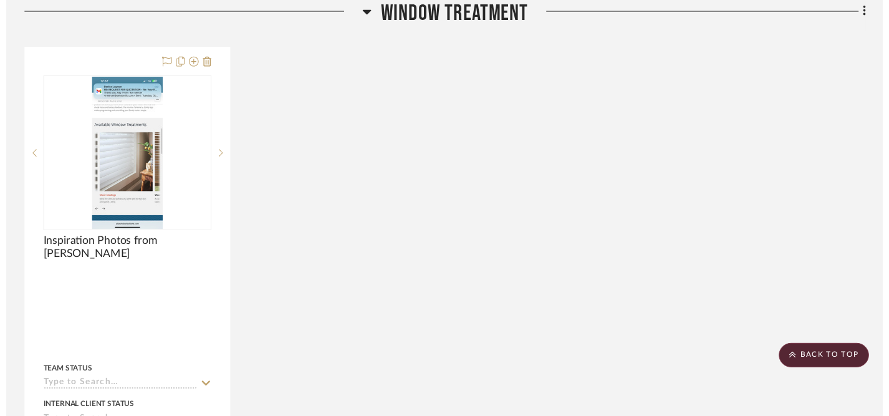
scroll to position [955, 0]
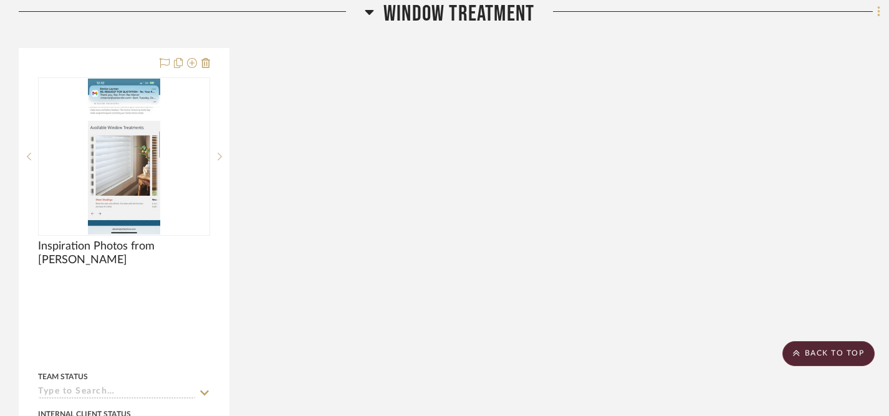
click at [878, 12] on icon at bounding box center [879, 11] width 2 height 11
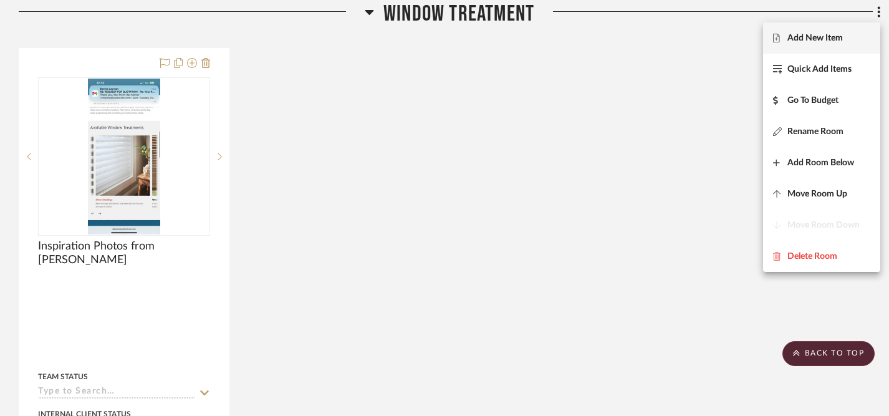
click at [831, 43] on button "Add New Item" at bounding box center [821, 37] width 117 height 31
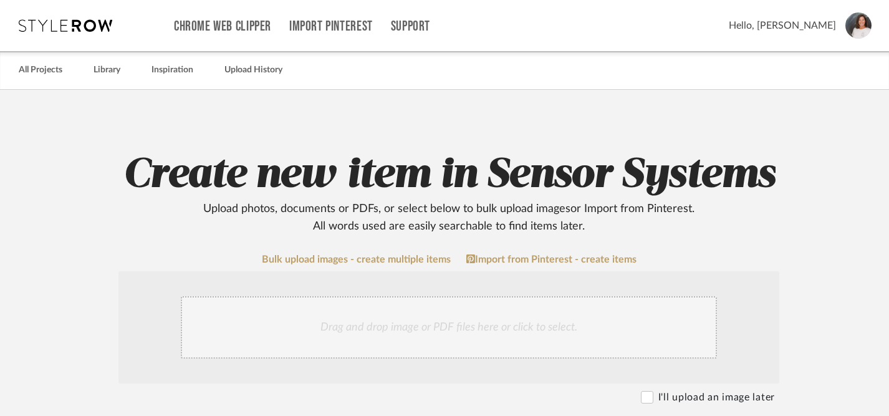
click at [468, 334] on div "Drag and drop image or PDF files here or click to select." at bounding box center [449, 327] width 536 height 62
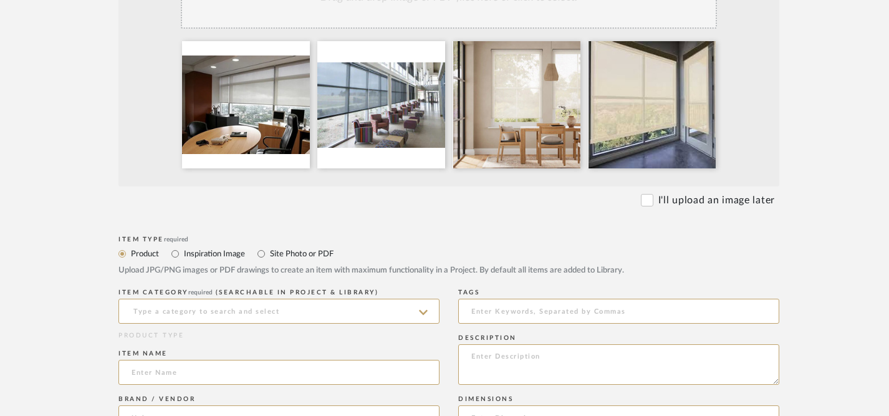
scroll to position [331, 0]
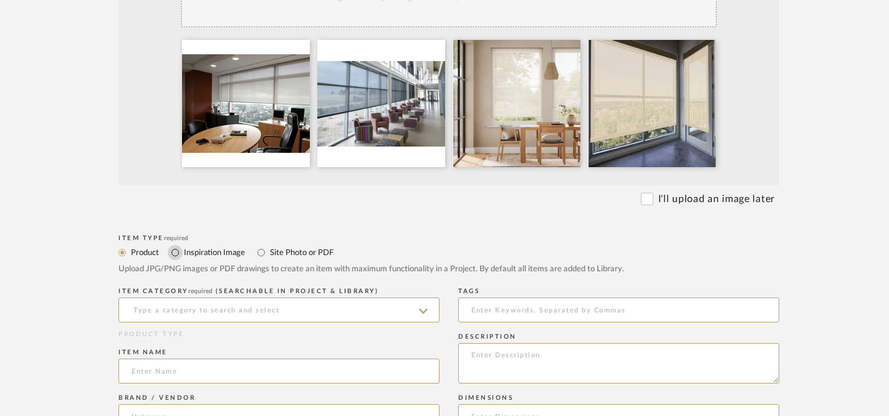
click at [177, 253] on input "Inspiration Image" at bounding box center [175, 252] width 15 height 15
radio input "true"
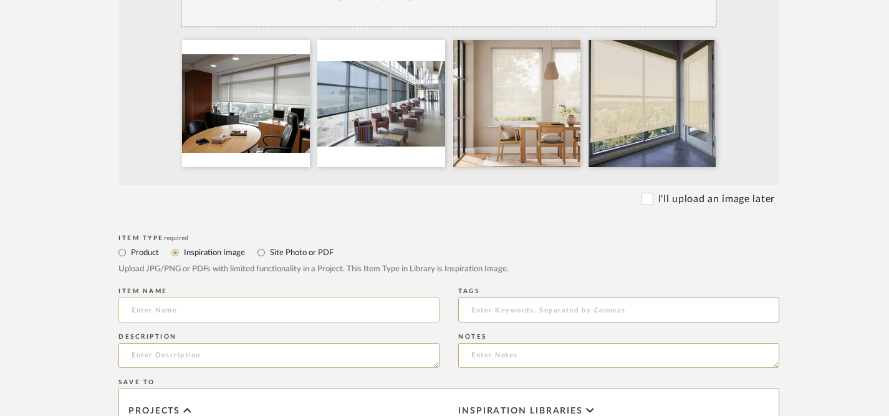
click at [196, 314] on input at bounding box center [279, 310] width 321 height 25
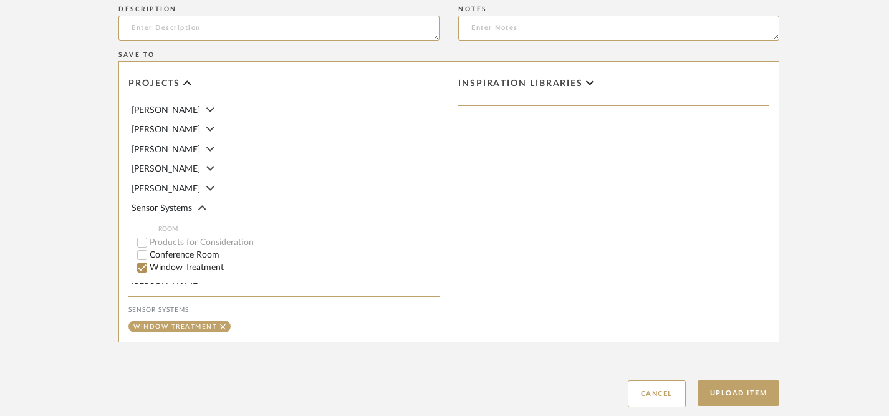
scroll to position [738, 0]
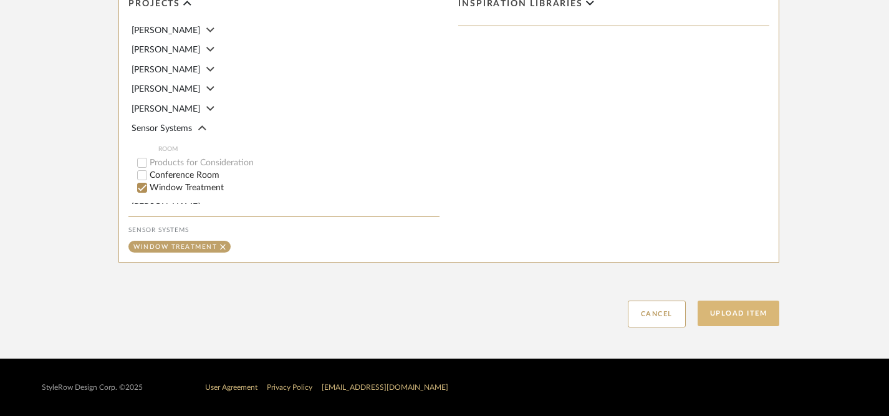
type input "Inspiration Photos from Peg"
click at [741, 316] on button "Upload Item" at bounding box center [739, 314] width 82 height 26
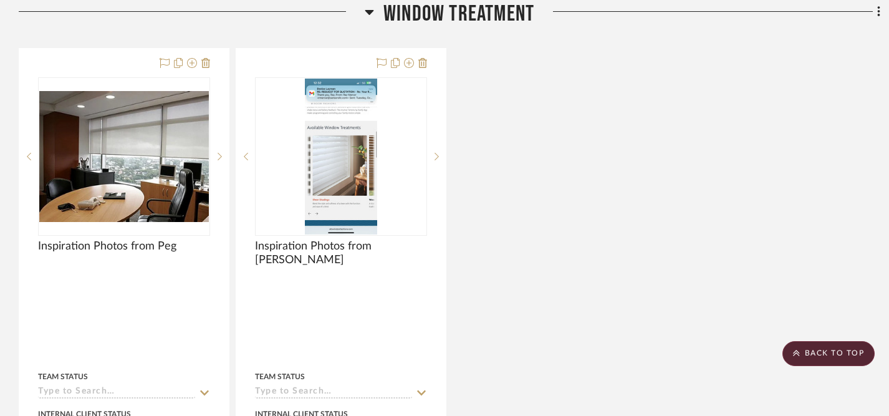
scroll to position [955, 0]
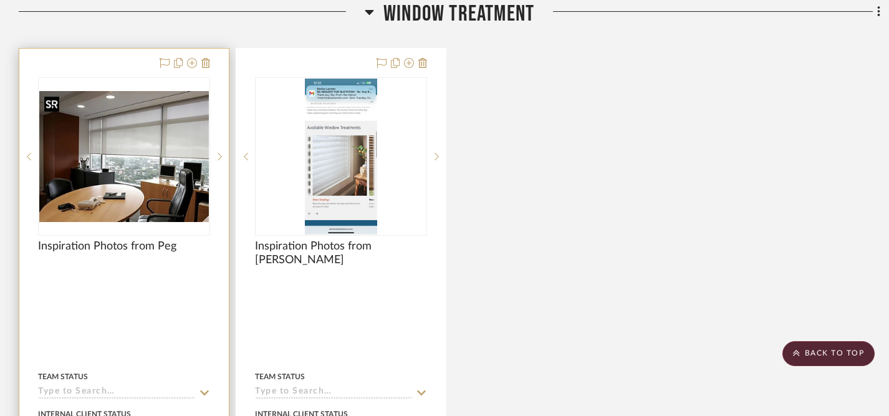
click at [147, 143] on img "0" at bounding box center [124, 156] width 170 height 131
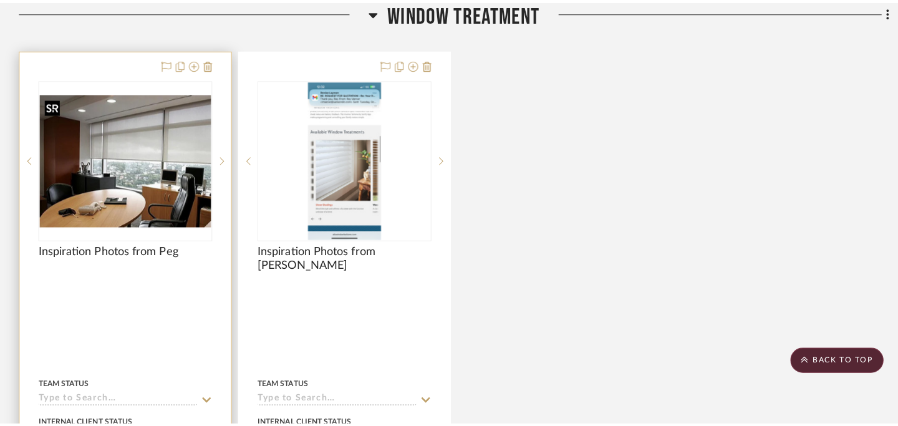
scroll to position [0, 0]
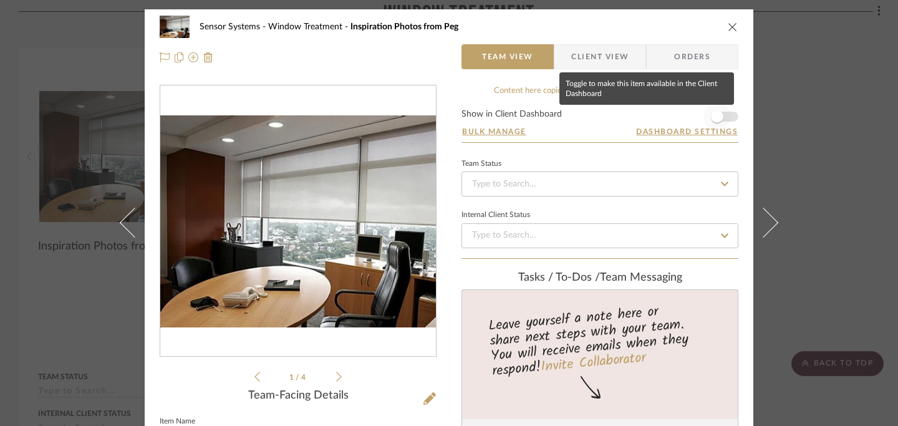
click at [717, 118] on span "button" at bounding box center [717, 116] width 12 height 12
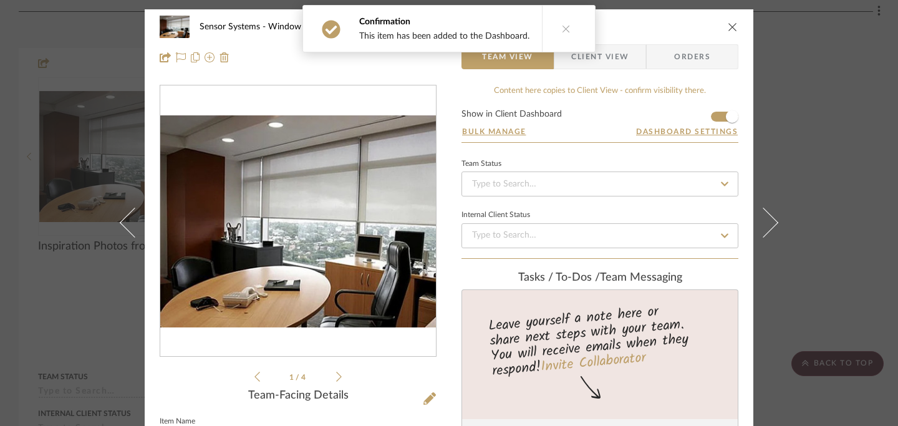
click at [730, 28] on icon "close" at bounding box center [733, 27] width 10 height 10
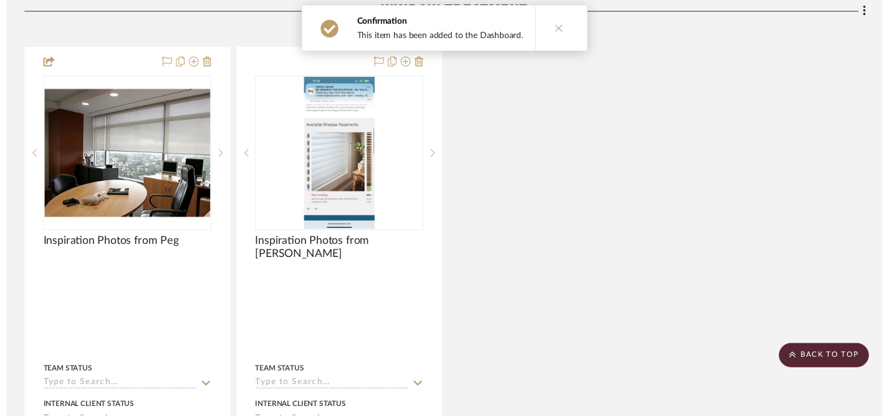
scroll to position [955, 0]
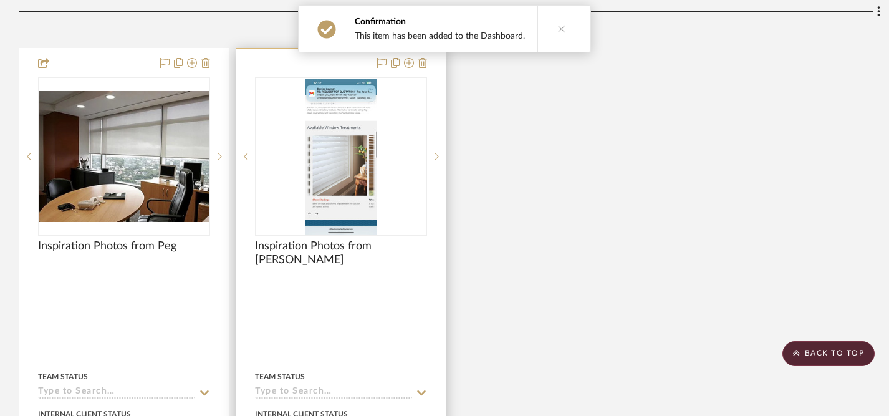
click at [352, 170] on img "0" at bounding box center [341, 157] width 72 height 156
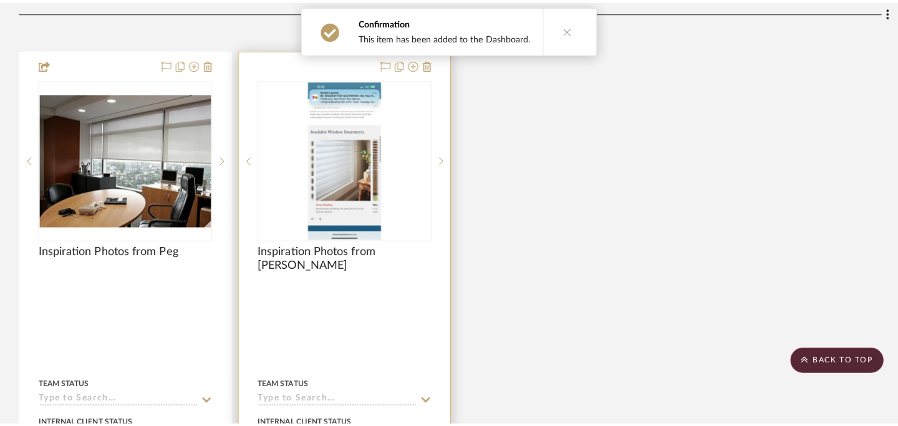
scroll to position [0, 0]
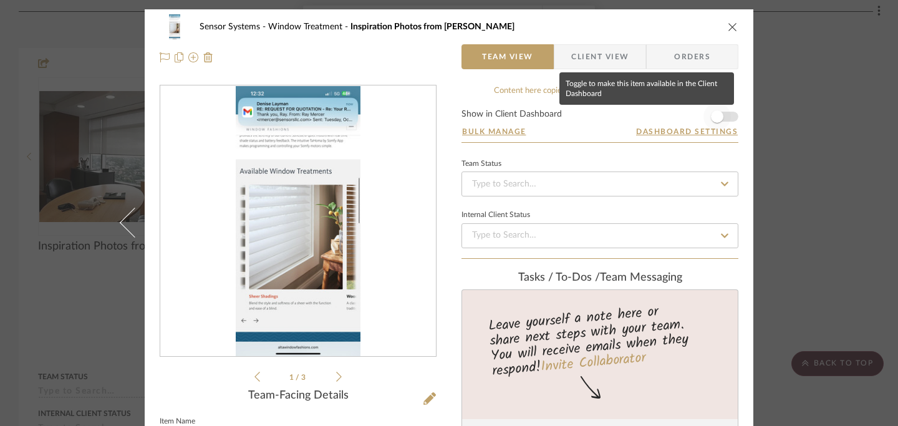
click at [715, 119] on span "button" at bounding box center [717, 116] width 12 height 12
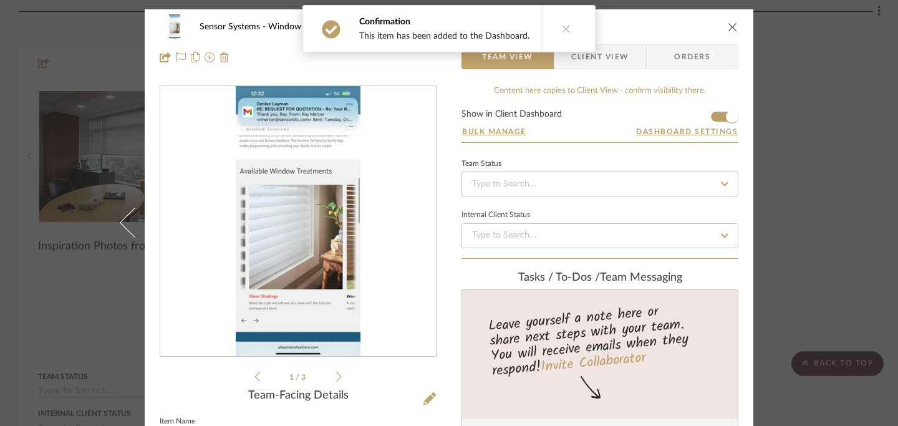
click at [730, 26] on icon "close" at bounding box center [733, 27] width 10 height 10
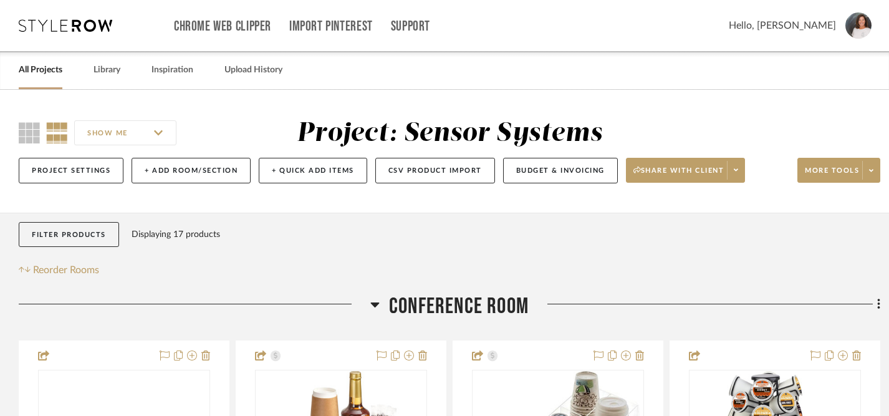
scroll to position [4, 0]
